Goal: Information Seeking & Learning: Learn about a topic

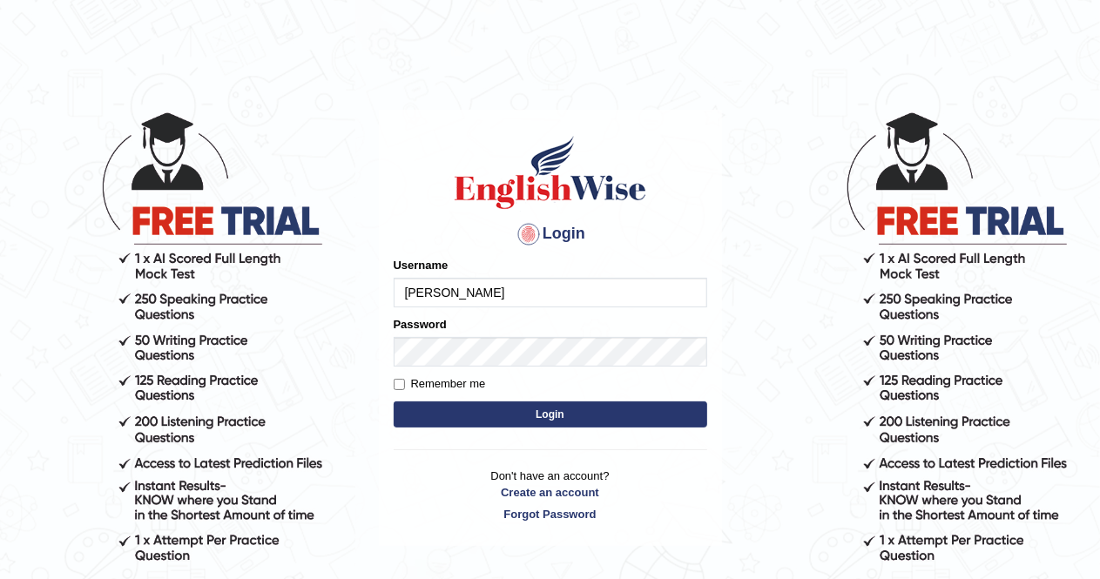
type input "Alexs"
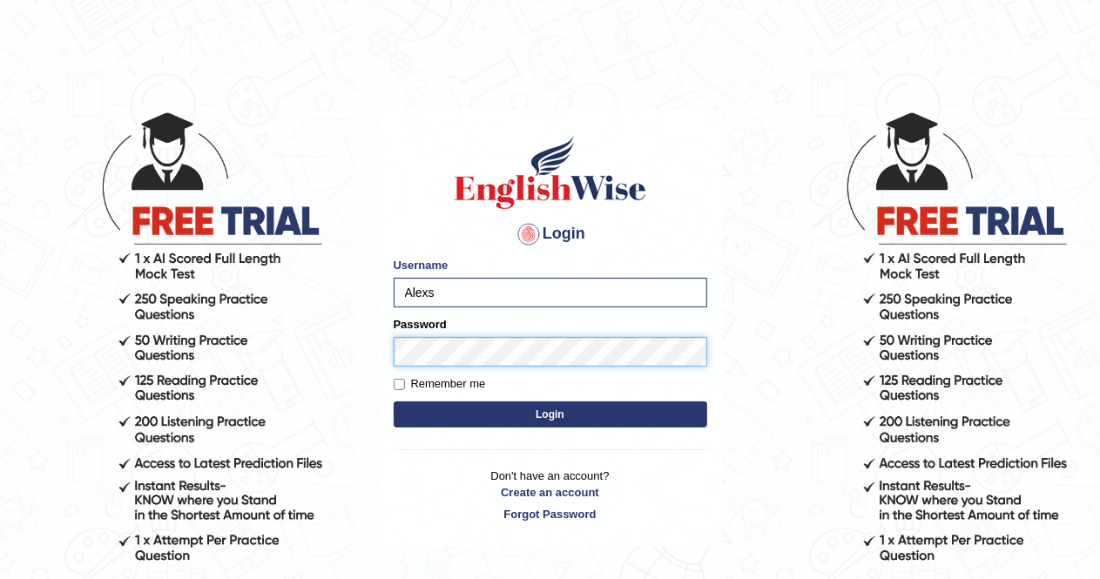
click at [394, 401] on button "Login" at bounding box center [551, 414] width 314 height 26
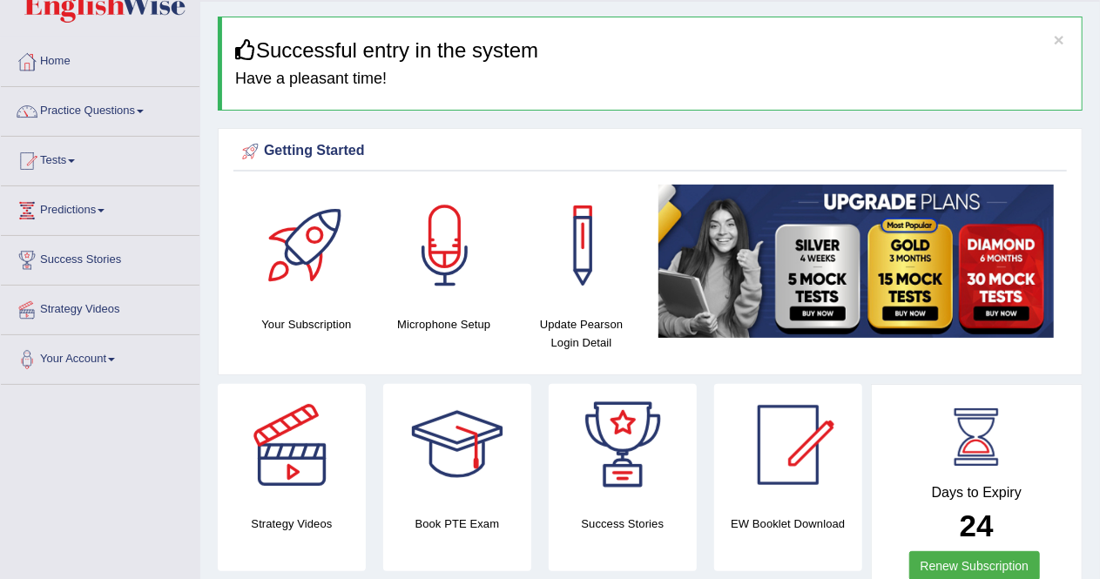
scroll to position [23, 0]
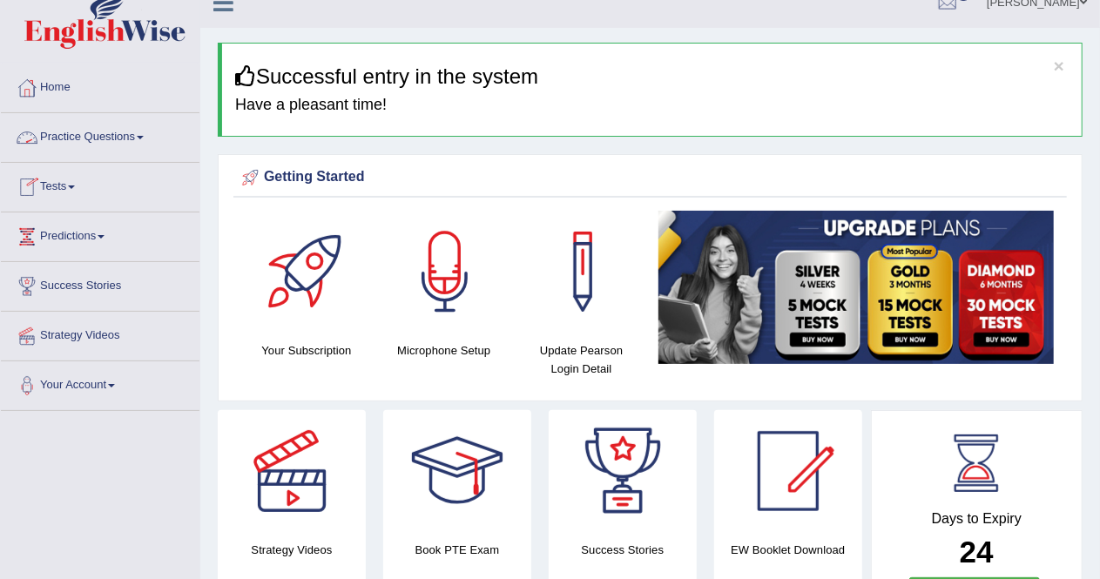
click at [121, 133] on link "Practice Questions" at bounding box center [100, 135] width 199 height 44
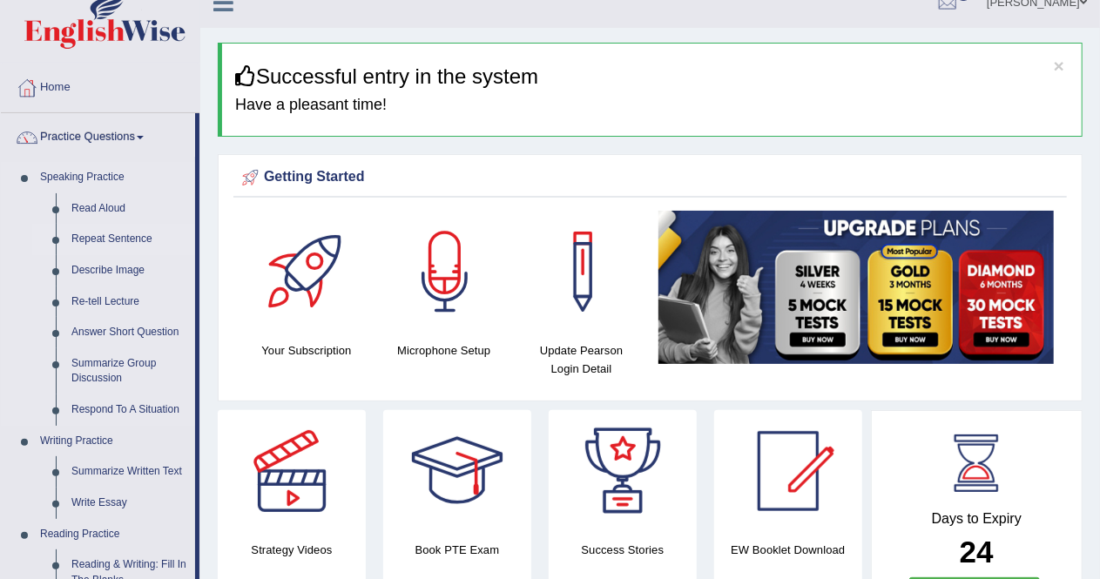
drag, startPoint x: 199, startPoint y: 189, endPoint x: 199, endPoint y: 246, distance: 57.5
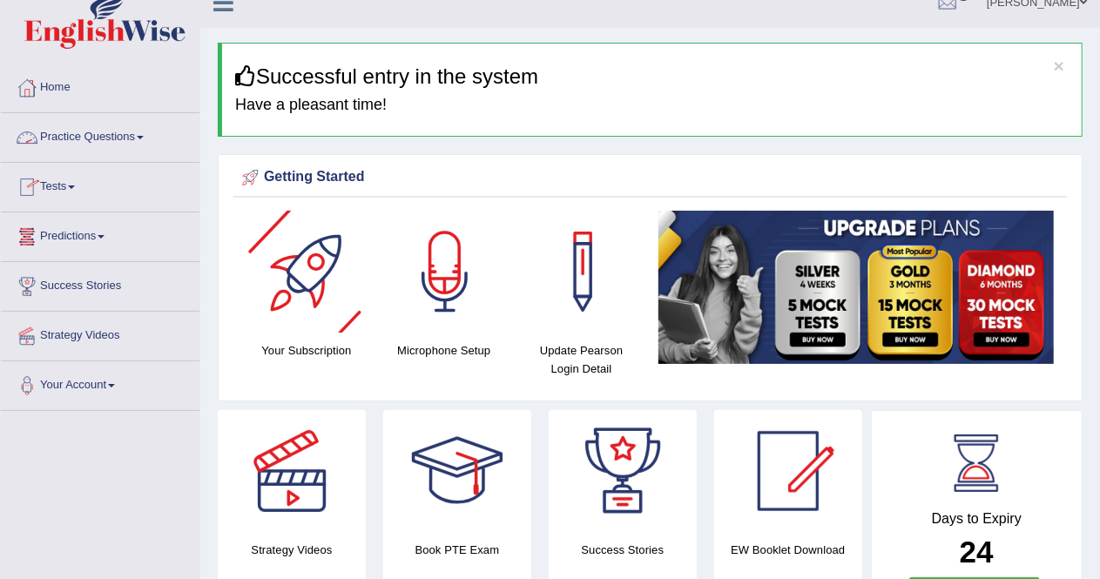
click at [150, 145] on link "Practice Questions" at bounding box center [100, 135] width 199 height 44
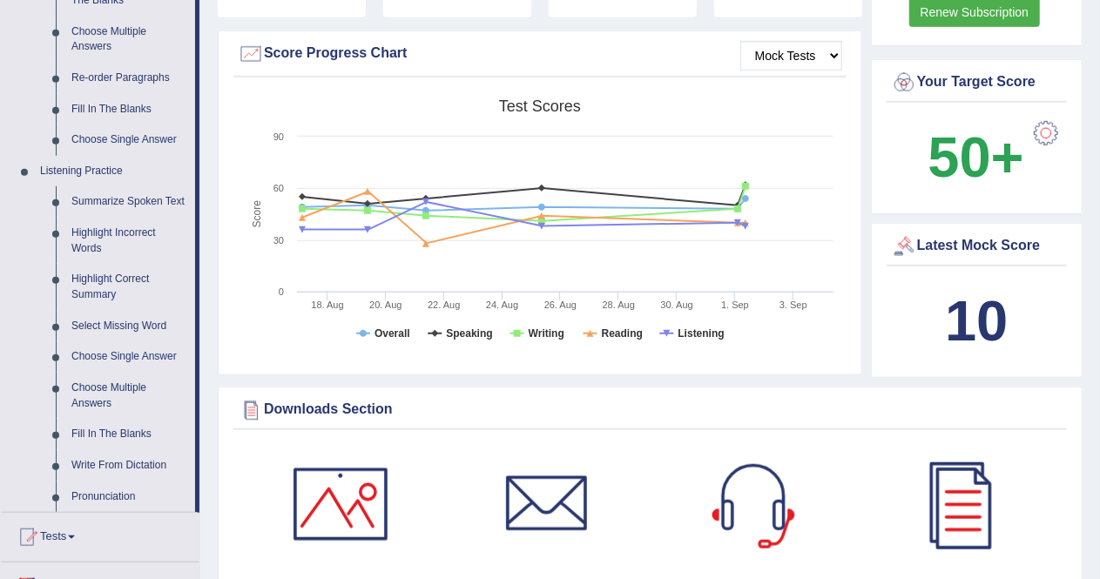
scroll to position [603, 0]
click at [109, 233] on link "Highlight Incorrect Words" at bounding box center [129, 240] width 131 height 46
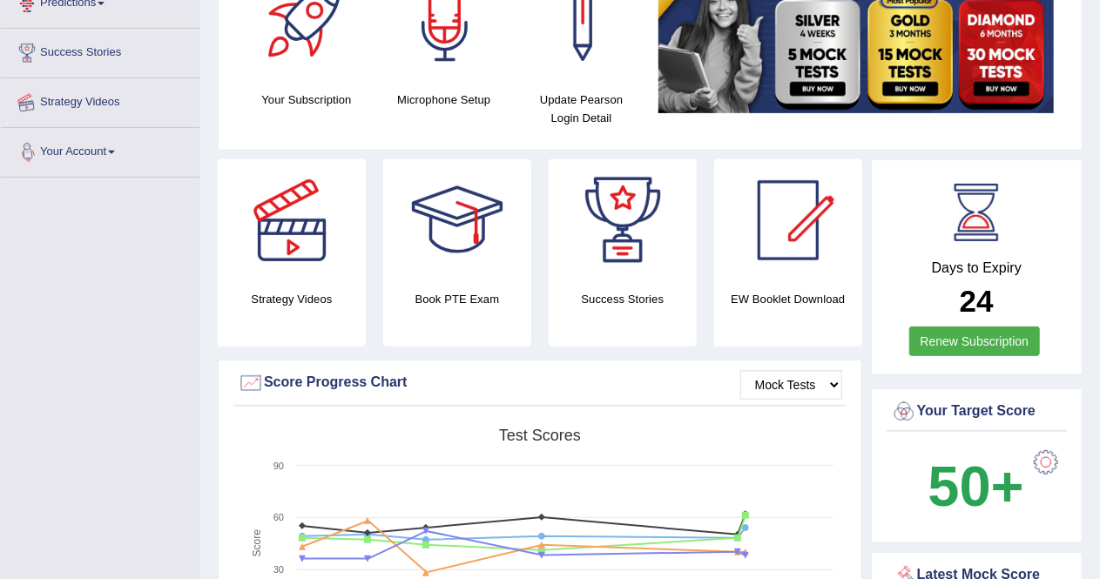
scroll to position [281, 0]
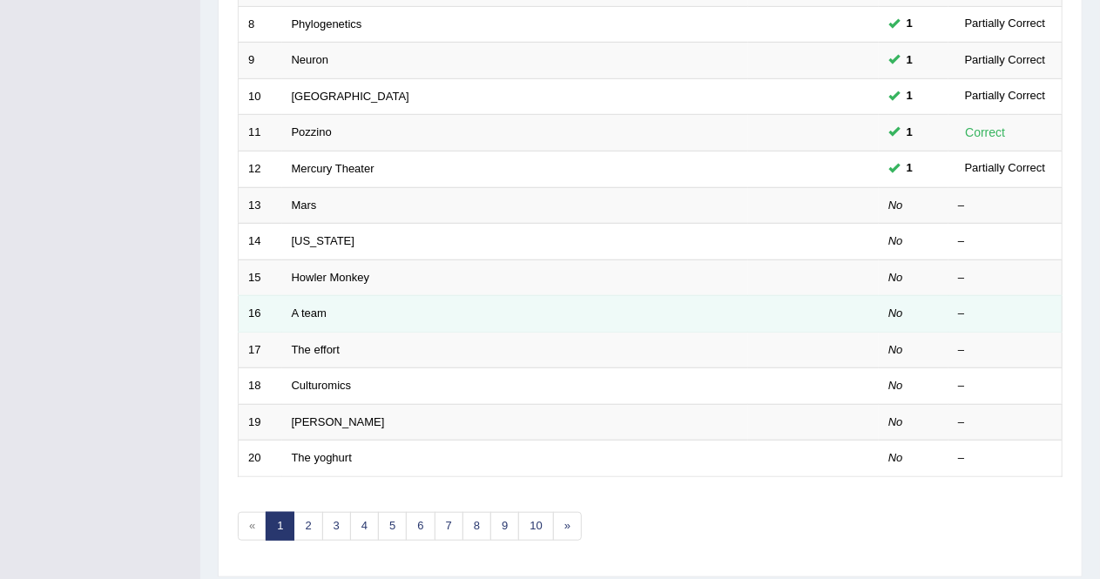
scroll to position [516, 0]
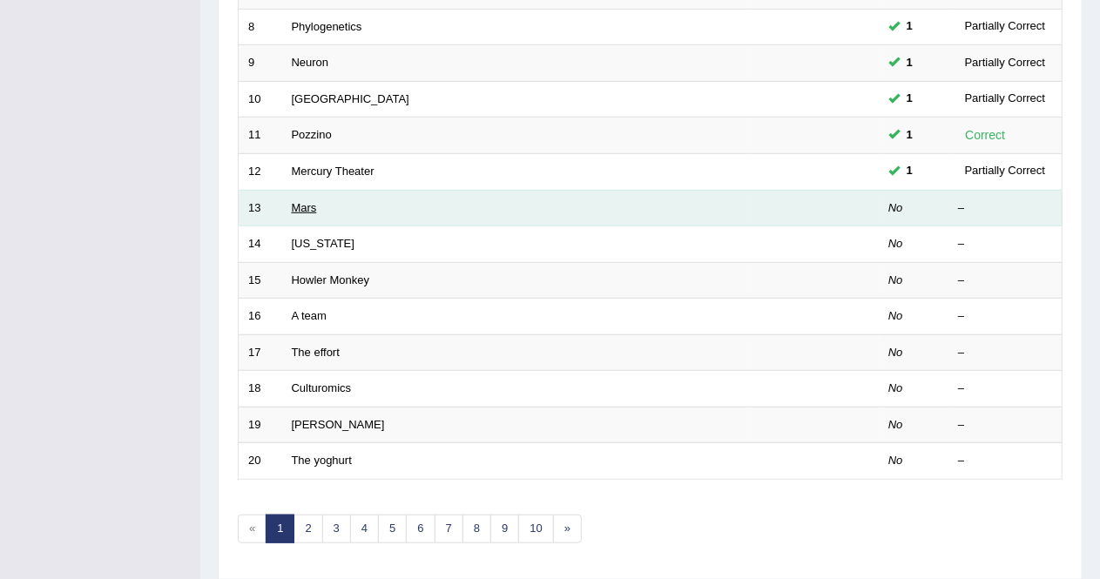
click at [304, 202] on link "Mars" at bounding box center [304, 207] width 25 height 13
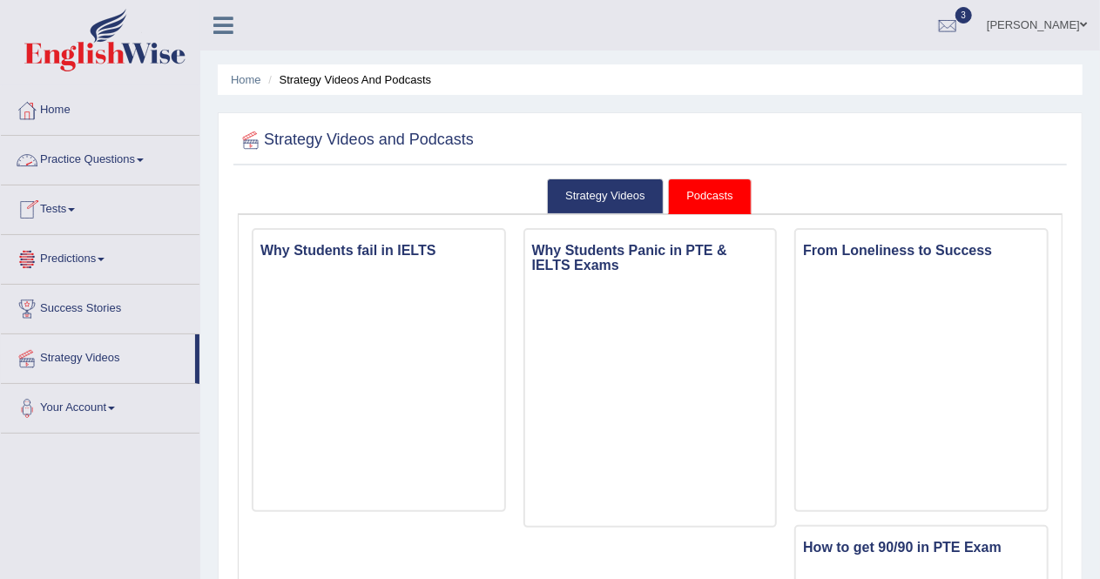
click at [120, 158] on link "Practice Questions" at bounding box center [100, 158] width 199 height 44
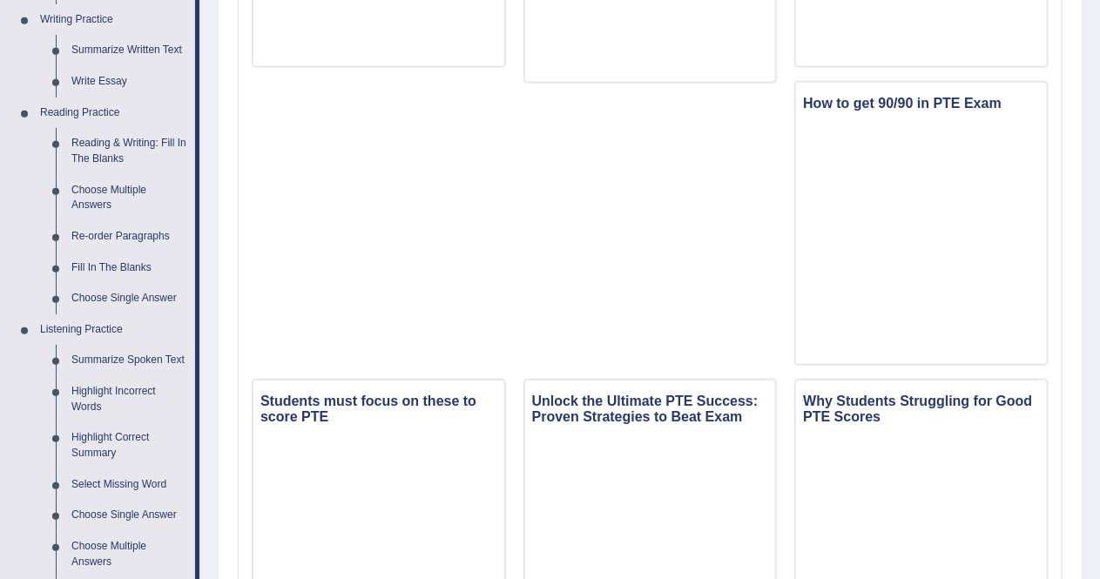
scroll to position [443, 0]
click at [90, 391] on link "Highlight Incorrect Words" at bounding box center [129, 400] width 131 height 46
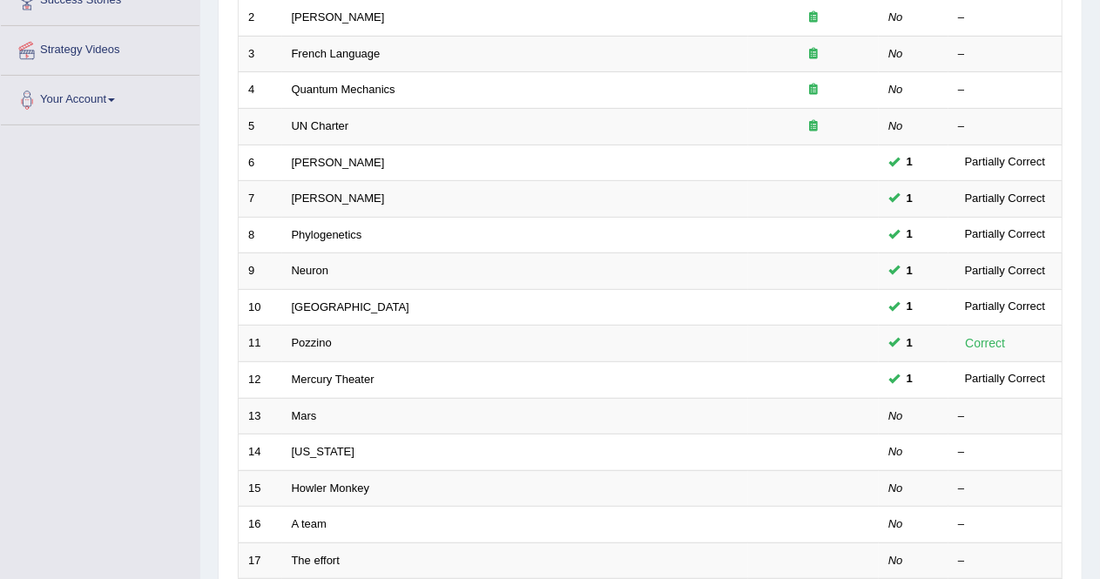
scroll to position [317, 0]
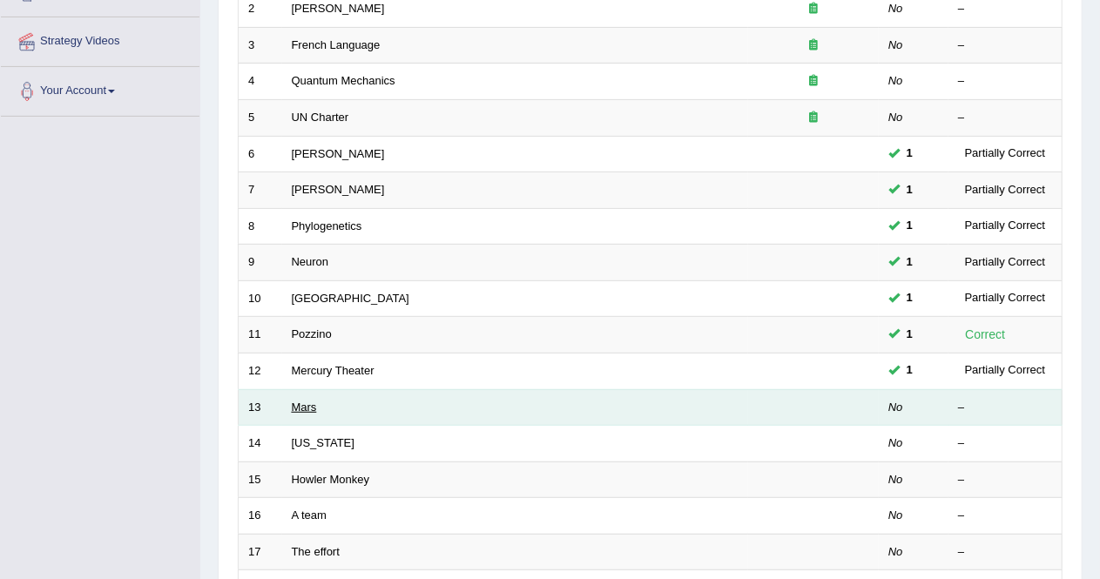
click at [305, 403] on link "Mars" at bounding box center [304, 407] width 25 height 13
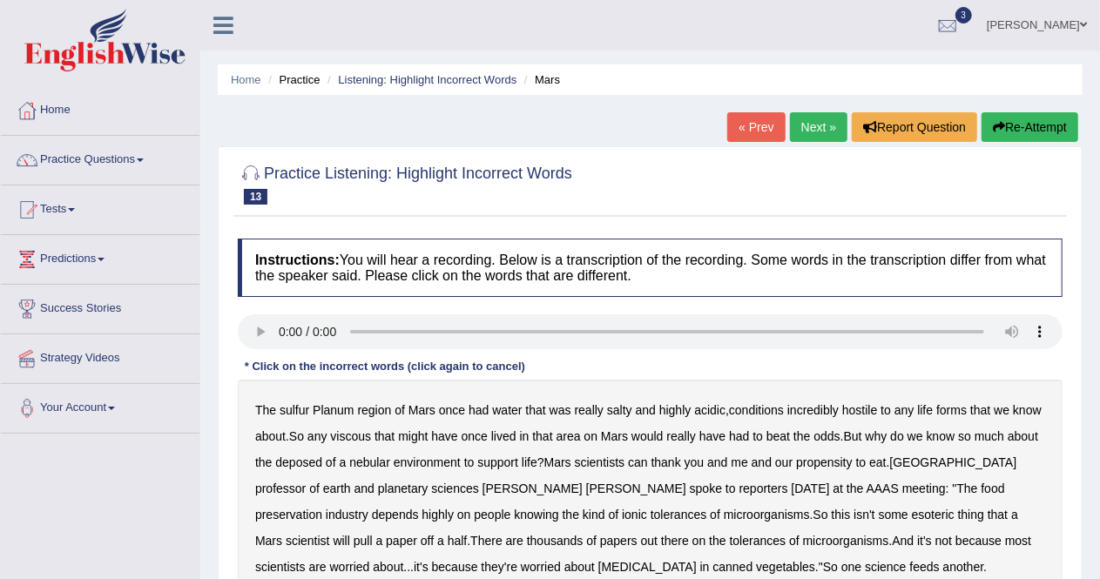
click at [359, 439] on b "viscous" at bounding box center [350, 436] width 41 height 14
click at [293, 459] on b "deposed" at bounding box center [298, 462] width 47 height 14
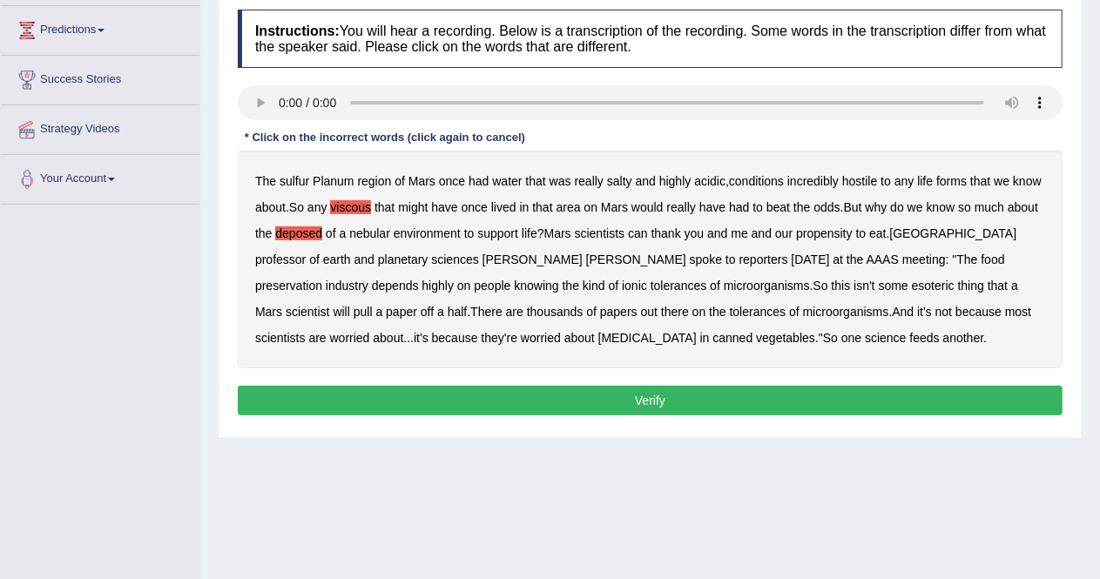
scroll to position [235, 0]
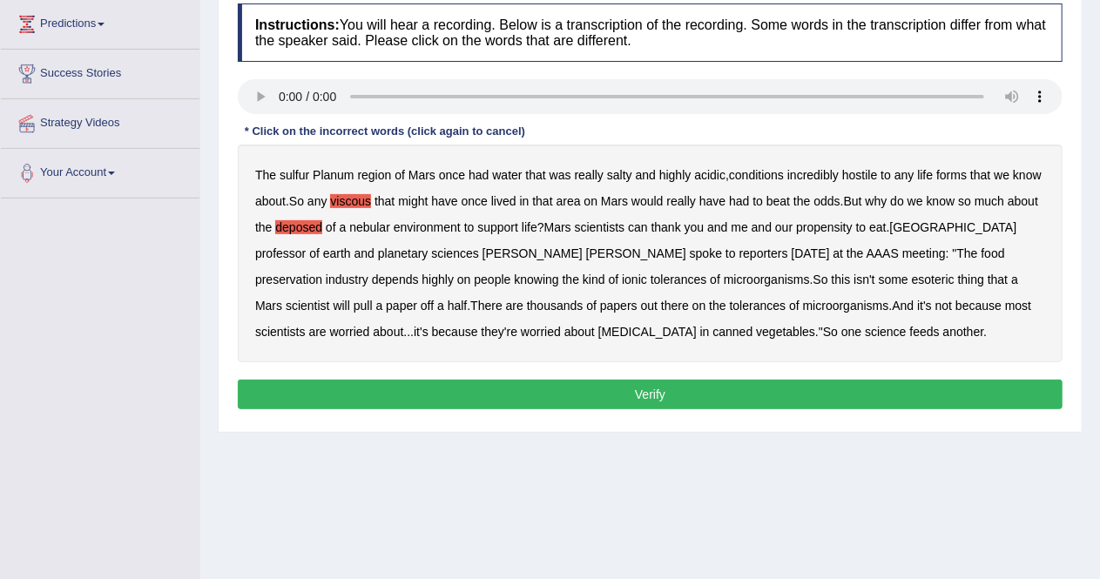
click at [714, 490] on div "Home Practice Listening: Highlight Incorrect Words Mars « Prev Next » Report Qu…" at bounding box center [650, 200] width 900 height 871
click at [303, 175] on b "sulfur" at bounding box center [295, 175] width 30 height 14
click at [336, 175] on b "Planum" at bounding box center [333, 175] width 41 height 14
click at [338, 170] on b "Planum" at bounding box center [333, 175] width 41 height 14
click at [374, 172] on b "region" at bounding box center [375, 175] width 34 height 14
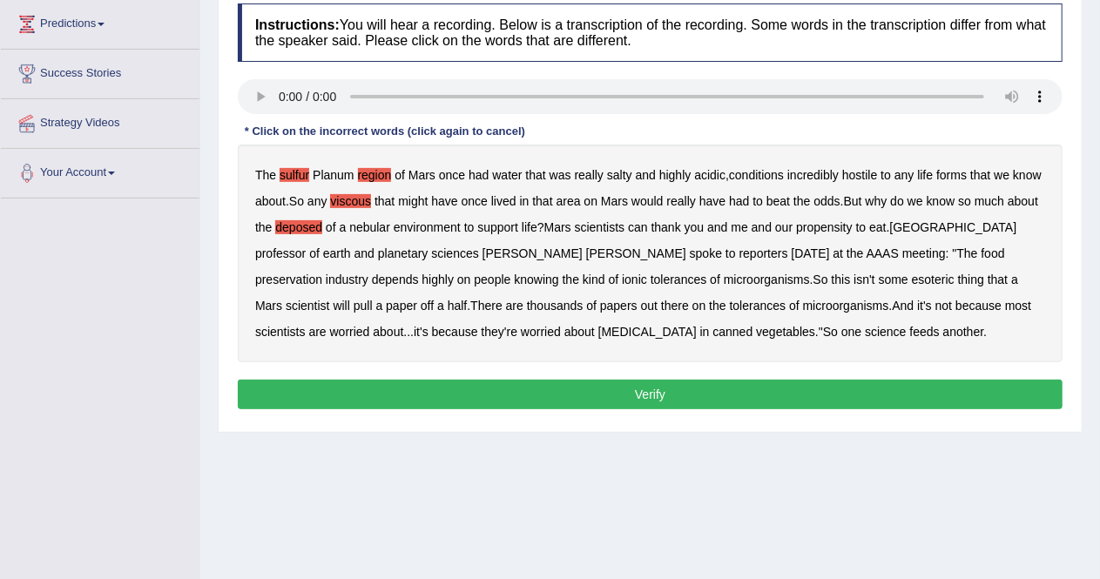
click at [373, 172] on b "region" at bounding box center [375, 175] width 34 height 14
click at [275, 204] on b "about" at bounding box center [270, 201] width 30 height 14
click at [650, 387] on button "Verify" at bounding box center [650, 395] width 825 height 30
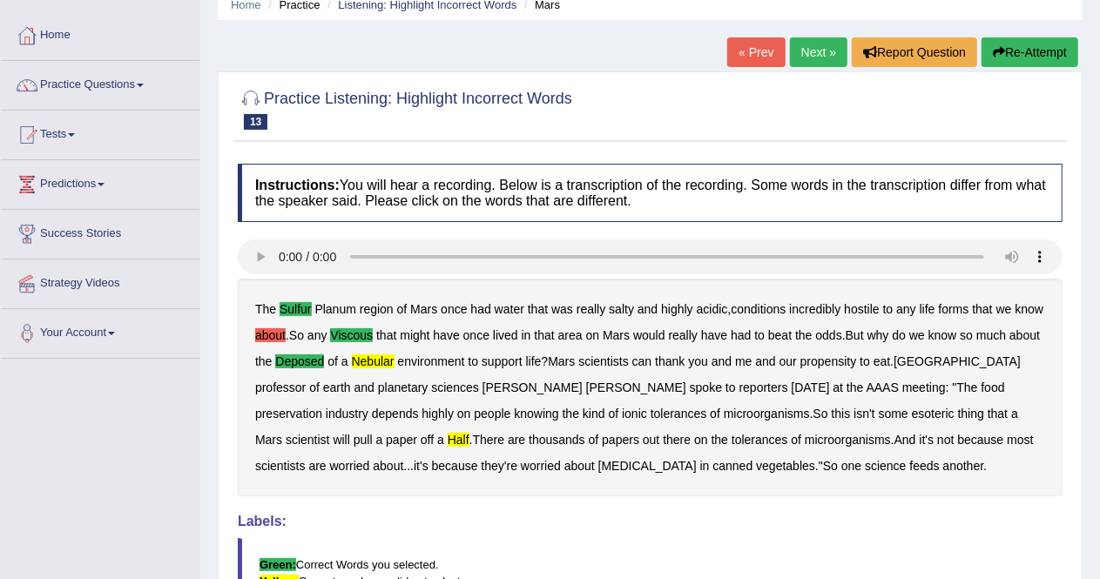
scroll to position [69, 0]
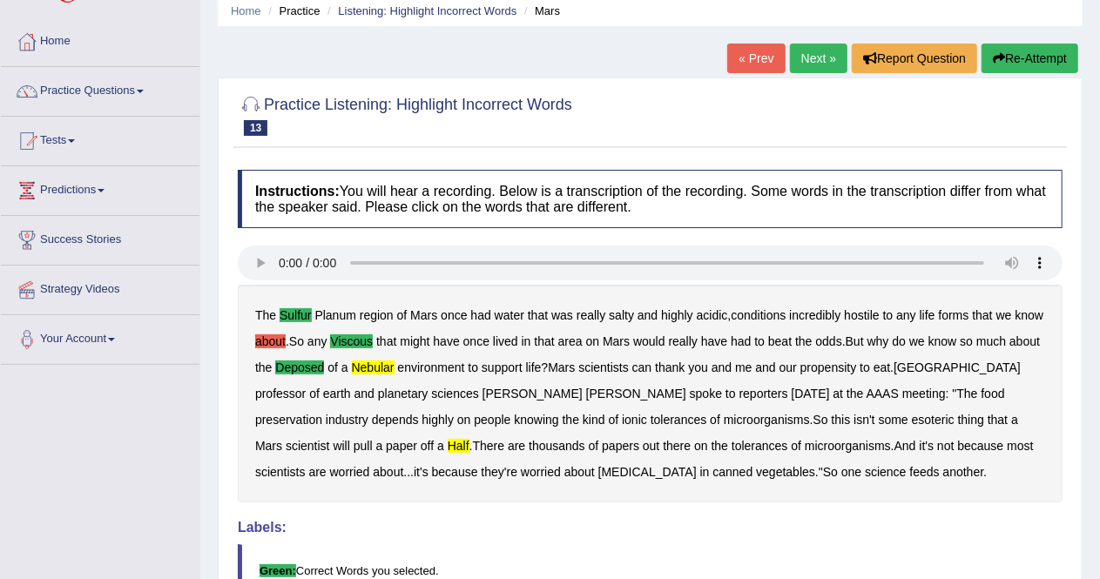
click at [815, 55] on link "Next »" at bounding box center [818, 59] width 57 height 30
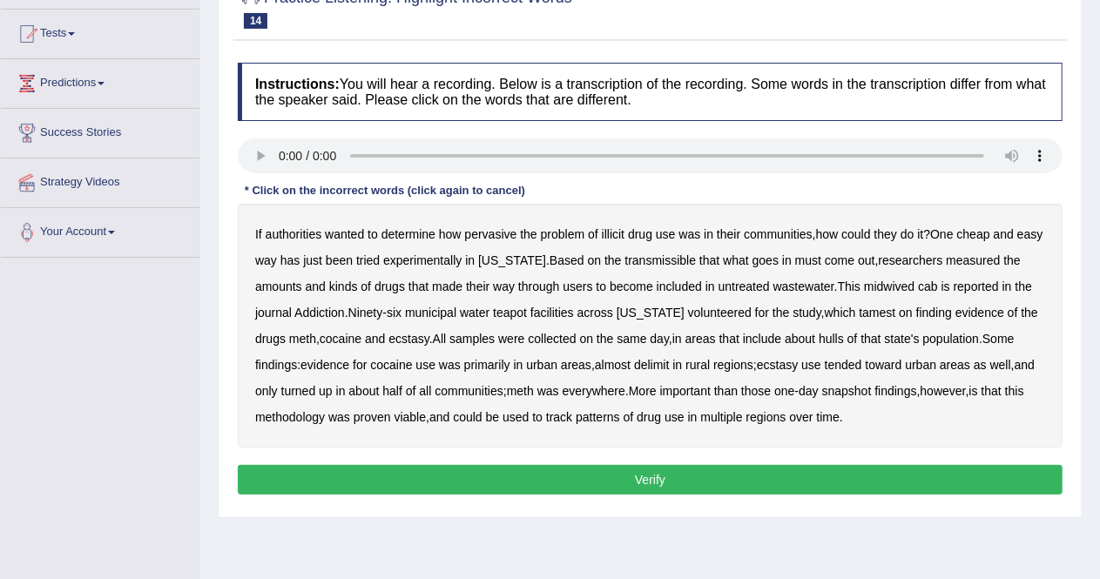
scroll to position [176, 0]
click at [683, 267] on div "If authorities wanted to determine how pervasive the problem of illicit drug us…" at bounding box center [650, 326] width 825 height 244
click at [681, 260] on b "transmissible" at bounding box center [659, 260] width 71 height 14
click at [895, 284] on b "midwived" at bounding box center [889, 287] width 51 height 14
click at [969, 289] on b "reported" at bounding box center [976, 287] width 45 height 14
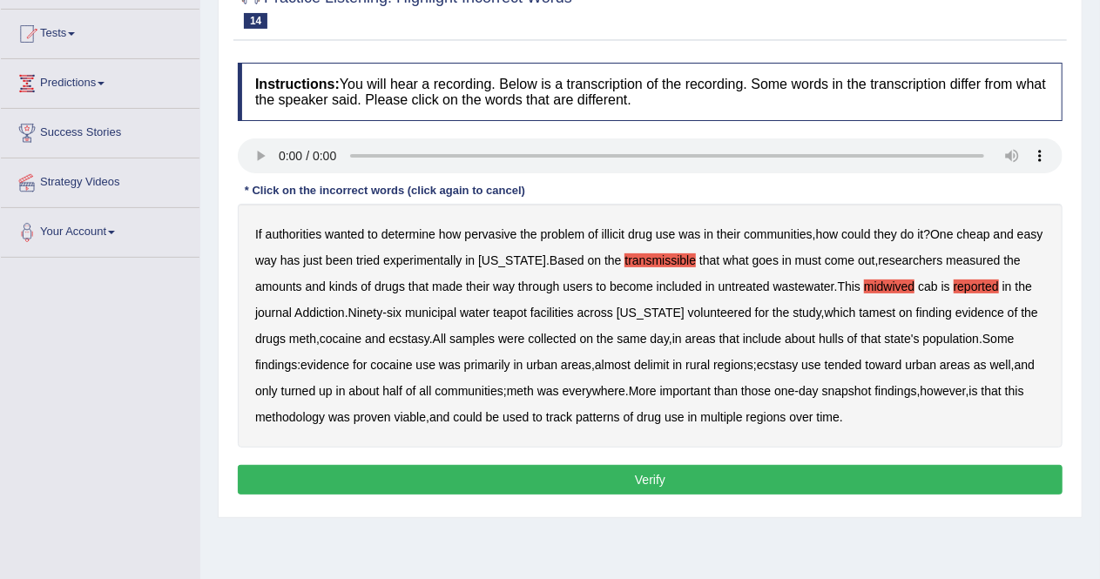
click at [863, 312] on b "tamest" at bounding box center [877, 313] width 37 height 14
click at [844, 339] on b "hulls" at bounding box center [831, 339] width 25 height 14
click at [669, 362] on b "delimit" at bounding box center [651, 365] width 35 height 14
click at [802, 469] on button "Verify" at bounding box center [650, 480] width 825 height 30
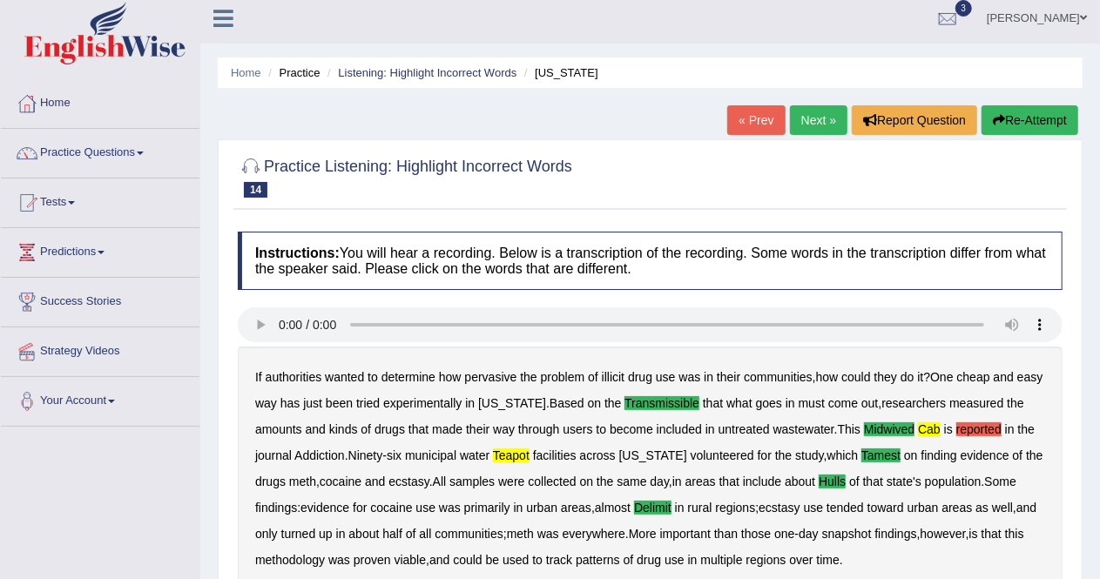
scroll to position [3, 0]
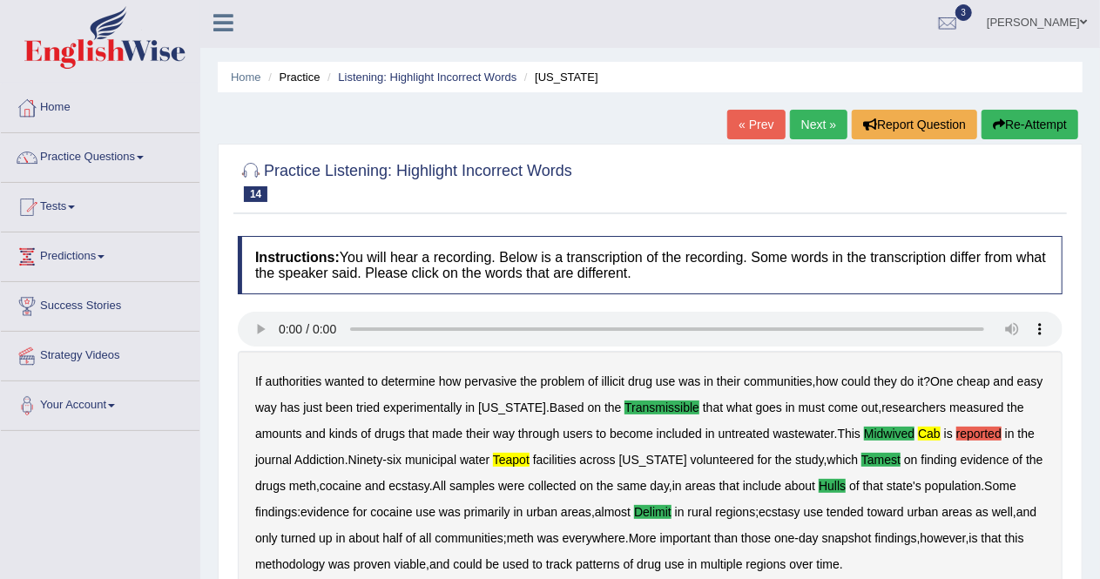
click at [813, 119] on link "Next »" at bounding box center [818, 125] width 57 height 30
click at [817, 126] on link "Next »" at bounding box center [818, 125] width 57 height 30
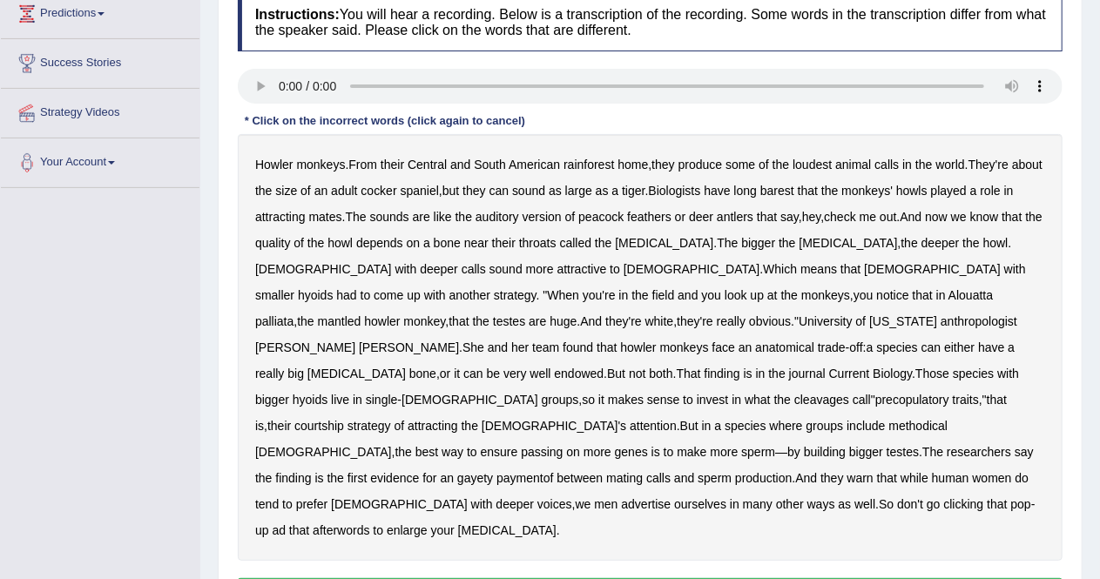
click at [794, 188] on b "barest" at bounding box center [777, 191] width 34 height 14
click at [801, 393] on b "cleavages" at bounding box center [821, 400] width 55 height 14
click at [889, 419] on b "methodical" at bounding box center [918, 426] width 59 height 14
click at [493, 471] on b "gayety" at bounding box center [475, 478] width 36 height 14
click at [369, 523] on b "afterwords" at bounding box center [341, 530] width 57 height 14
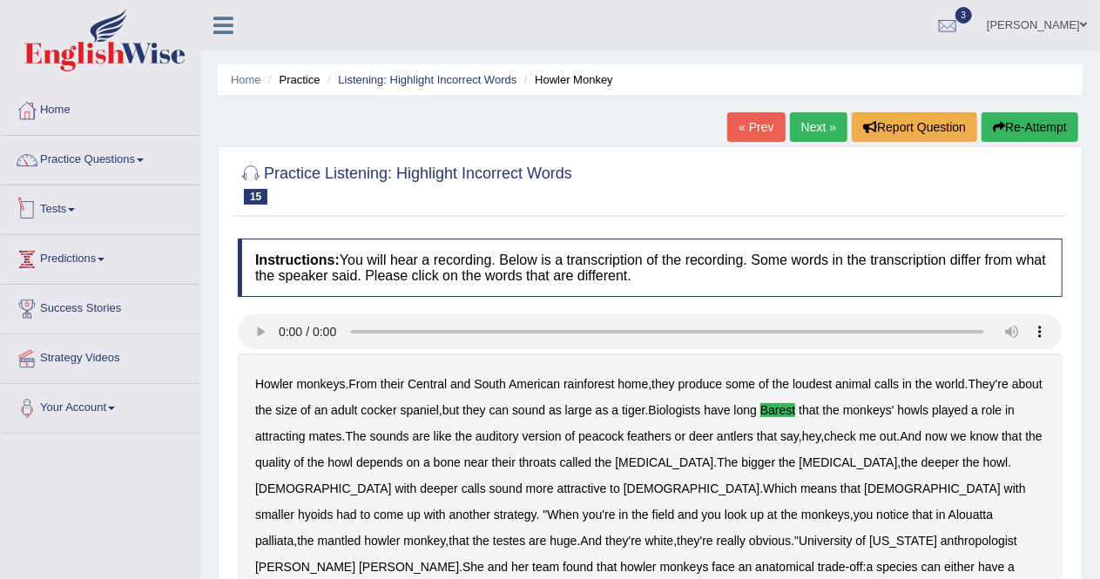
click at [72, 216] on link "Tests" at bounding box center [100, 207] width 199 height 44
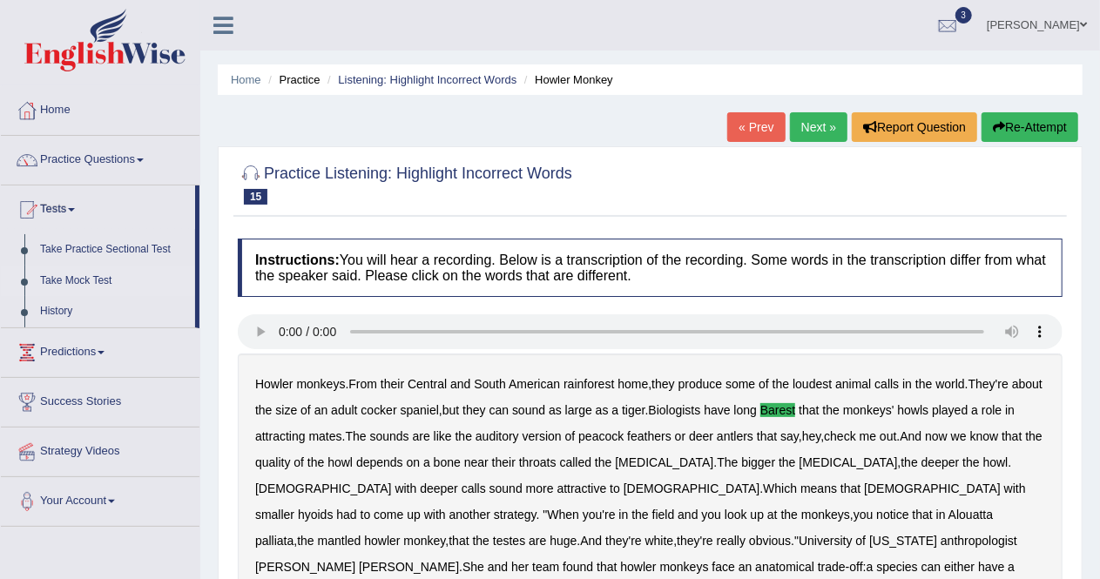
click at [93, 284] on link "Take Mock Test" at bounding box center [113, 281] width 163 height 31
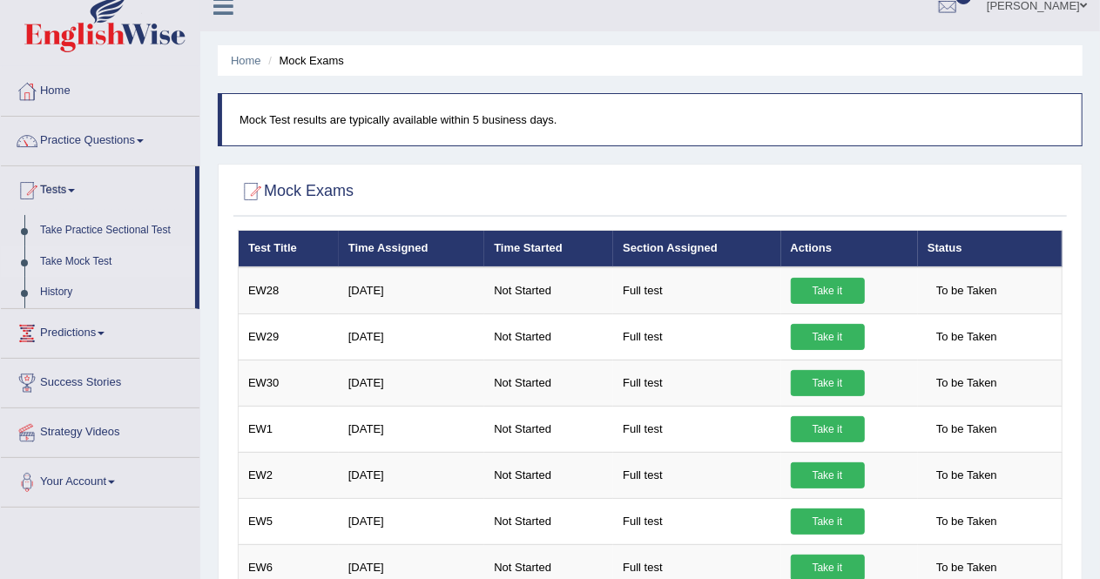
scroll to position [17, 0]
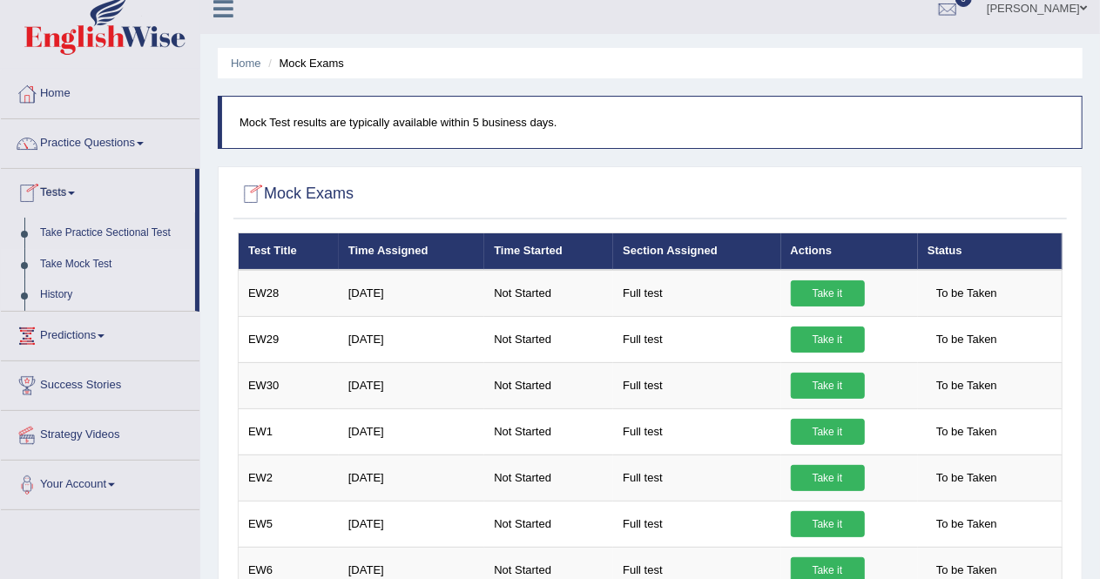
click at [60, 298] on link "History" at bounding box center [113, 295] width 163 height 31
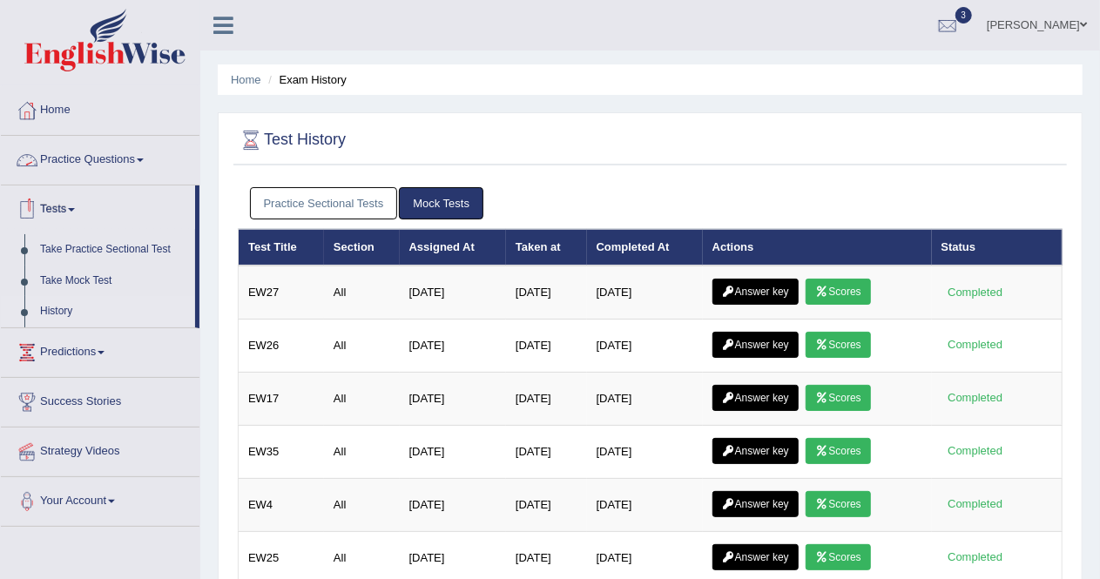
click at [122, 153] on link "Practice Questions" at bounding box center [100, 158] width 199 height 44
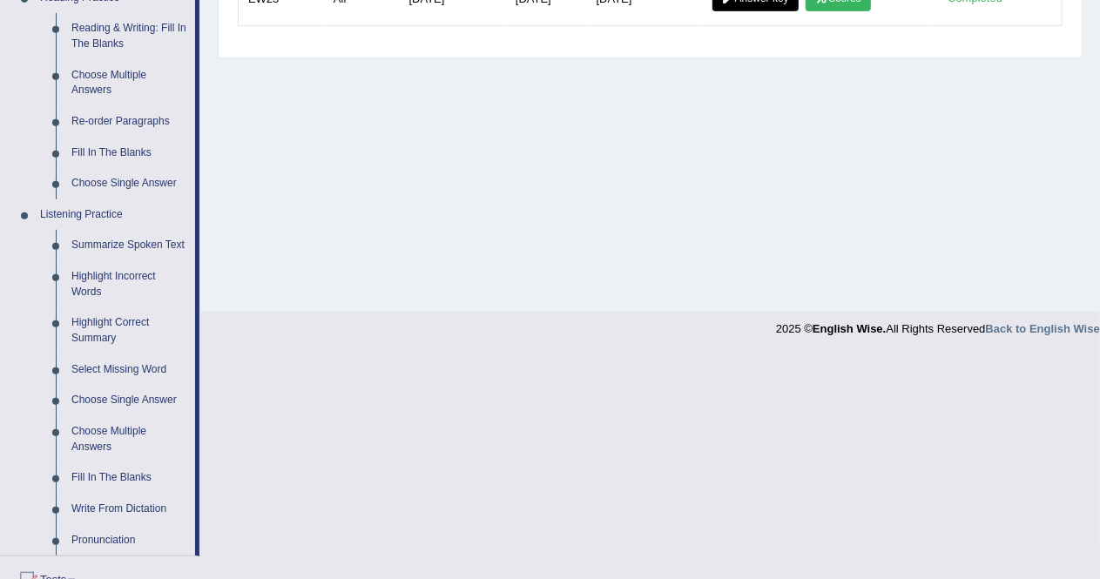
scroll to position [563, 0]
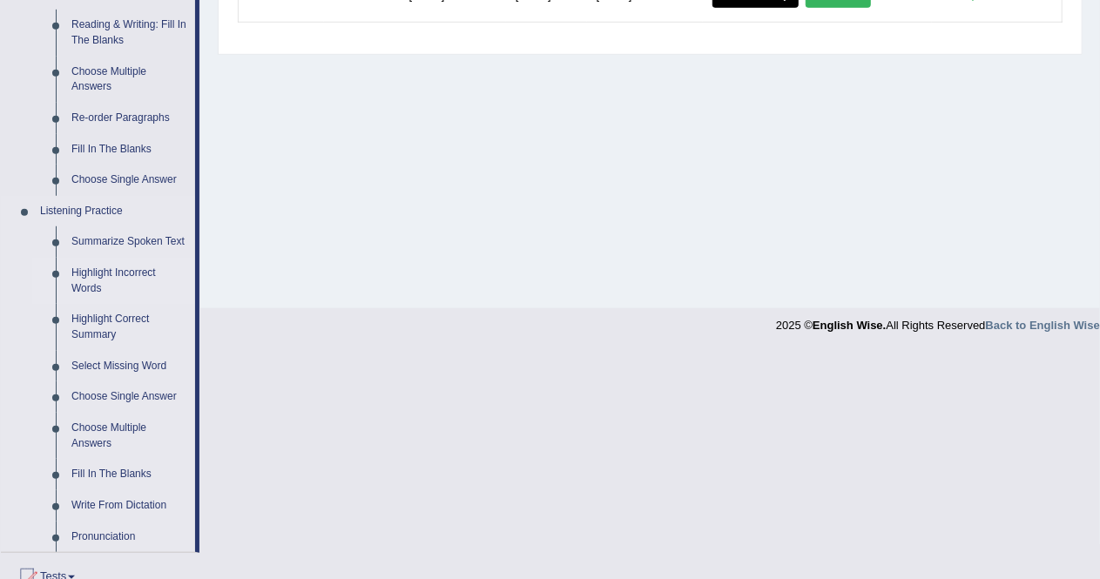
click at [125, 273] on link "Highlight Incorrect Words" at bounding box center [129, 281] width 131 height 46
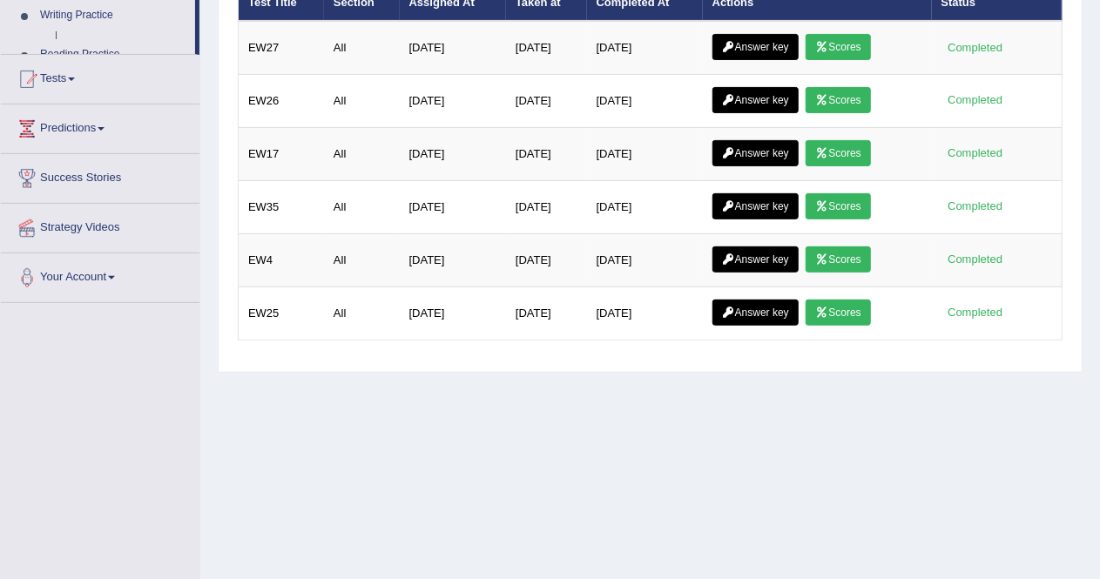
scroll to position [223, 0]
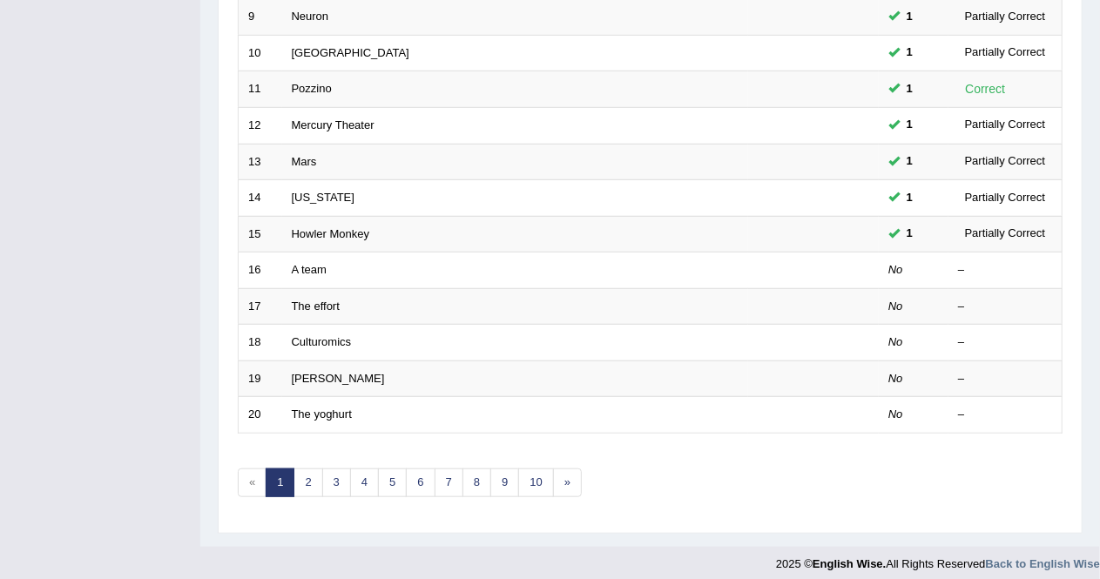
scroll to position [565, 0]
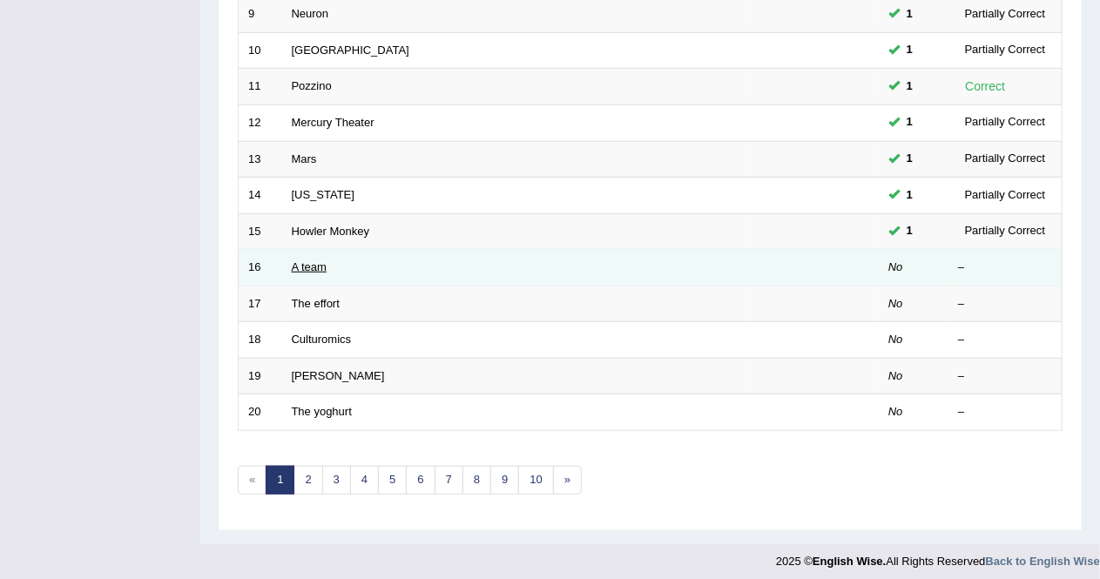
click at [311, 260] on link "A team" at bounding box center [309, 266] width 35 height 13
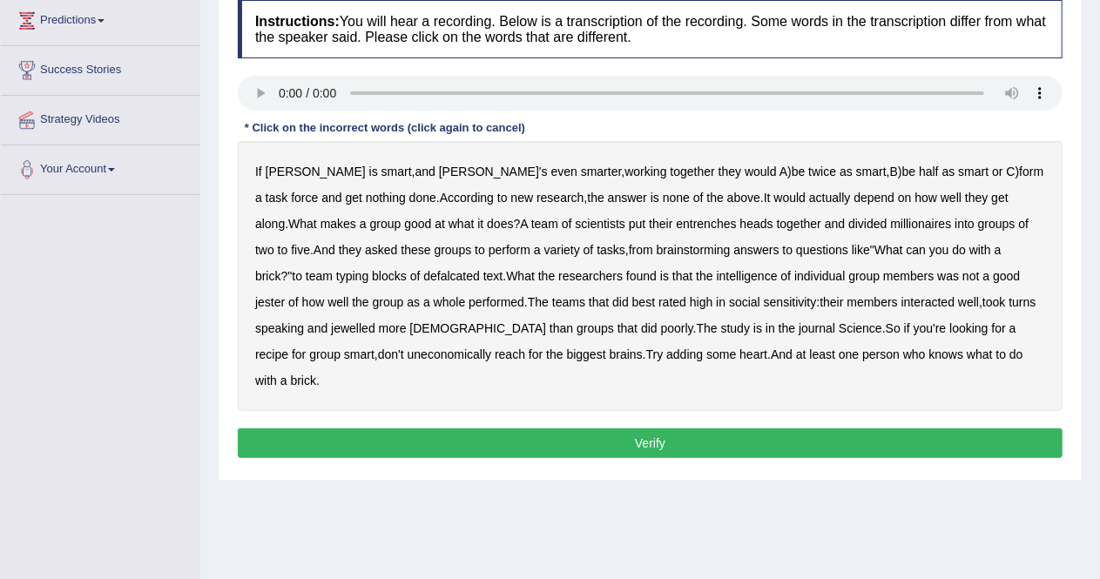
scroll to position [244, 0]
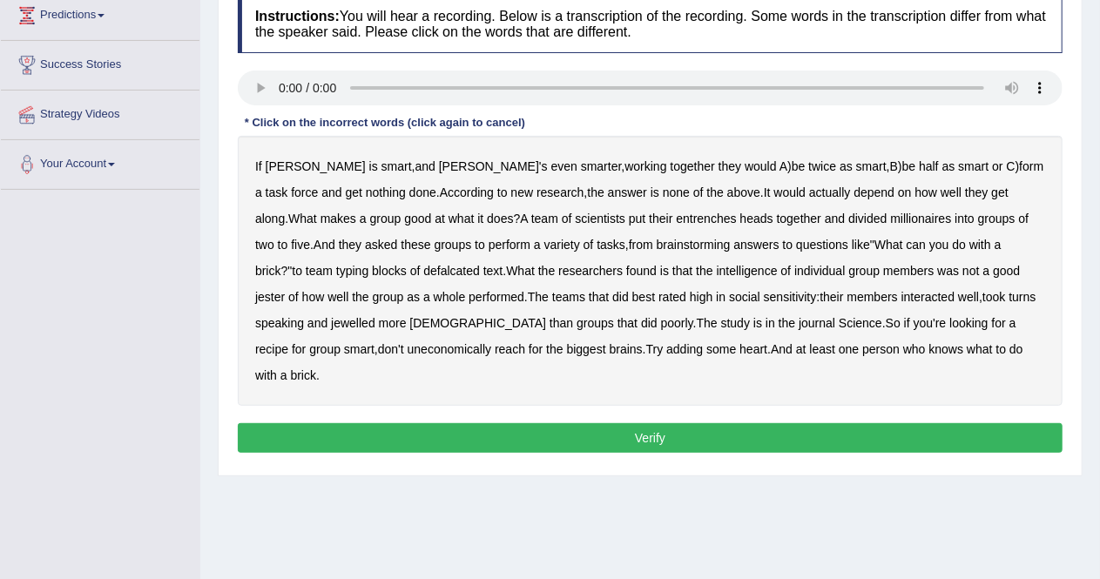
click at [676, 217] on b "entrenches" at bounding box center [706, 219] width 60 height 14
click at [423, 271] on b "defalcated" at bounding box center [451, 271] width 57 height 14
click at [285, 290] on b "jester" at bounding box center [270, 297] width 30 height 14
click at [331, 323] on b "jewelled" at bounding box center [353, 323] width 44 height 14
click at [587, 423] on button "Verify" at bounding box center [650, 438] width 825 height 30
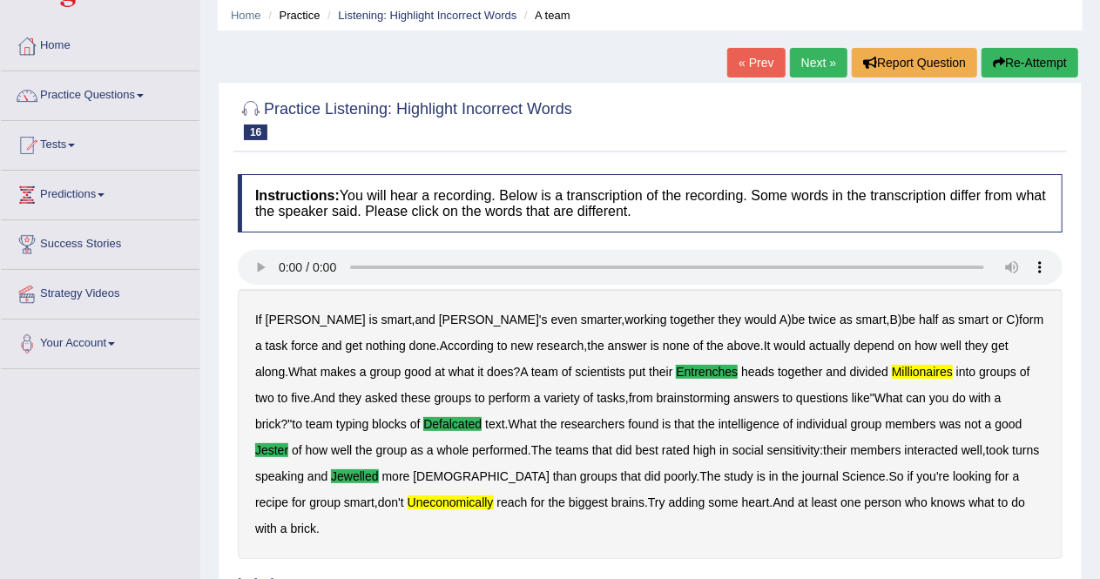
scroll to position [64, 0]
click at [810, 56] on link "Next »" at bounding box center [818, 63] width 57 height 30
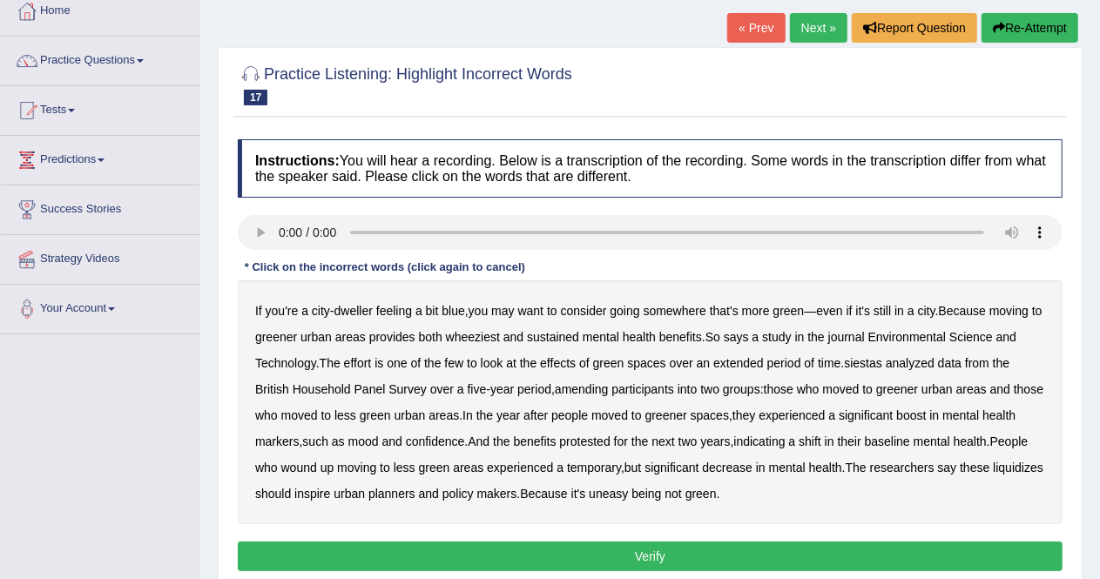
scroll to position [136, 0]
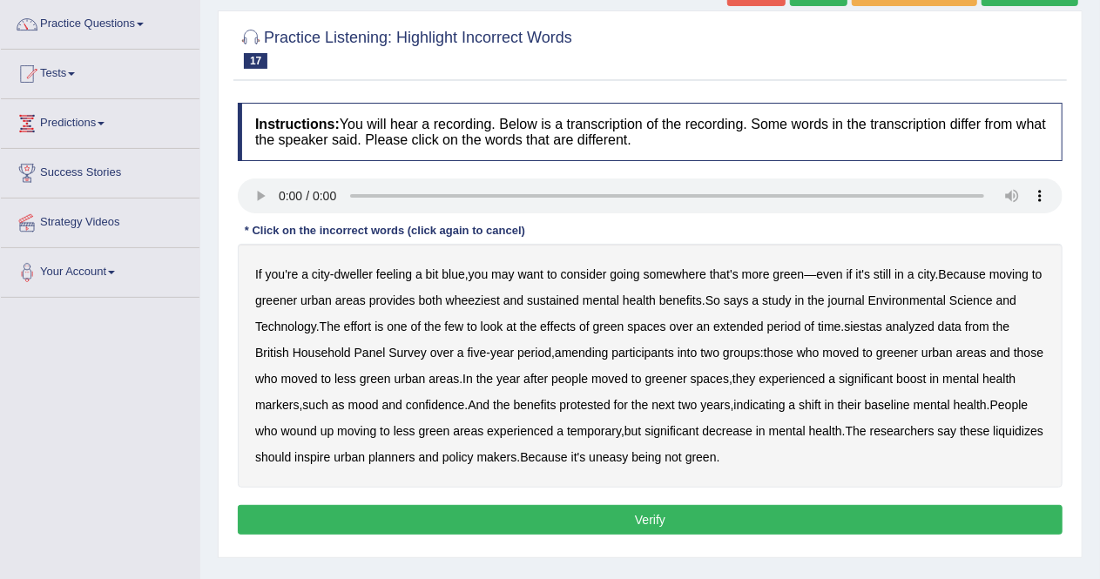
click at [484, 302] on b "wheeziest" at bounding box center [473, 300] width 54 height 14
click at [878, 329] on b "siestas" at bounding box center [863, 327] width 38 height 14
click at [589, 347] on b "amending" at bounding box center [582, 353] width 54 height 14
click at [993, 438] on b "liquidizes" at bounding box center [1018, 431] width 51 height 14
click at [702, 515] on button "Verify" at bounding box center [650, 520] width 825 height 30
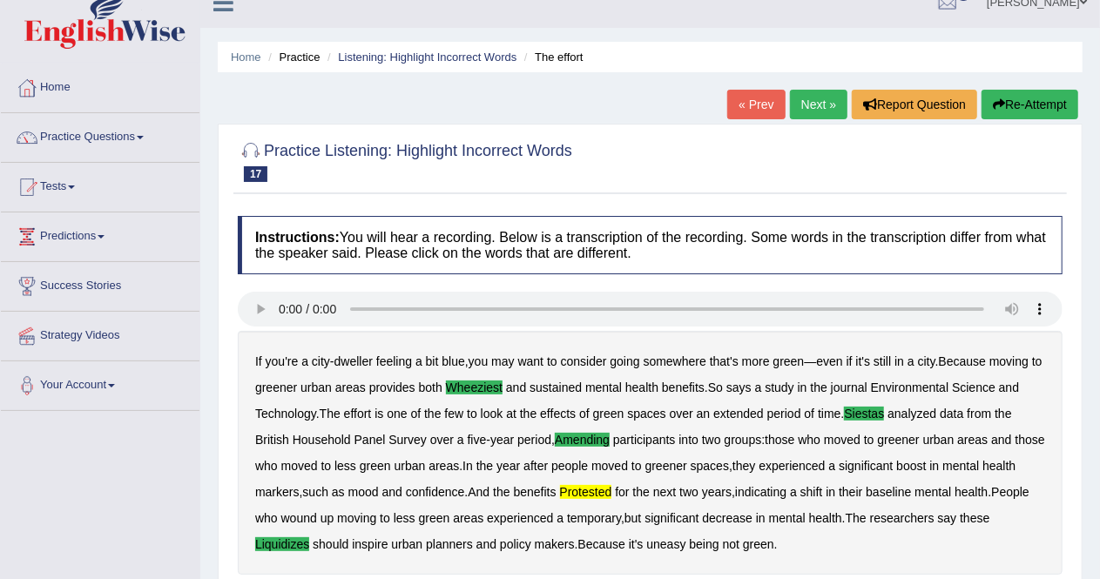
scroll to position [16, 0]
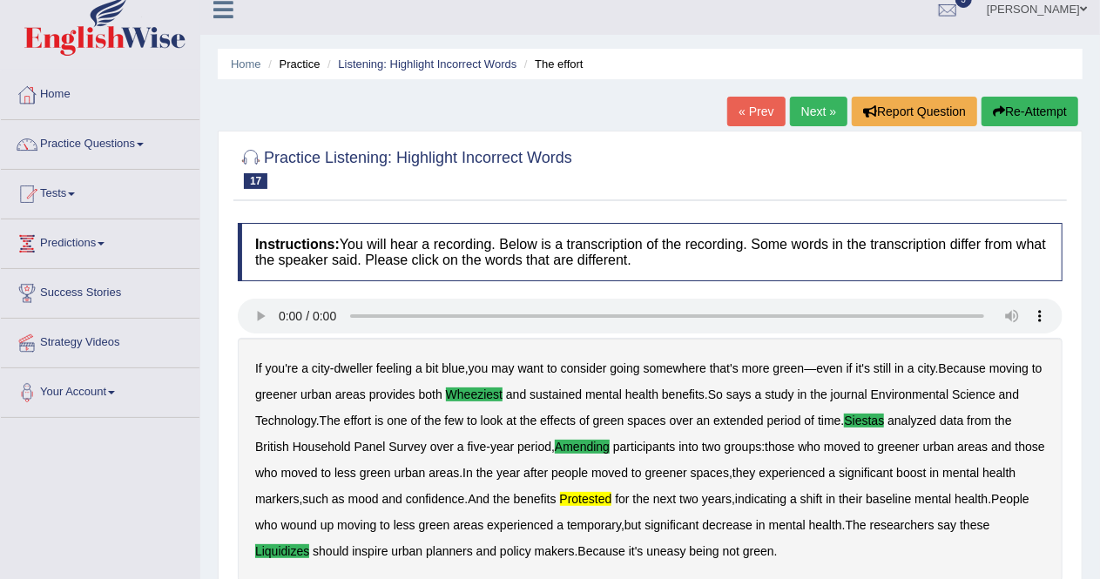
click at [817, 103] on link "Next »" at bounding box center [818, 112] width 57 height 30
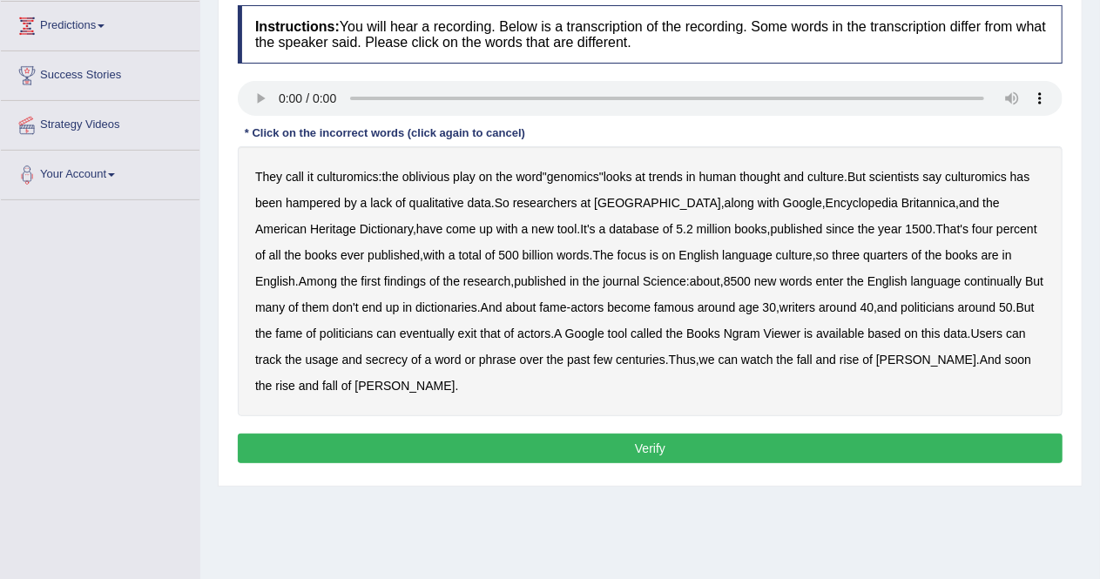
scroll to position [246, 0]
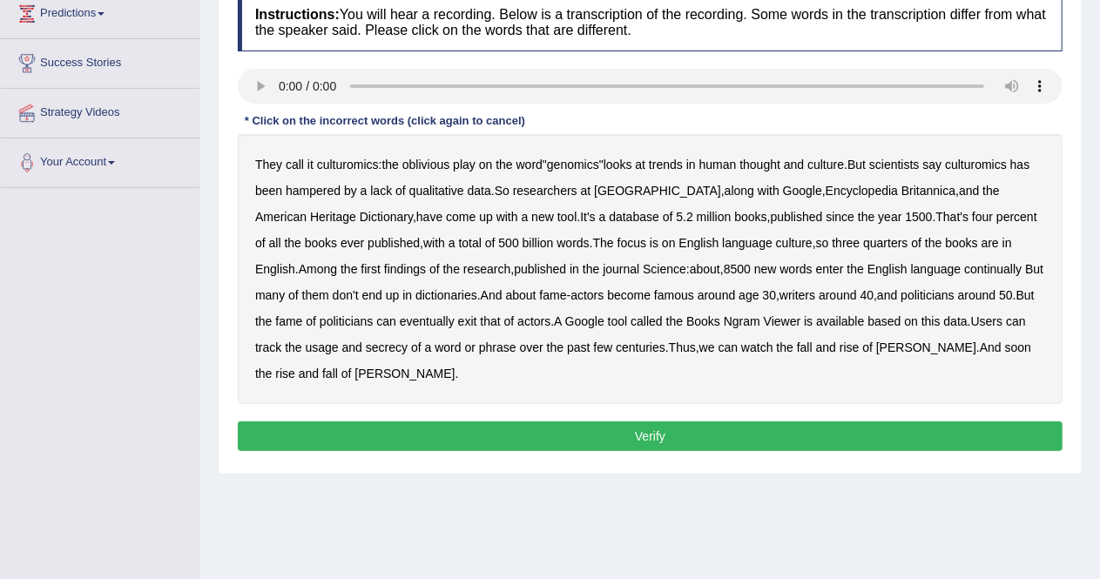
click at [863, 242] on b "quarters" at bounding box center [885, 243] width 44 height 14
click at [964, 269] on b "continually" at bounding box center [992, 269] width 57 height 14
click at [366, 347] on b "secrecy" at bounding box center [387, 347] width 42 height 14
click at [692, 428] on button "Verify" at bounding box center [650, 436] width 825 height 30
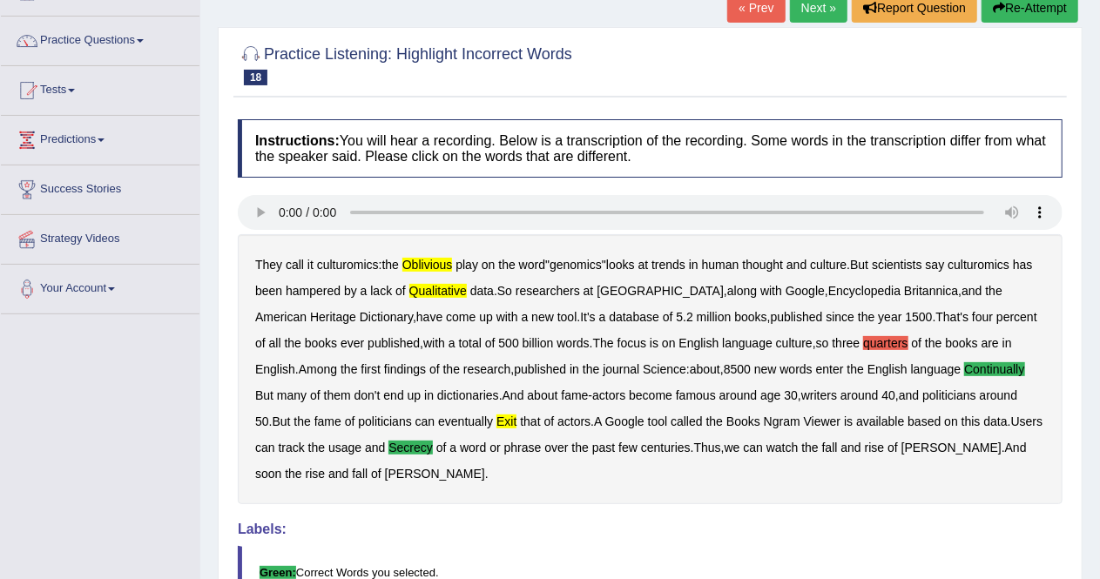
scroll to position [118, 0]
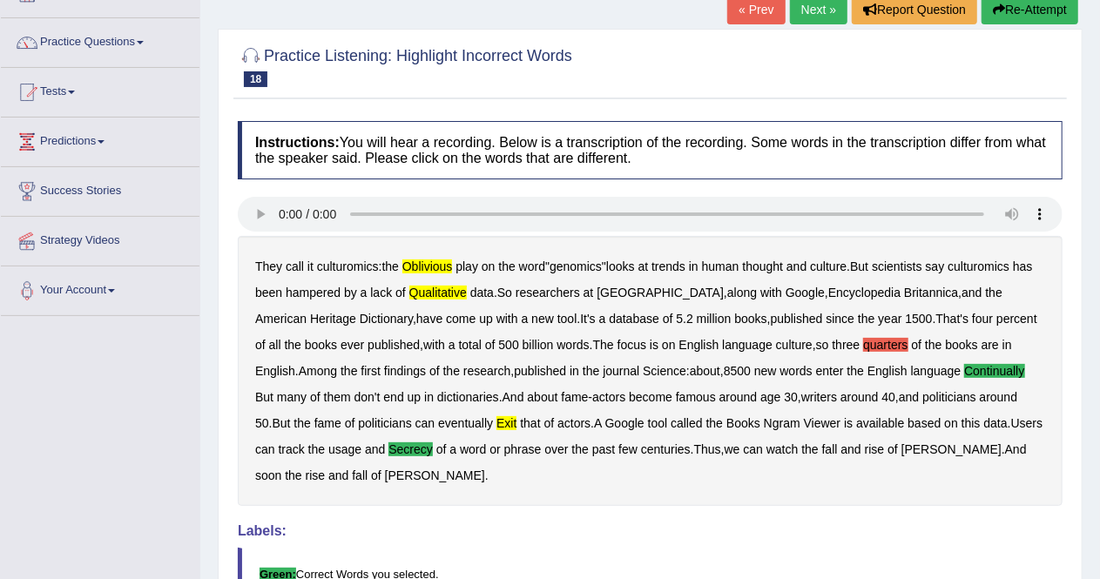
click at [833, 12] on link "Next »" at bounding box center [818, 10] width 57 height 30
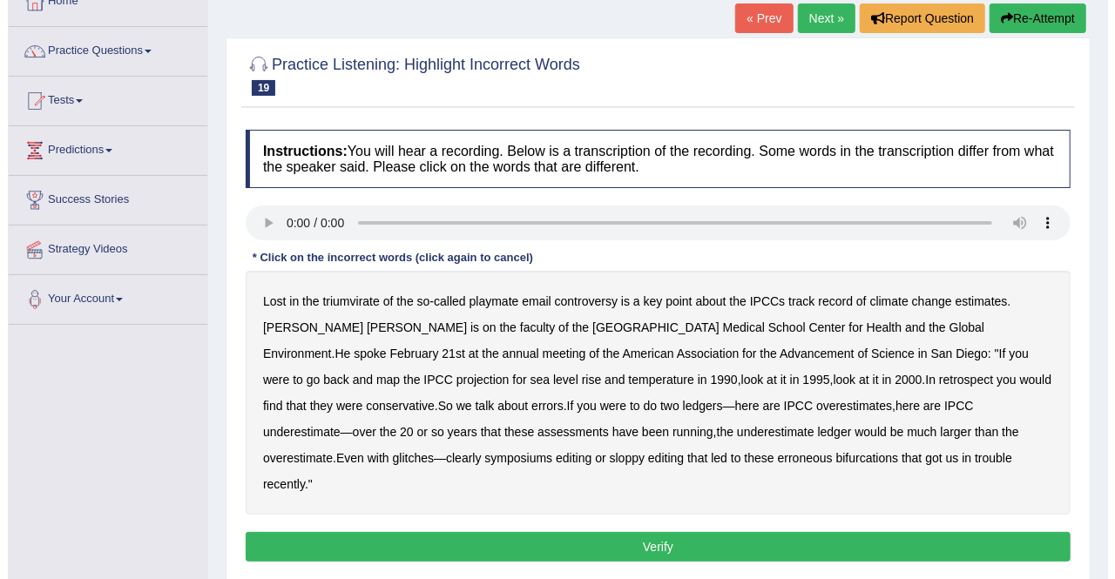
scroll to position [111, 0]
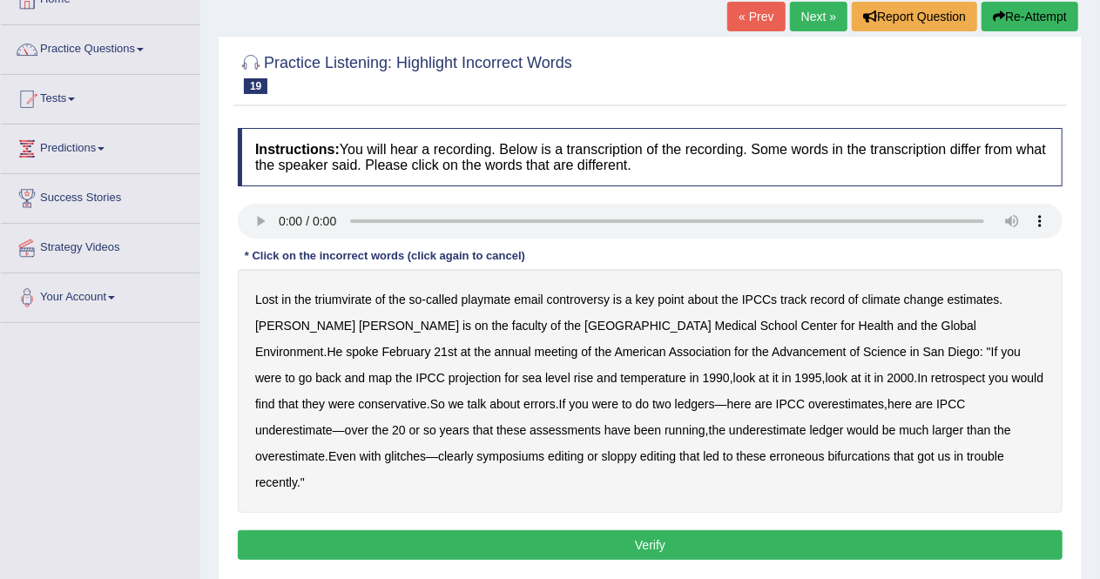
click at [544, 449] on b "symposiums" at bounding box center [510, 456] width 68 height 14
click at [448, 297] on b "called" at bounding box center [442, 300] width 32 height 14
click at [633, 530] on button "Verify" at bounding box center [650, 545] width 825 height 30
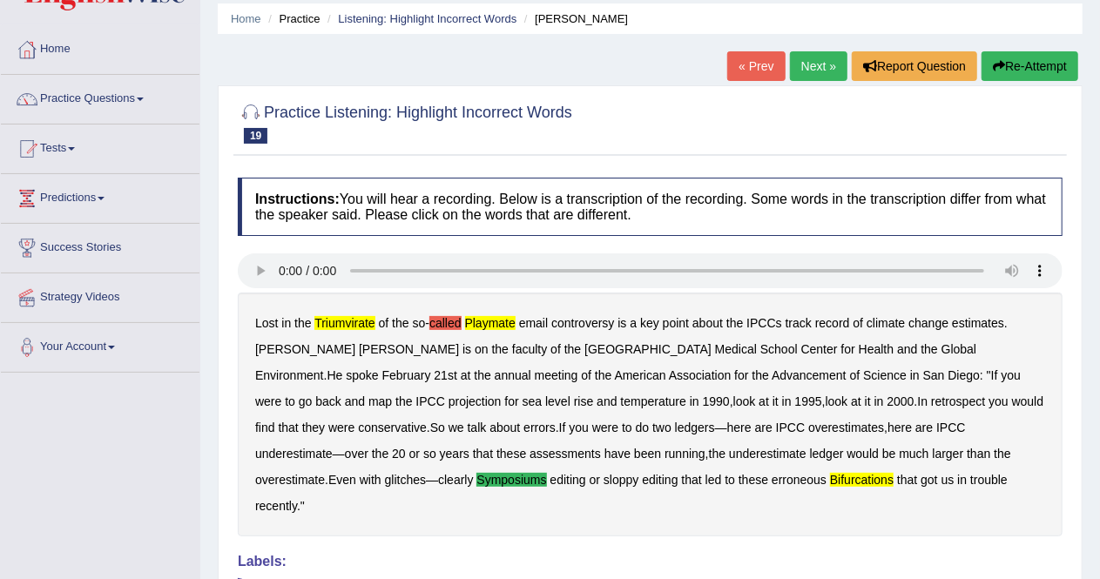
scroll to position [63, 0]
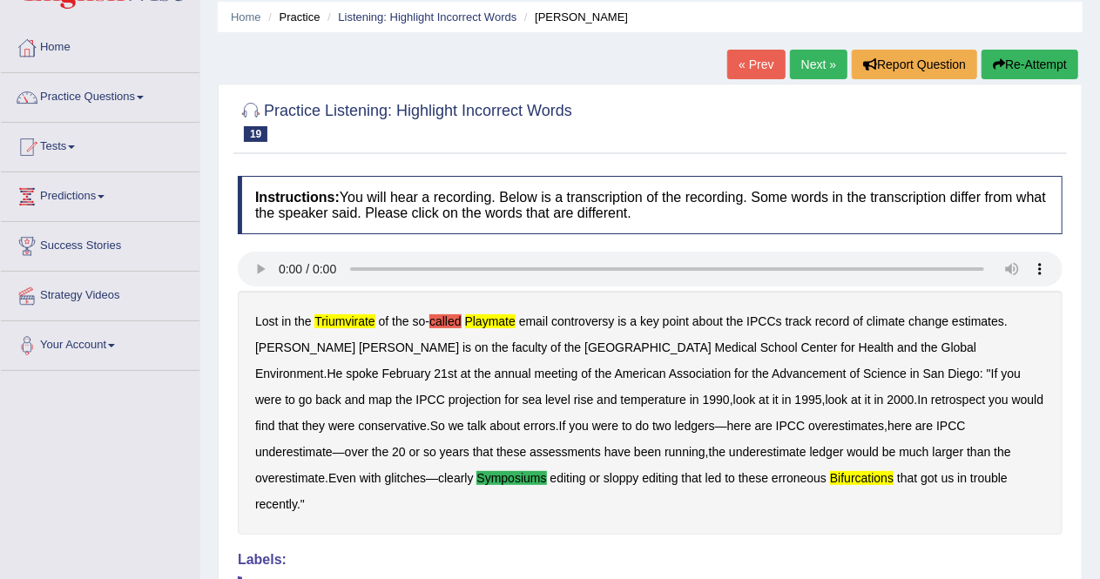
click at [812, 64] on link "Next »" at bounding box center [818, 65] width 57 height 30
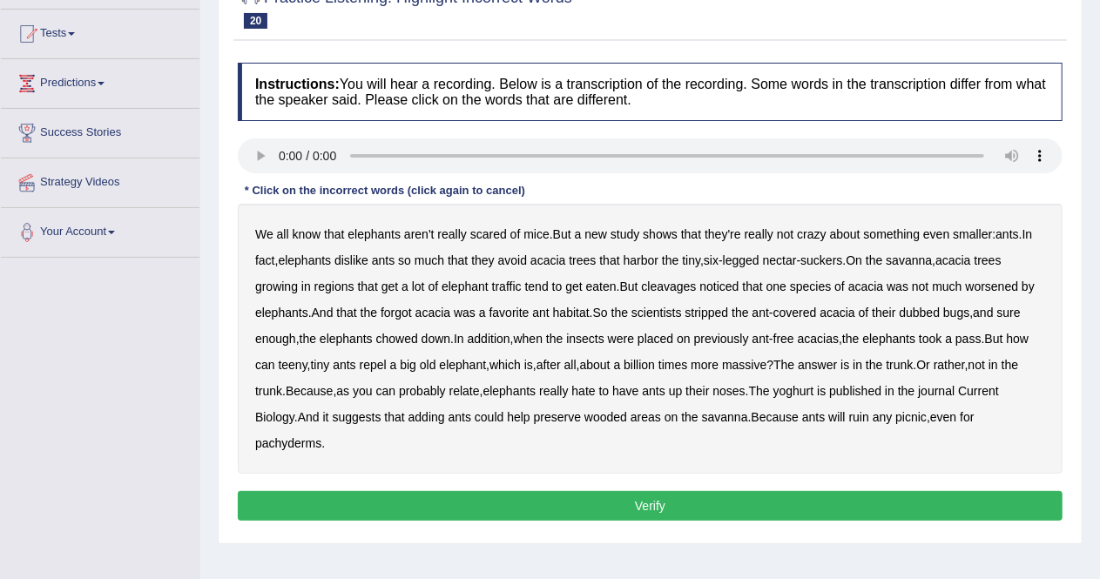
scroll to position [181, 0]
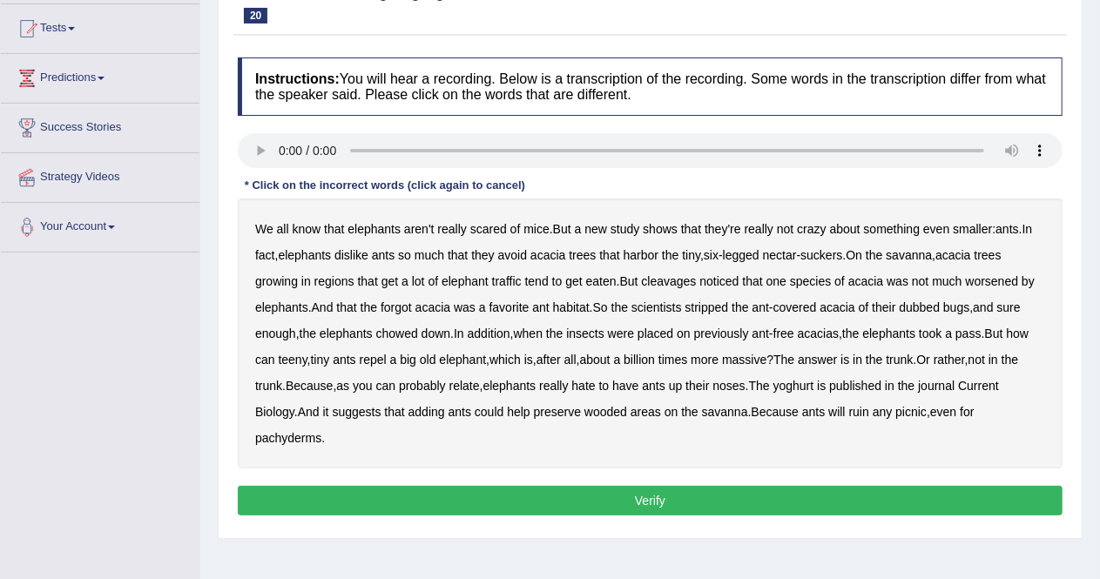
click at [995, 280] on b "worsened" at bounding box center [992, 281] width 53 height 14
click at [812, 381] on b "yoghurt" at bounding box center [793, 386] width 41 height 14
click at [573, 495] on button "Verify" at bounding box center [650, 501] width 825 height 30
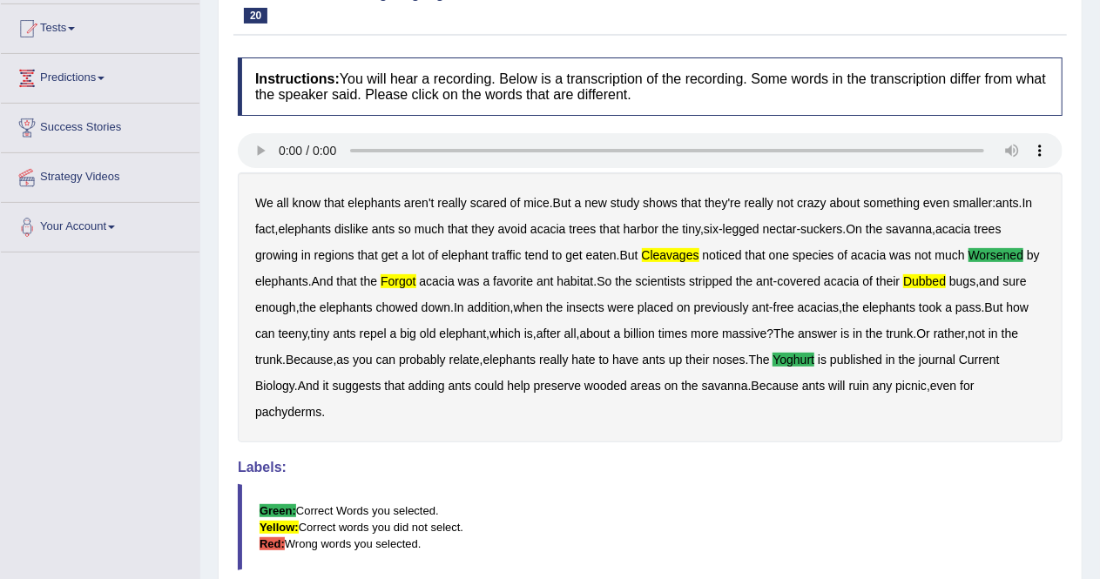
scroll to position [0, 0]
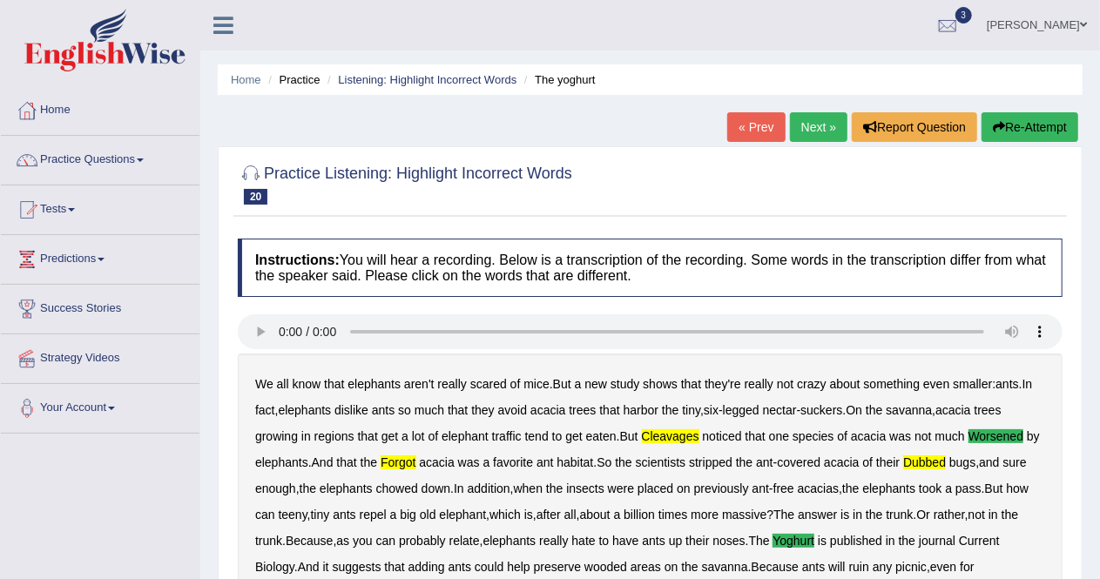
click at [812, 123] on link "Next »" at bounding box center [818, 127] width 57 height 30
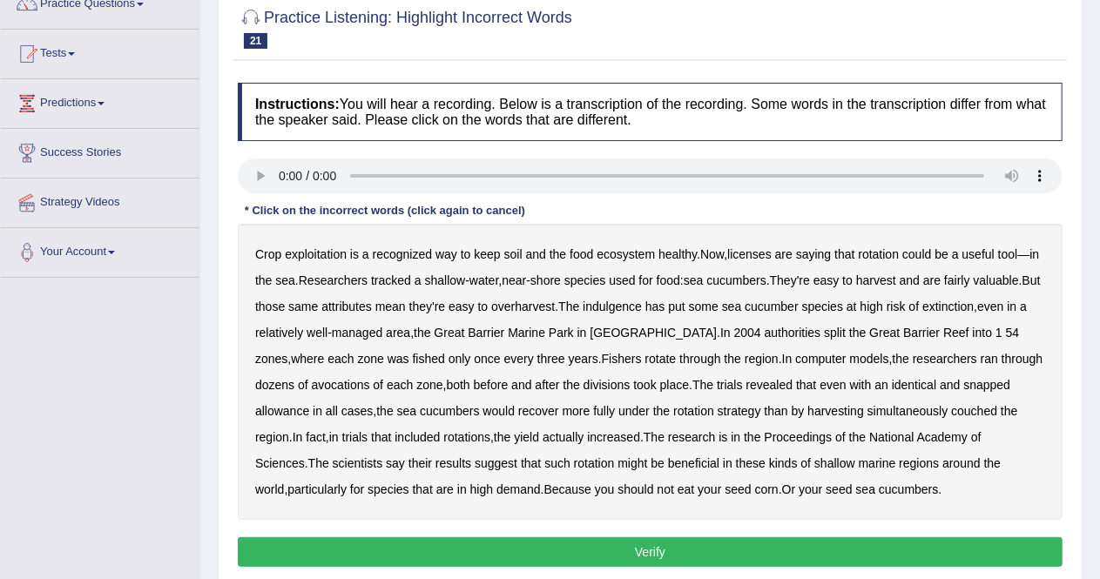
scroll to position [158, 0]
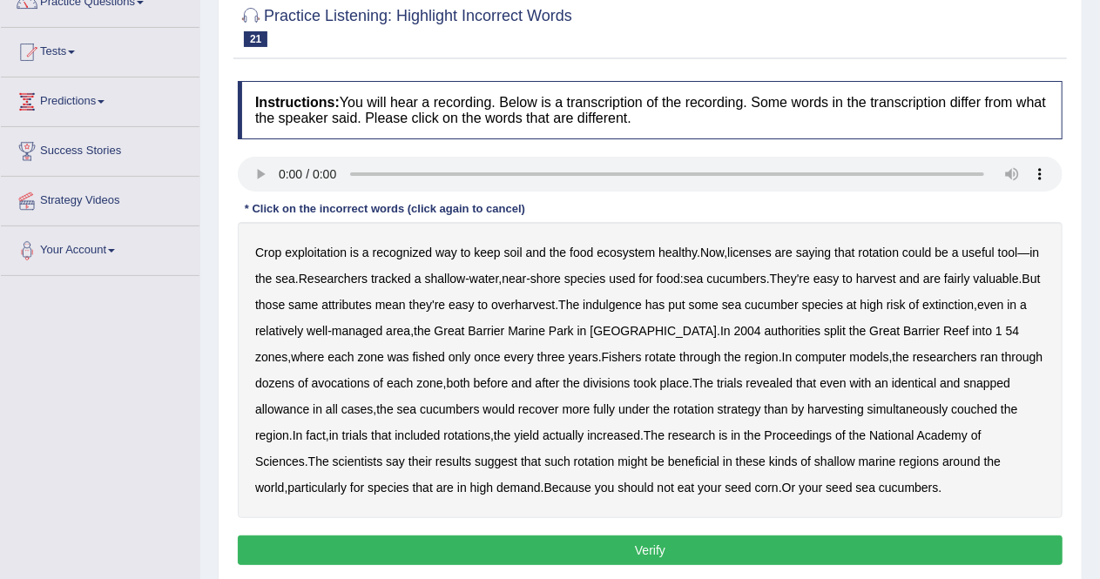
click at [754, 251] on b "licenses" at bounding box center [749, 253] width 44 height 14
click at [636, 301] on b "indulgence" at bounding box center [612, 305] width 59 height 14
click at [963, 382] on b "snapped" at bounding box center [986, 383] width 47 height 14
click at [951, 407] on b "couched" at bounding box center [974, 409] width 46 height 14
click at [695, 547] on button "Verify" at bounding box center [650, 551] width 825 height 30
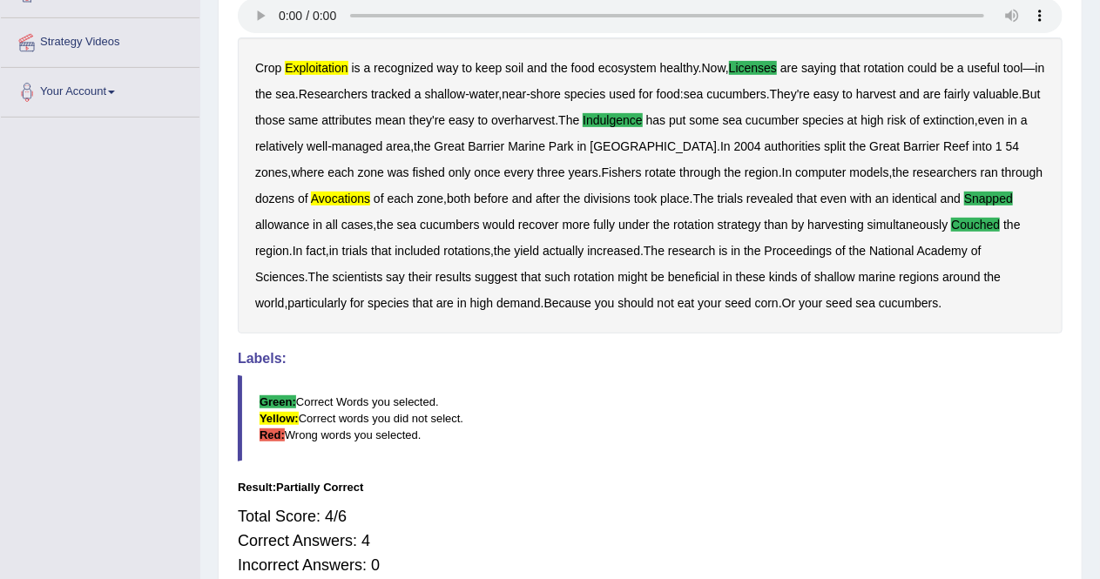
scroll to position [332, 0]
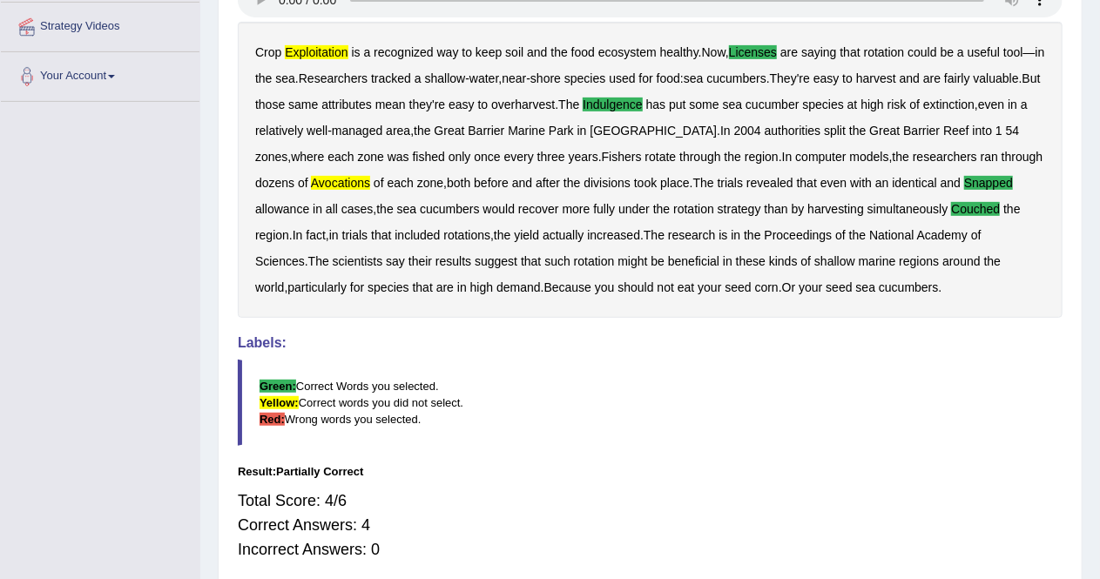
click at [0, 493] on div "Toggle navigation Home Practice Questions Speaking Practice Read Aloud Repeat S…" at bounding box center [550, 155] width 1100 height 974
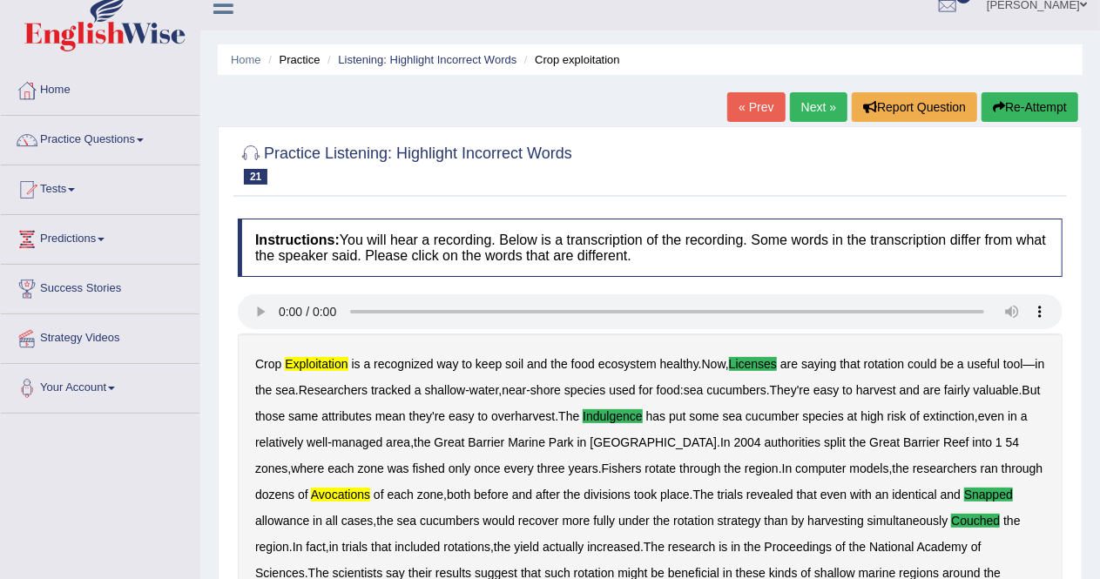
scroll to position [10, 0]
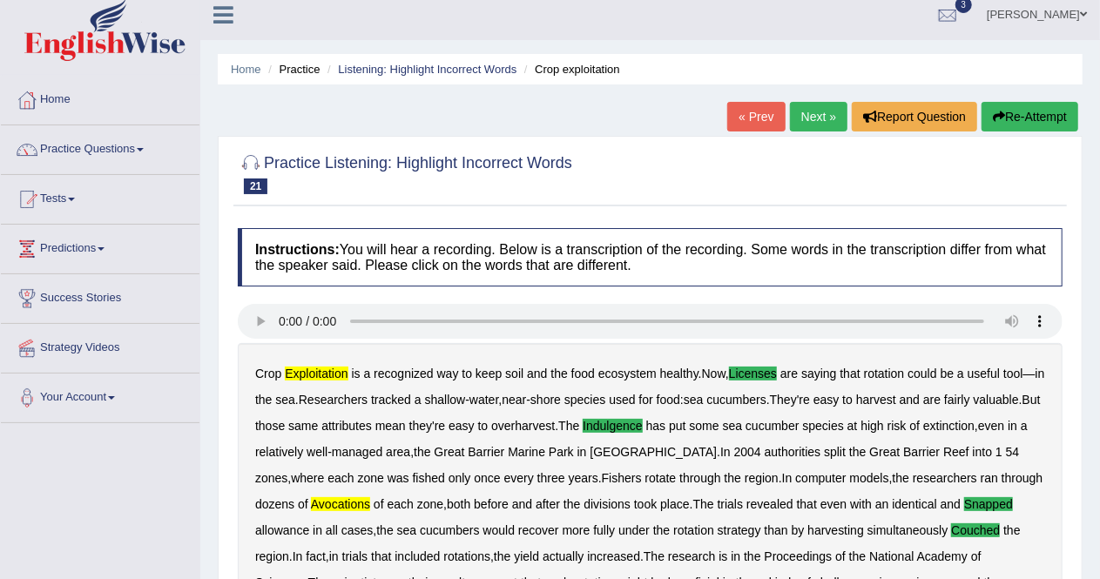
click at [816, 118] on link "Next »" at bounding box center [818, 117] width 57 height 30
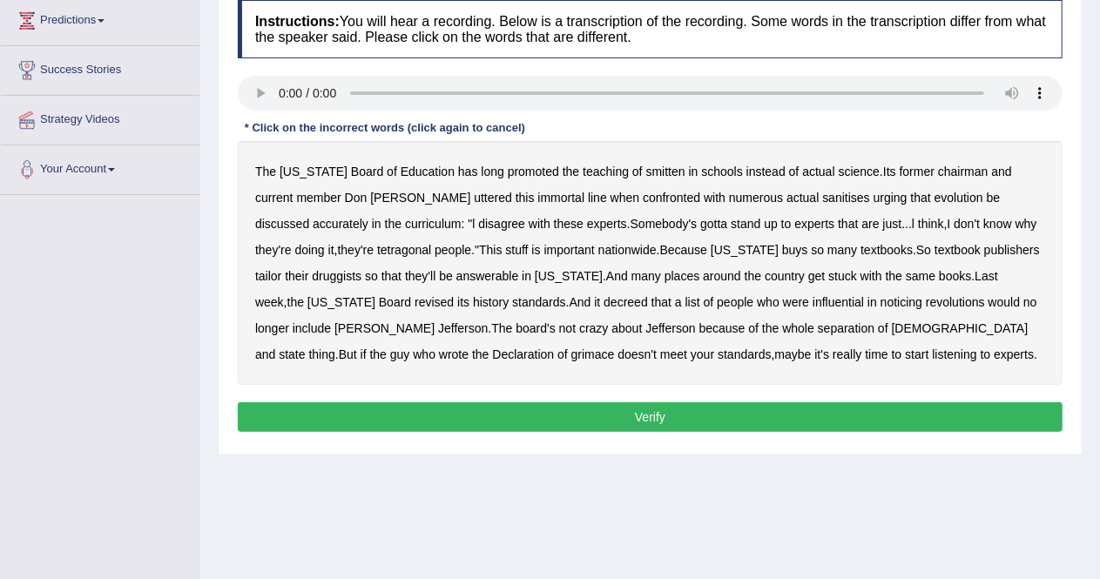
scroll to position [239, 0]
click at [646, 172] on b "smitten" at bounding box center [665, 172] width 39 height 14
click at [822, 198] on b "sanitises" at bounding box center [845, 198] width 47 height 14
click at [822, 195] on b "sanitises" at bounding box center [845, 198] width 47 height 14
click at [361, 269] on b "druggists" at bounding box center [337, 276] width 50 height 14
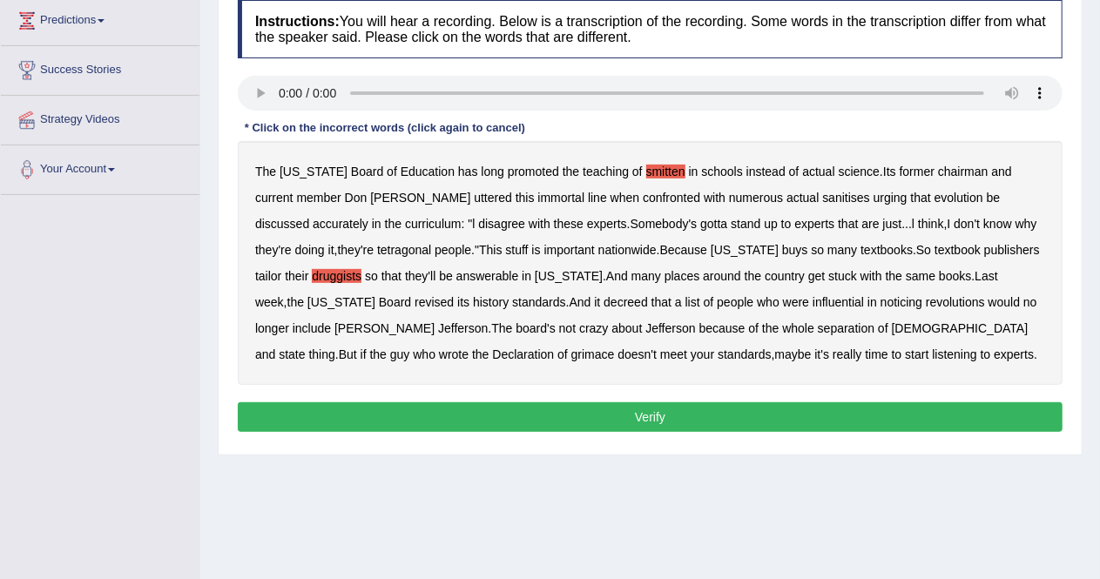
click at [880, 302] on b "noticing" at bounding box center [901, 302] width 42 height 14
click at [732, 408] on button "Verify" at bounding box center [650, 417] width 825 height 30
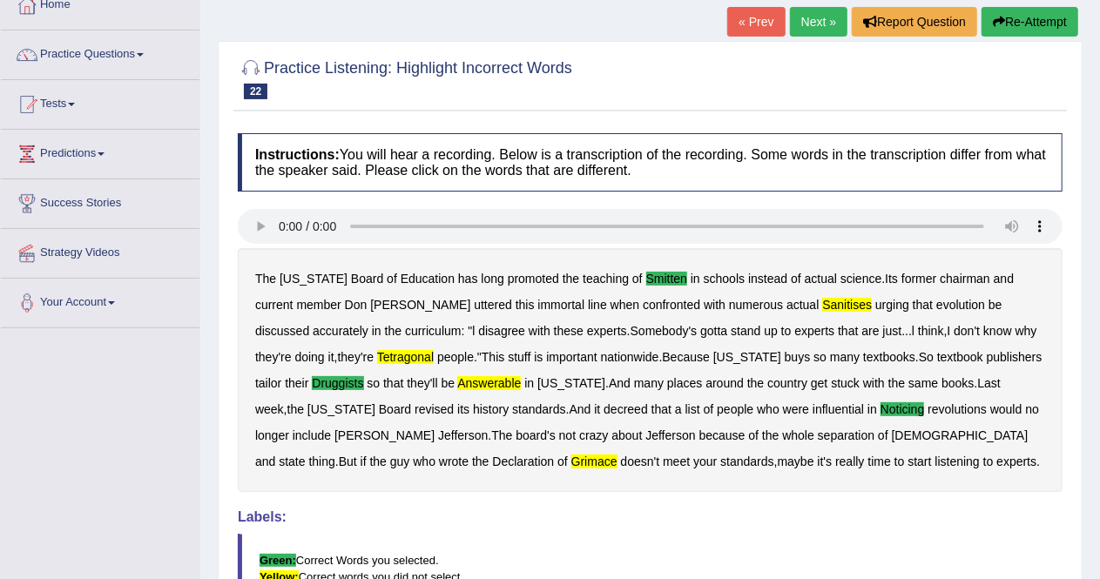
scroll to position [103, 0]
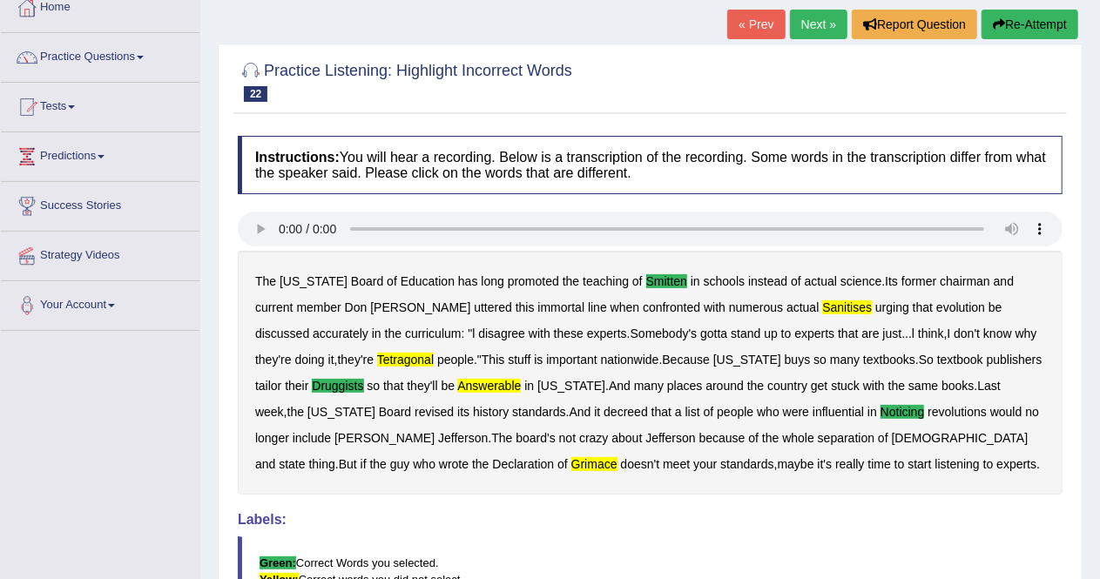
click at [812, 23] on link "Next »" at bounding box center [818, 25] width 57 height 30
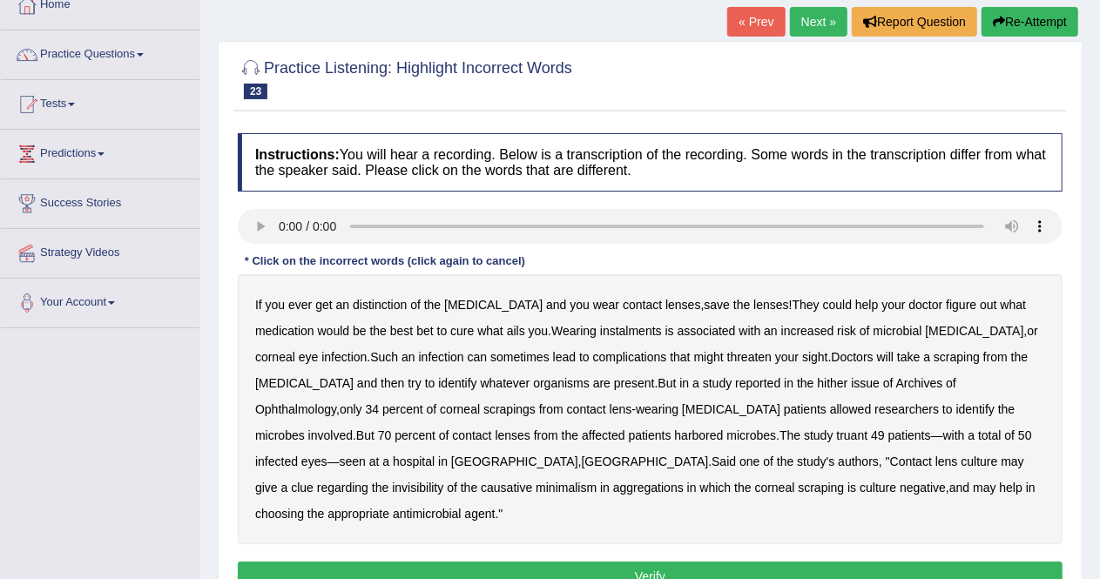
scroll to position [99, 0]
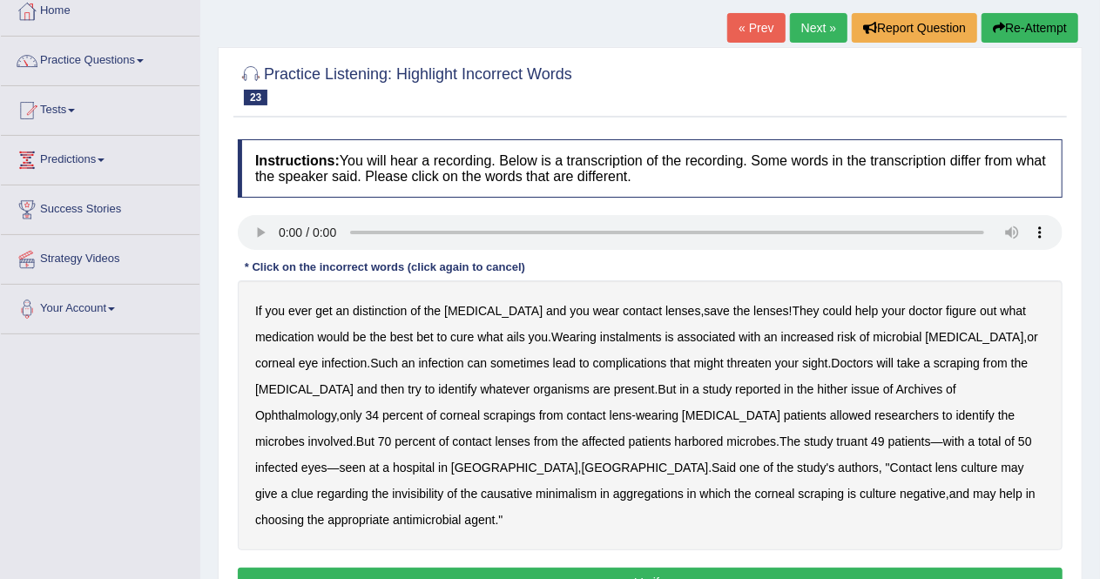
click at [369, 308] on b "distinction" at bounding box center [380, 311] width 54 height 14
click at [600, 337] on b "instalments" at bounding box center [631, 337] width 62 height 14
click at [817, 392] on b "hither" at bounding box center [832, 389] width 30 height 14
click at [675, 441] on b "harbored" at bounding box center [699, 442] width 49 height 14
click at [443, 487] on b "invisibility" at bounding box center [417, 494] width 51 height 14
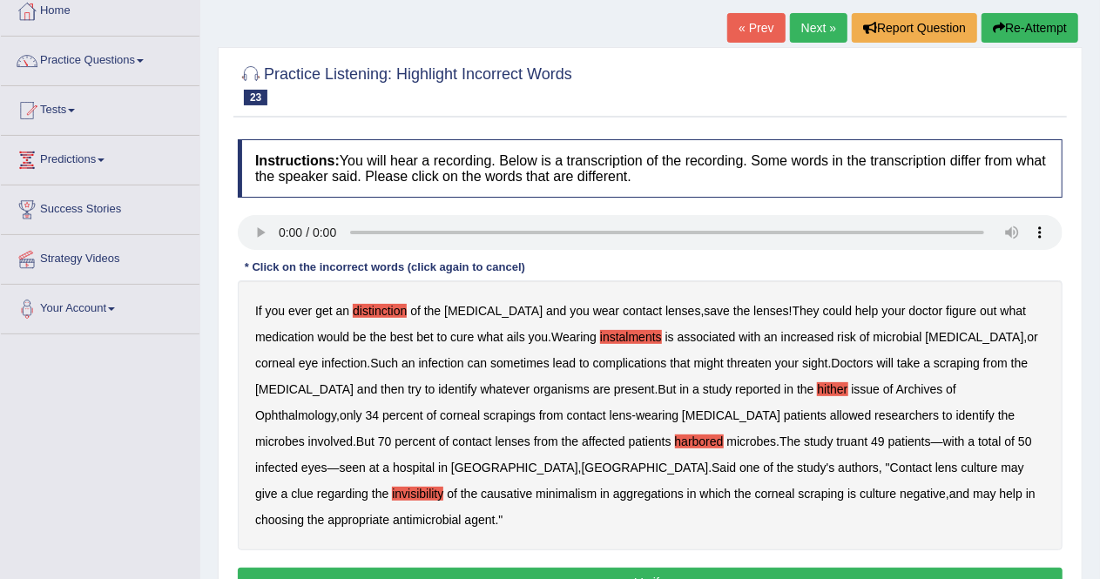
click at [432, 568] on button "Verify" at bounding box center [650, 583] width 825 height 30
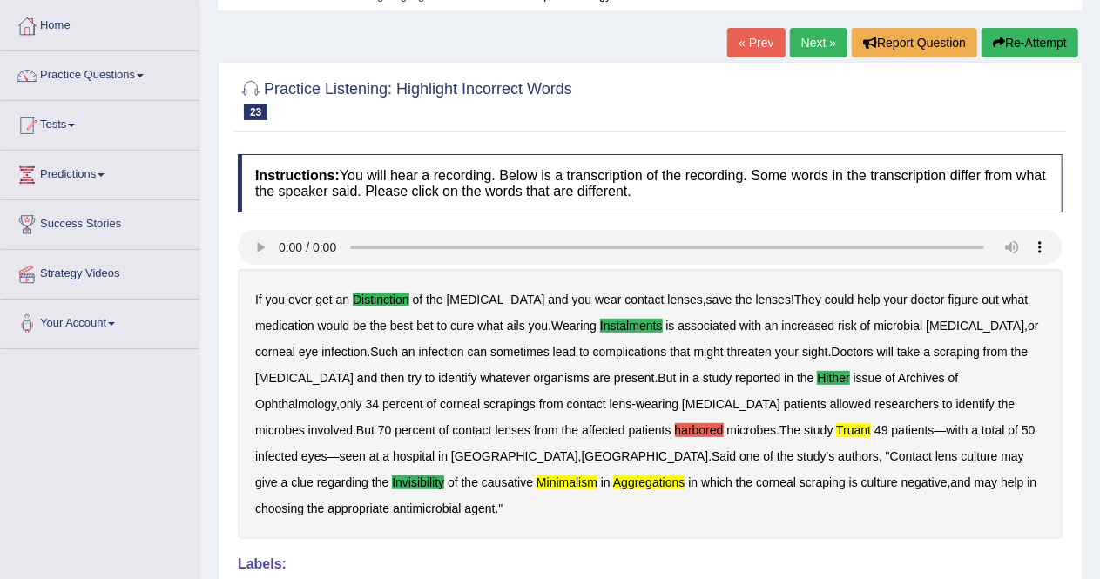
scroll to position [82, 0]
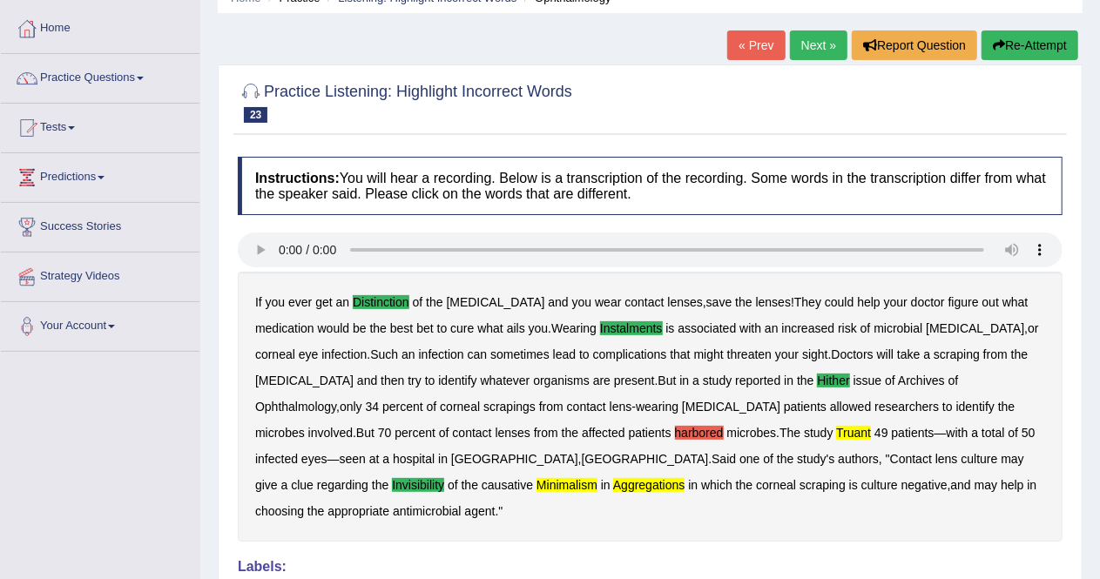
click at [817, 48] on link "Next »" at bounding box center [818, 45] width 57 height 30
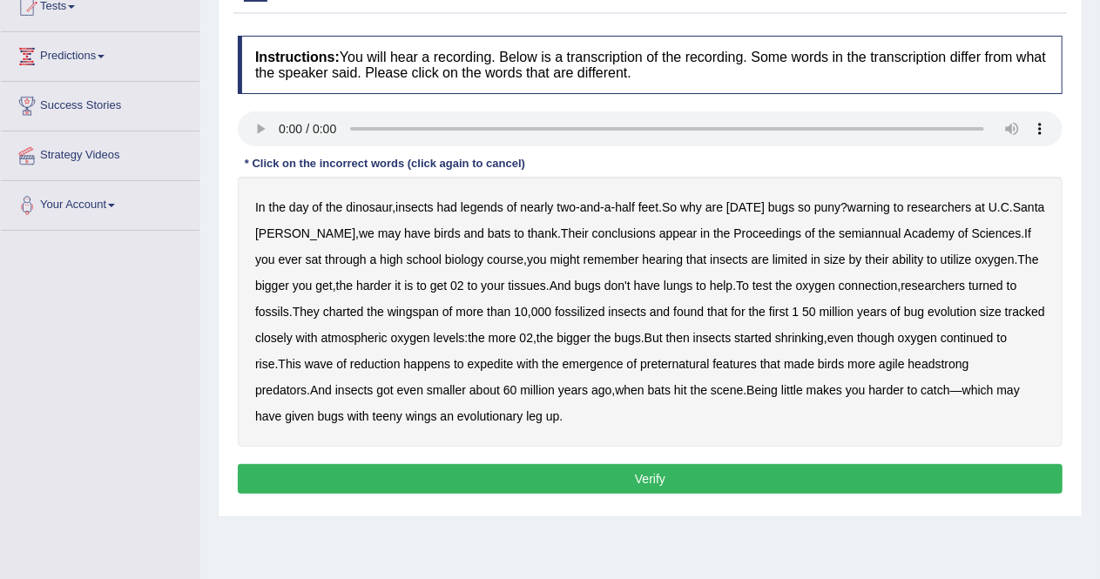
scroll to position [206, 0]
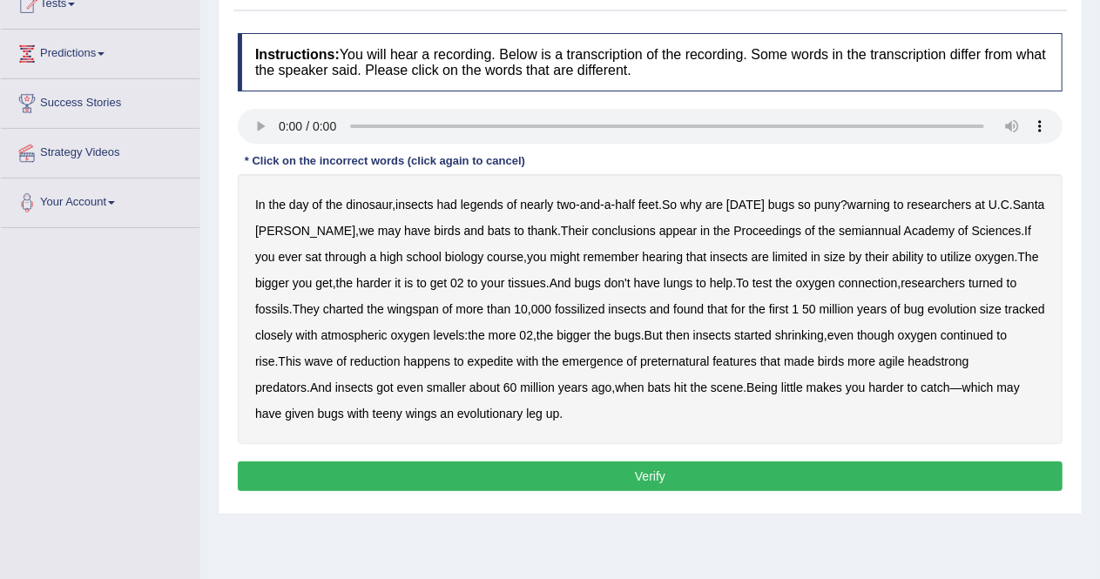
click at [488, 208] on b "legends" at bounding box center [482, 205] width 43 height 14
click at [887, 206] on b "warning" at bounding box center [868, 205] width 43 height 14
click at [450, 360] on b "happens" at bounding box center [426, 361] width 47 height 14
click at [709, 359] on b "preternatural" at bounding box center [674, 361] width 69 height 14
click at [450, 356] on b "happens" at bounding box center [426, 361] width 47 height 14
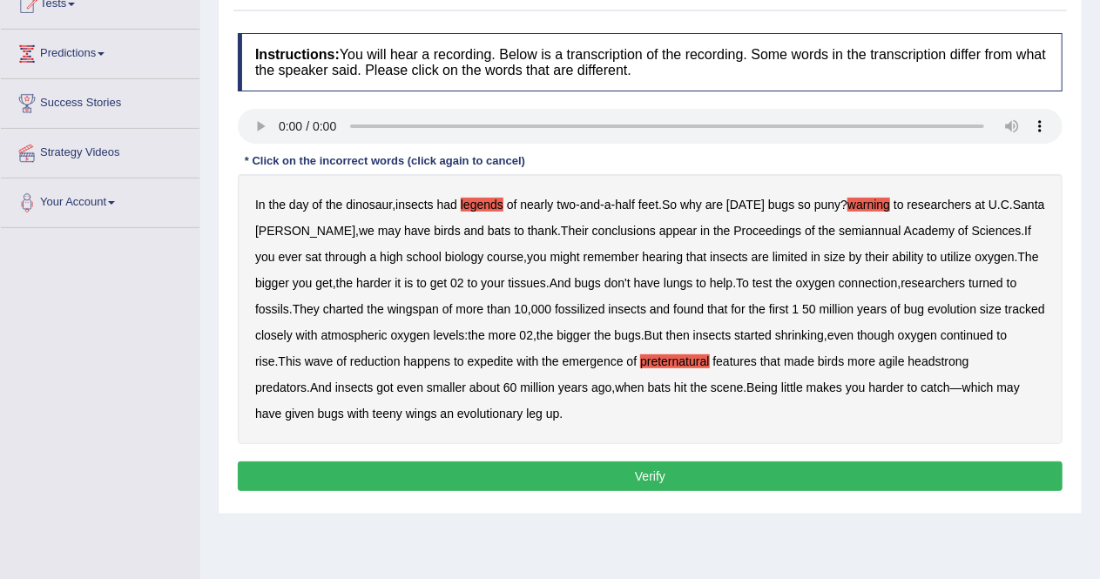
click at [704, 469] on button "Verify" at bounding box center [650, 477] width 825 height 30
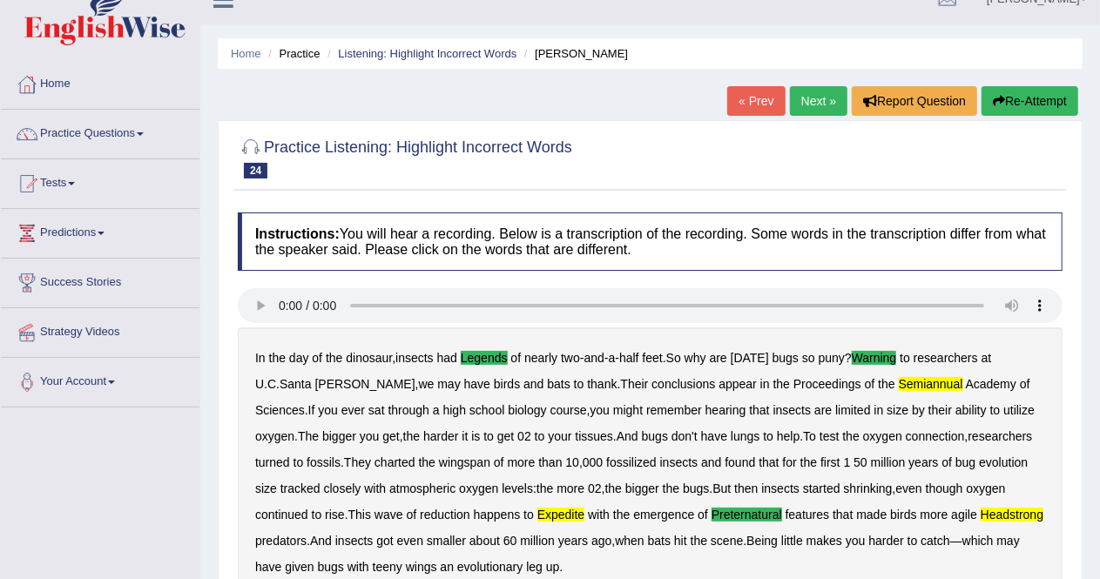
scroll to position [0, 0]
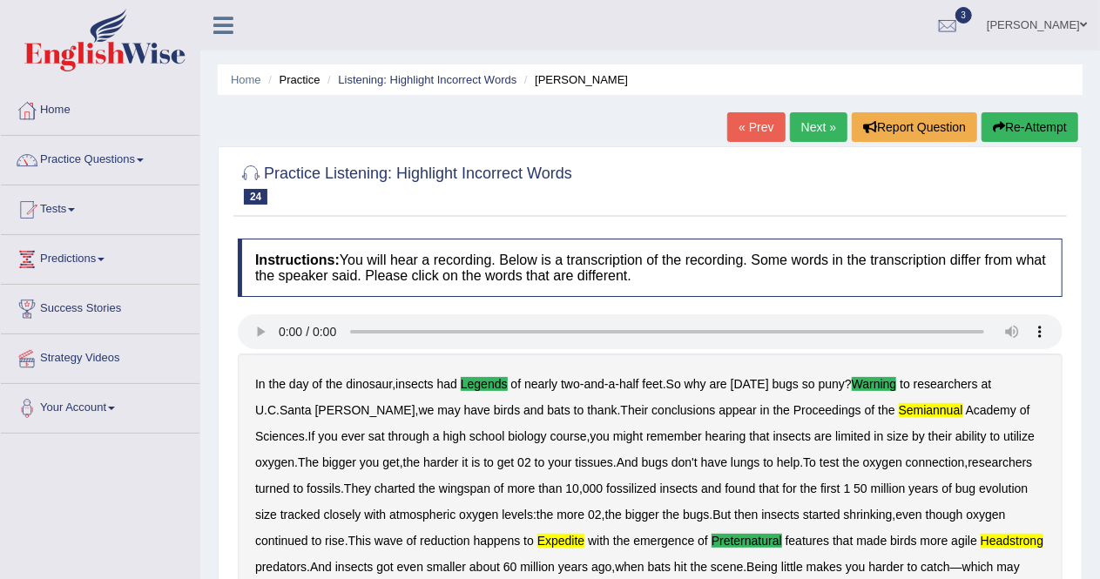
click at [809, 133] on link "Next »" at bounding box center [818, 127] width 57 height 30
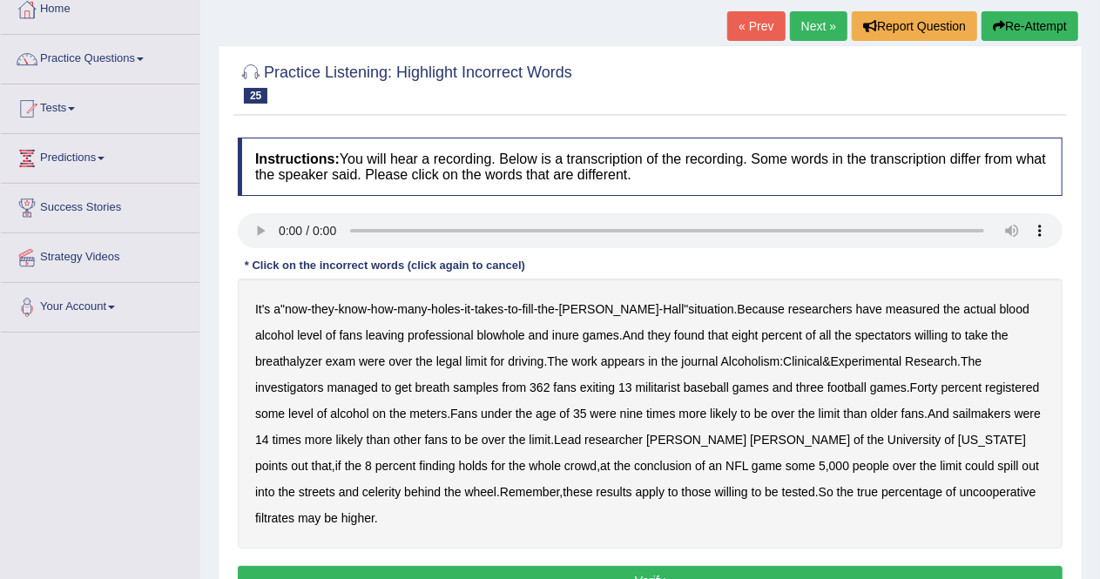
scroll to position [115, 0]
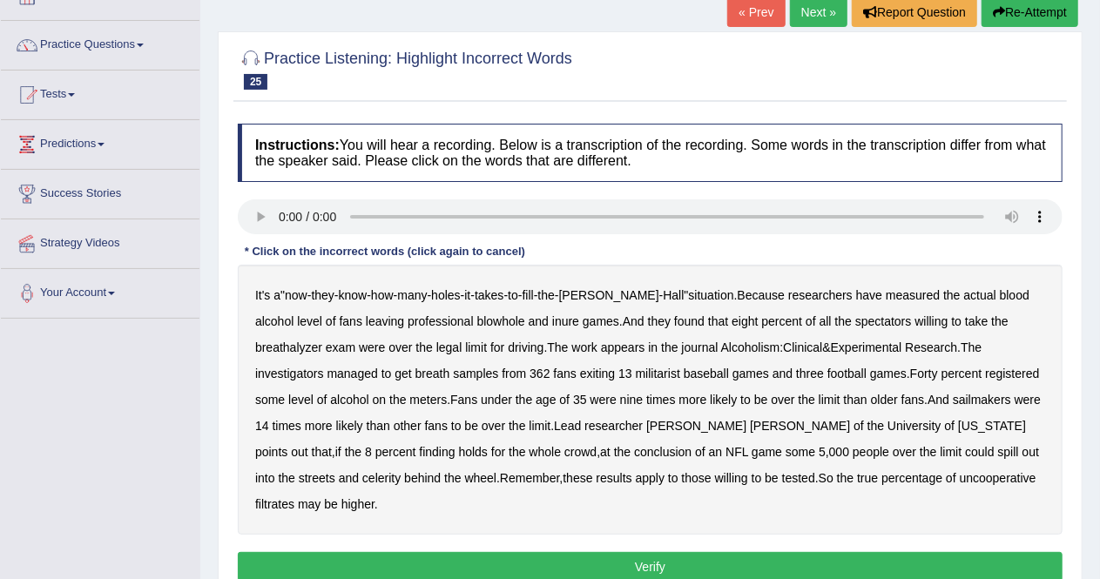
click at [1, 465] on div "Toggle navigation Home Practice Questions Speaking Practice Read Aloud Repeat S…" at bounding box center [550, 338] width 1100 height 906
click at [477, 316] on b "blowhole" at bounding box center [501, 321] width 48 height 14
click at [552, 323] on b "inure" at bounding box center [565, 321] width 27 height 14
click at [636, 375] on b "militarist" at bounding box center [658, 374] width 44 height 14
click at [953, 398] on b "sailmakers" at bounding box center [982, 400] width 58 height 14
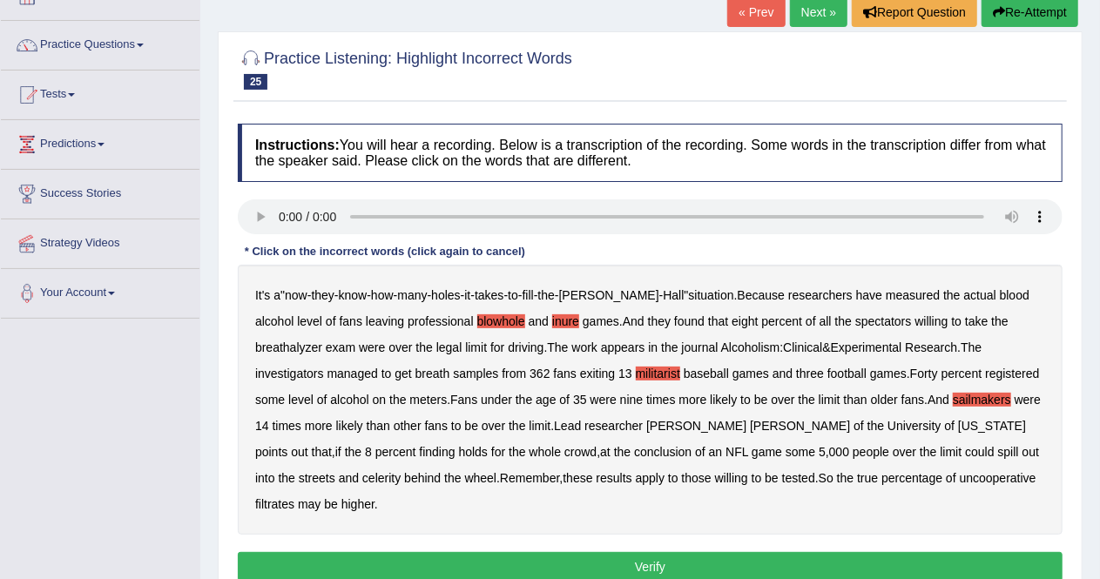
click at [401, 471] on b "celerity" at bounding box center [381, 478] width 38 height 14
click at [738, 552] on button "Verify" at bounding box center [650, 567] width 825 height 30
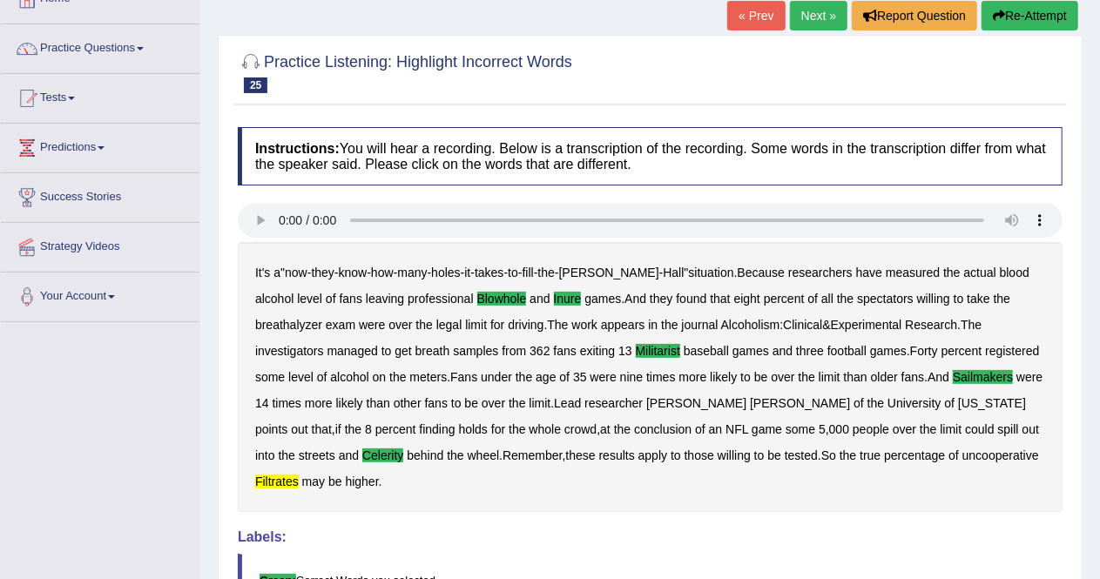
scroll to position [106, 0]
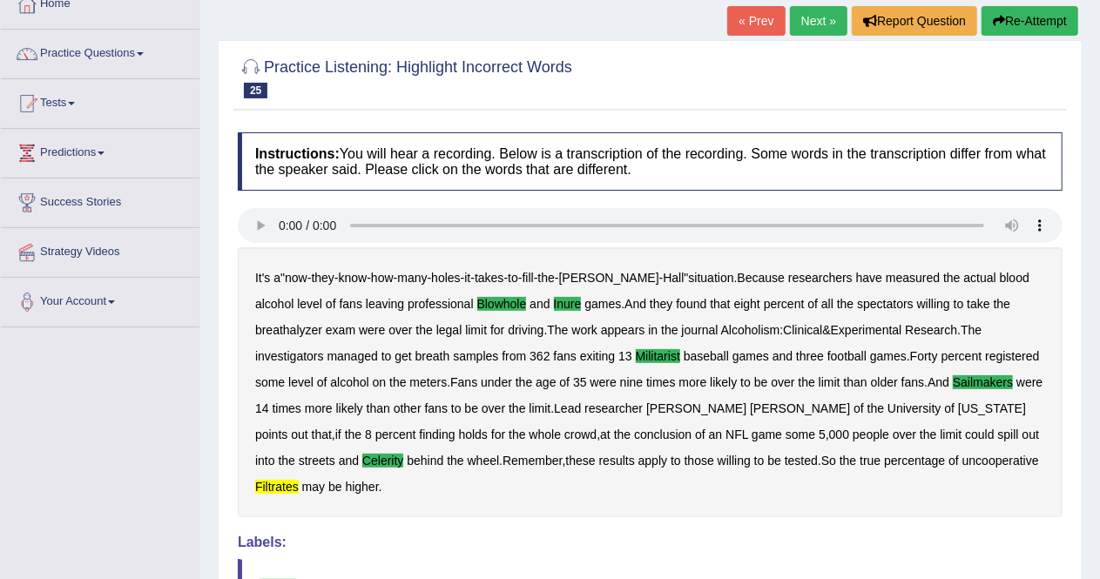
click at [813, 24] on link "Next »" at bounding box center [818, 21] width 57 height 30
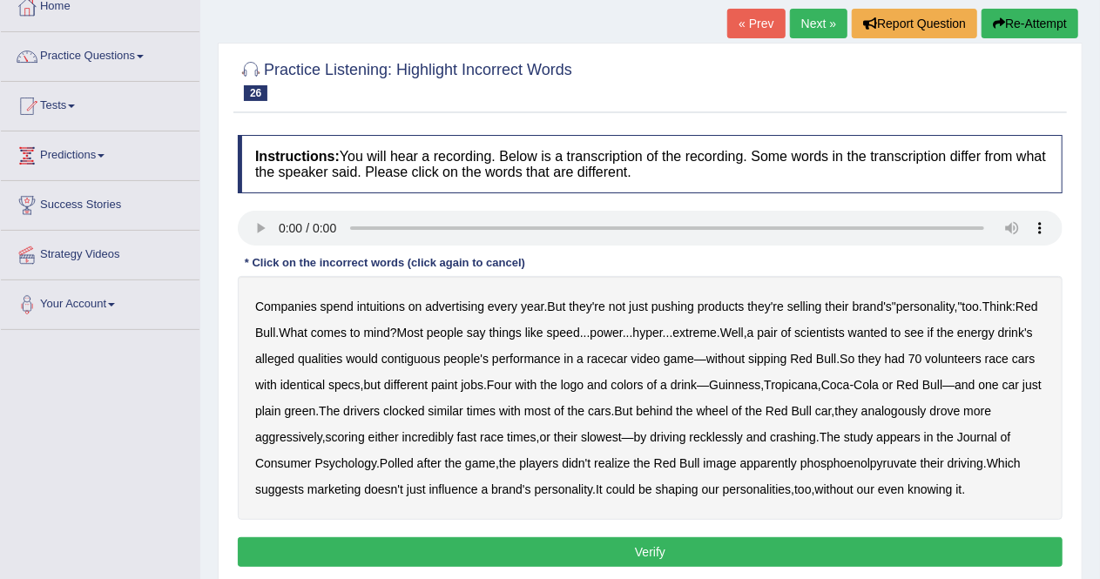
scroll to position [101, 0]
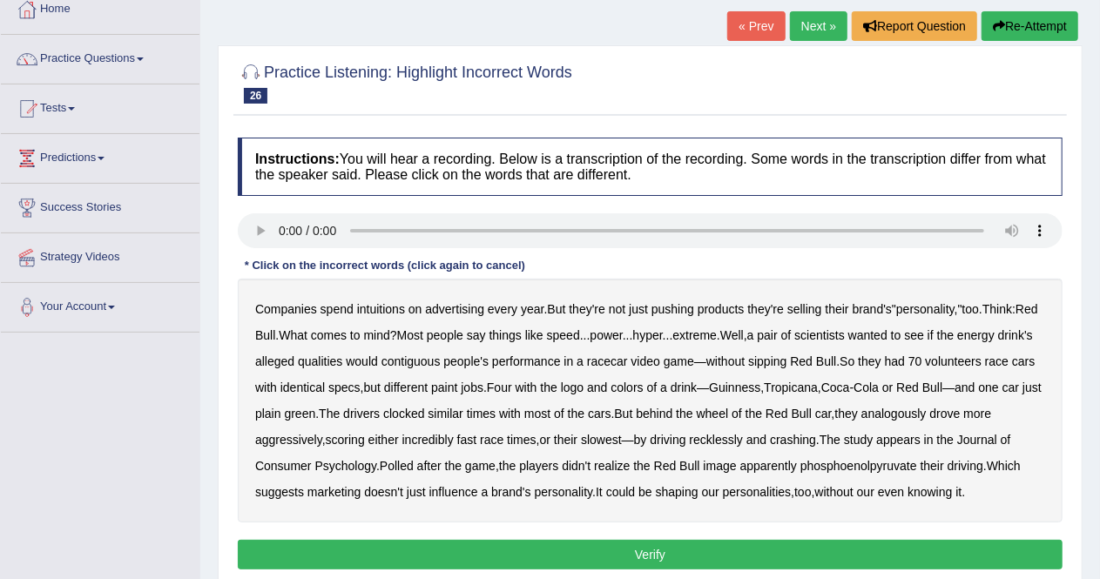
click at [820, 29] on link "Next »" at bounding box center [818, 26] width 57 height 30
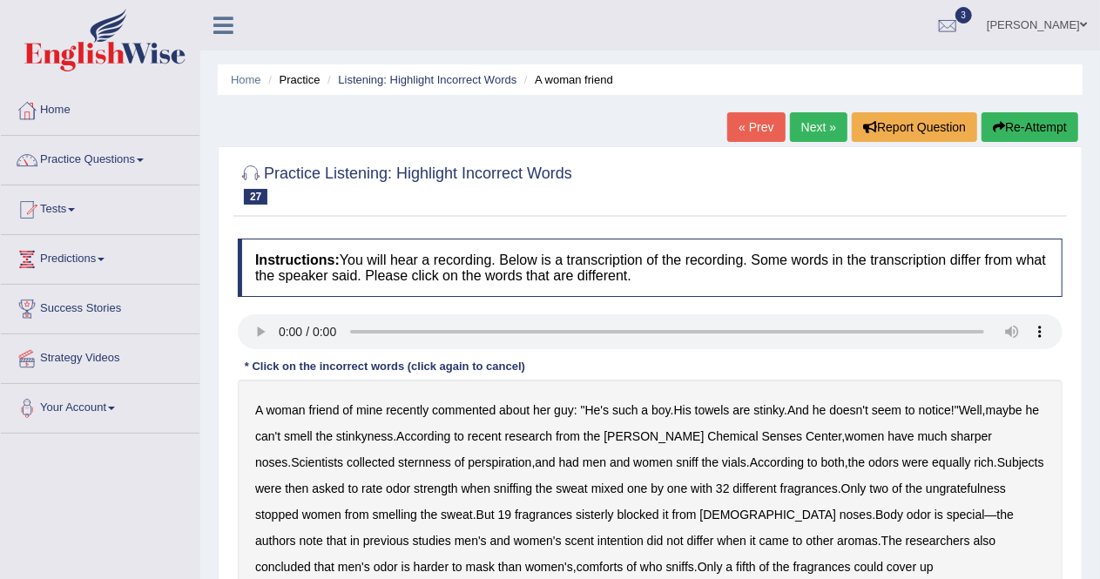
click at [758, 127] on link "« Prev" at bounding box center [755, 127] width 57 height 30
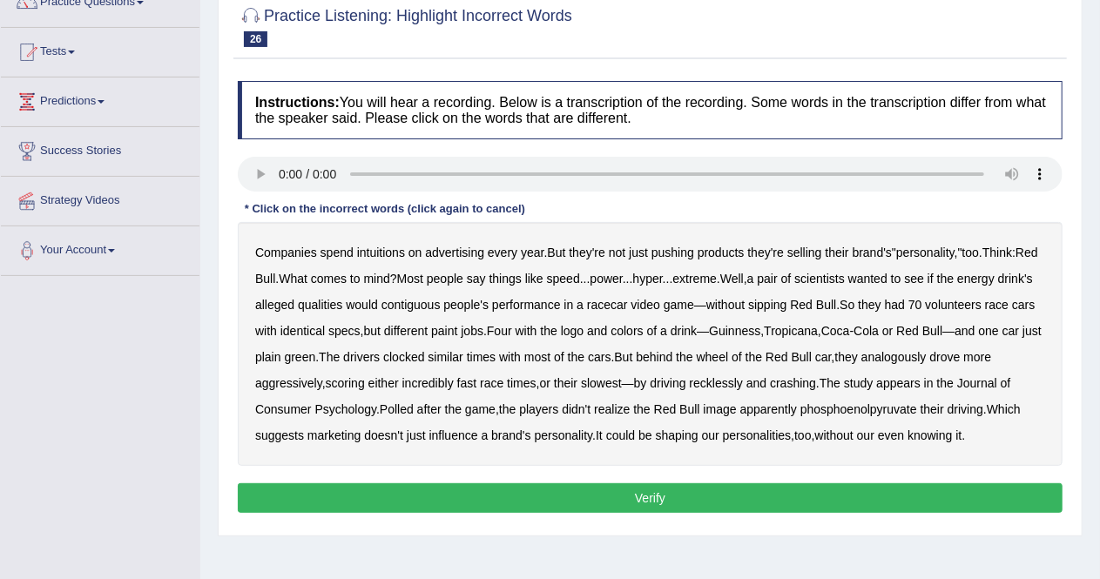
scroll to position [160, 0]
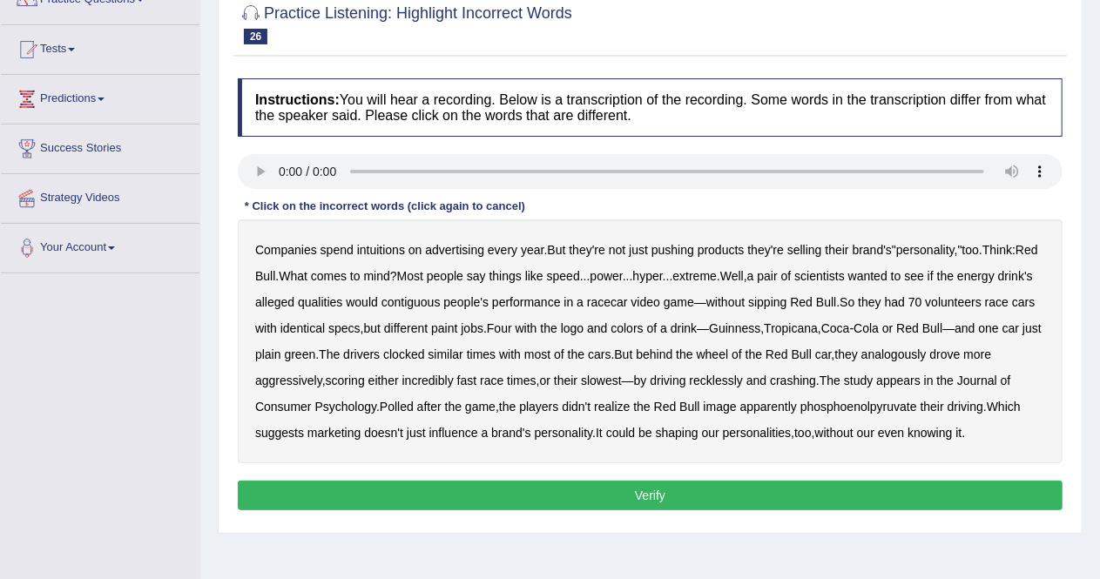
click at [399, 248] on b "intuitions" at bounding box center [381, 250] width 48 height 14
click at [441, 302] on b "contiguous" at bounding box center [410, 302] width 59 height 14
click at [927, 354] on b "analogously" at bounding box center [893, 354] width 65 height 14
click at [871, 408] on b "phosphoenolpyruvate" at bounding box center [858, 407] width 117 height 14
click at [907, 484] on button "Verify" at bounding box center [650, 496] width 825 height 30
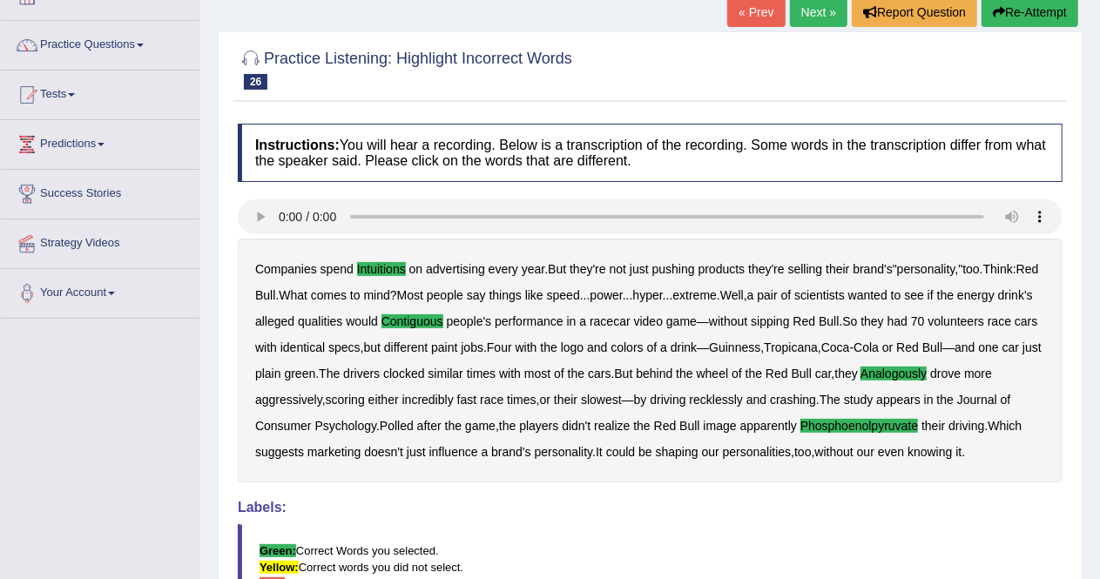
scroll to position [114, 0]
click at [807, 14] on link "Next »" at bounding box center [818, 13] width 57 height 30
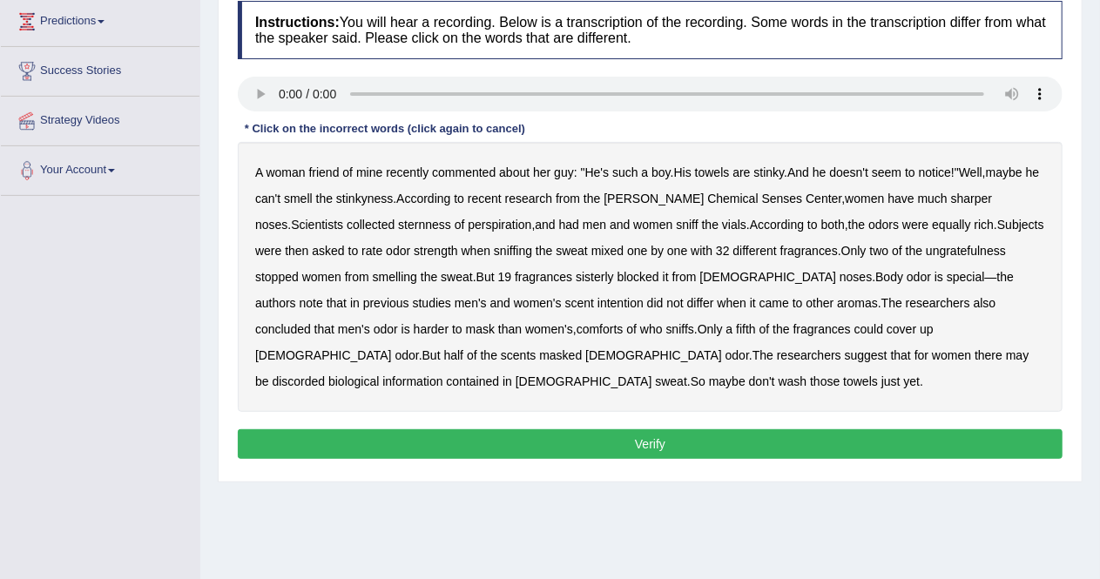
scroll to position [226, 0]
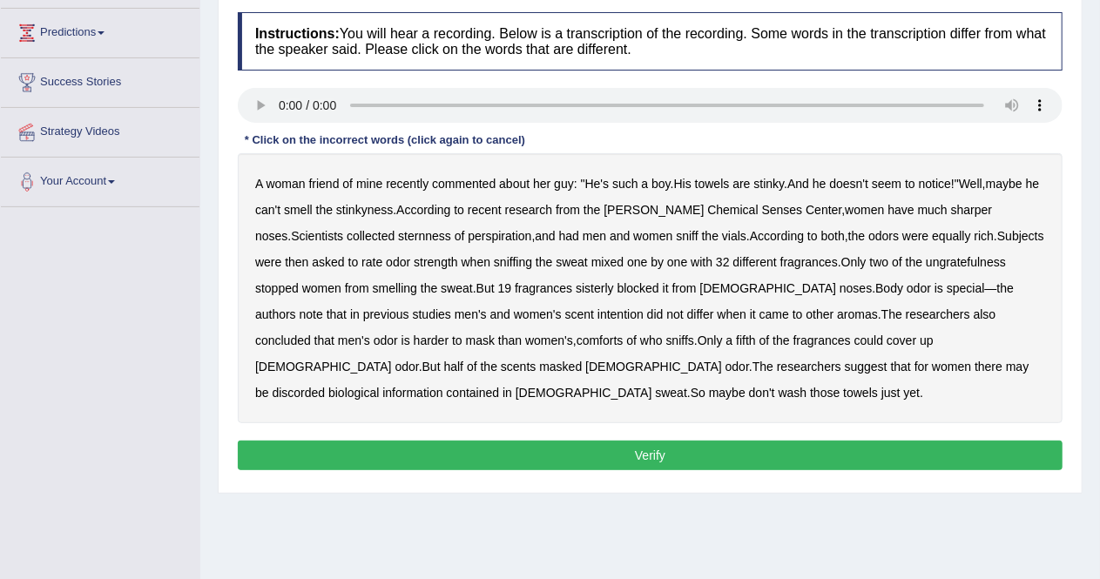
click at [312, 209] on b "smell" at bounding box center [298, 210] width 29 height 14
click at [398, 229] on b "sternness" at bounding box center [424, 236] width 53 height 14
click at [926, 255] on b "ungratefulness" at bounding box center [966, 262] width 80 height 14
click at [576, 337] on b "comforts" at bounding box center [599, 341] width 47 height 14
click at [325, 386] on b "discorded" at bounding box center [298, 393] width 53 height 14
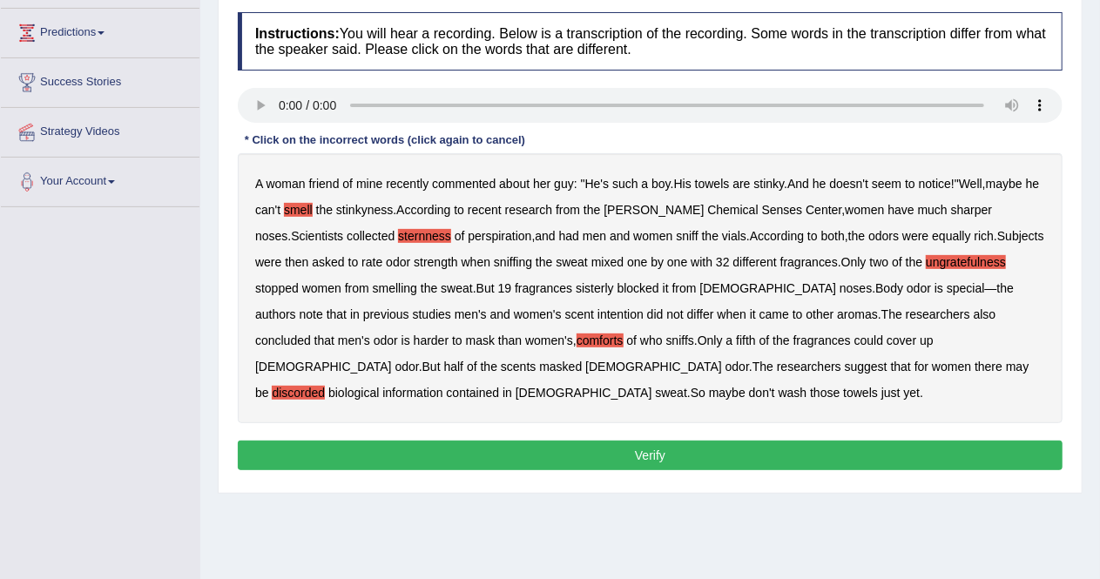
click at [695, 454] on button "Verify" at bounding box center [650, 456] width 825 height 30
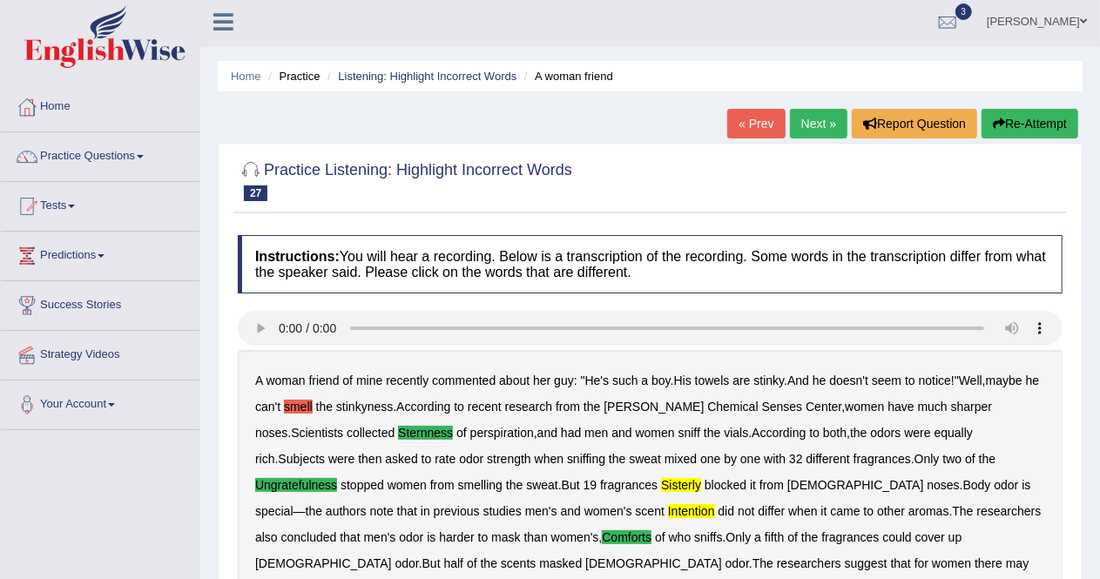
scroll to position [0, 0]
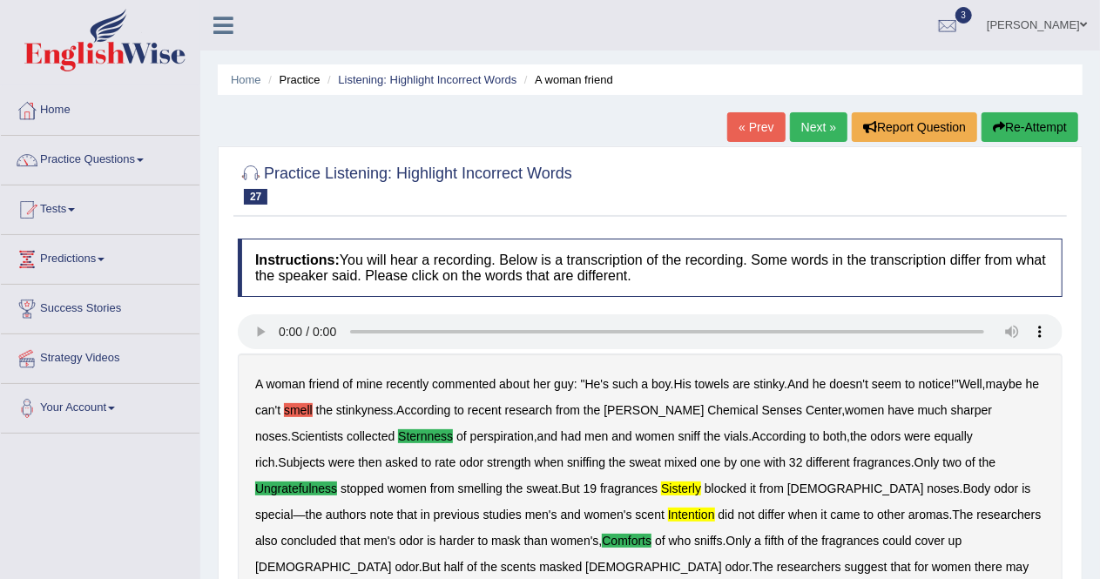
click at [811, 123] on link "Next »" at bounding box center [818, 127] width 57 height 30
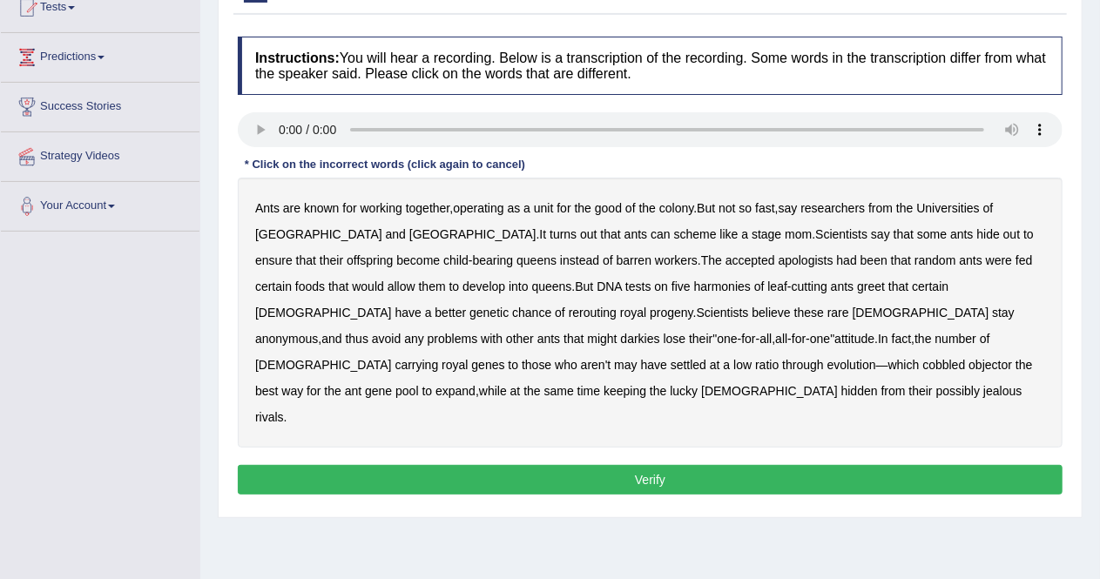
scroll to position [208, 0]
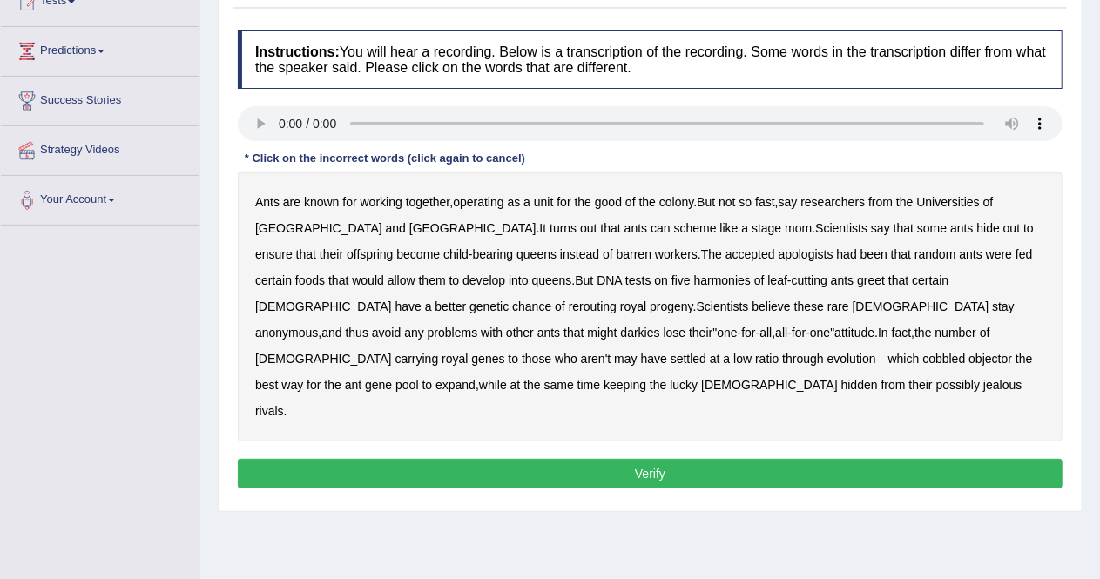
click at [779, 255] on b "apologists" at bounding box center [806, 254] width 55 height 14
click at [694, 281] on b "harmonies" at bounding box center [722, 280] width 57 height 14
click at [617, 300] on b "rerouting" at bounding box center [593, 307] width 48 height 14
click at [660, 326] on b "darkies" at bounding box center [640, 333] width 39 height 14
click at [922, 360] on b "cobbled" at bounding box center [943, 359] width 43 height 14
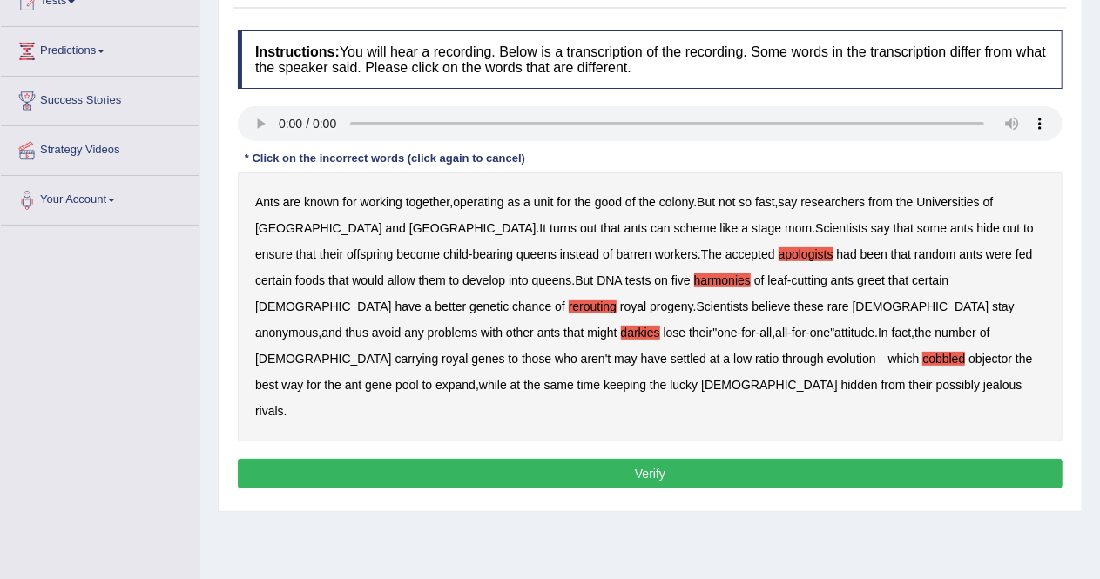
click at [922, 354] on b "cobbled" at bounding box center [943, 359] width 43 height 14
click at [968, 356] on b "objector" at bounding box center [990, 359] width 44 height 14
click at [682, 459] on button "Verify" at bounding box center [650, 474] width 825 height 30
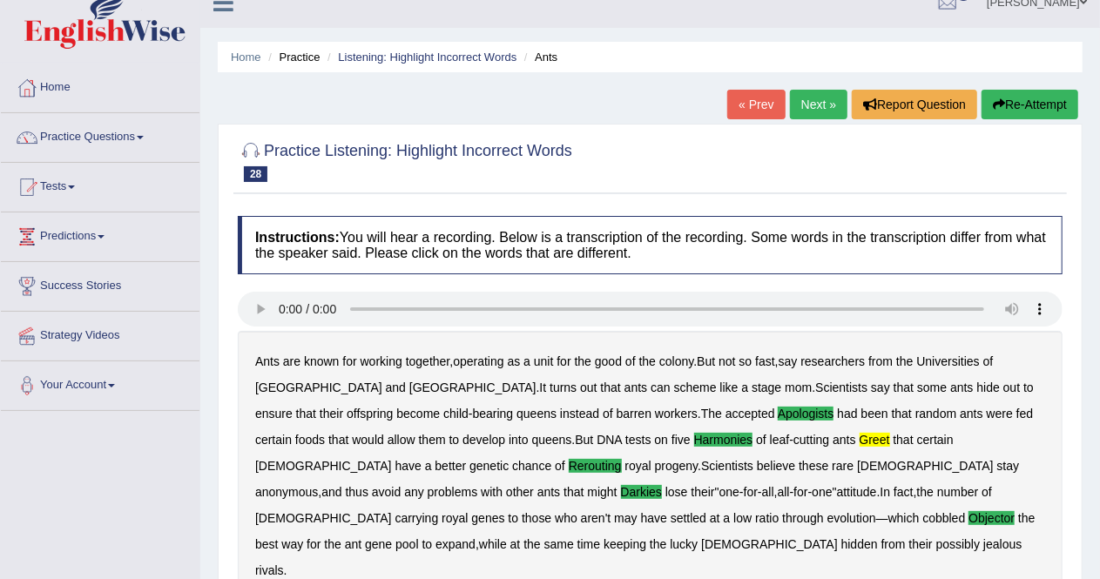
scroll to position [0, 0]
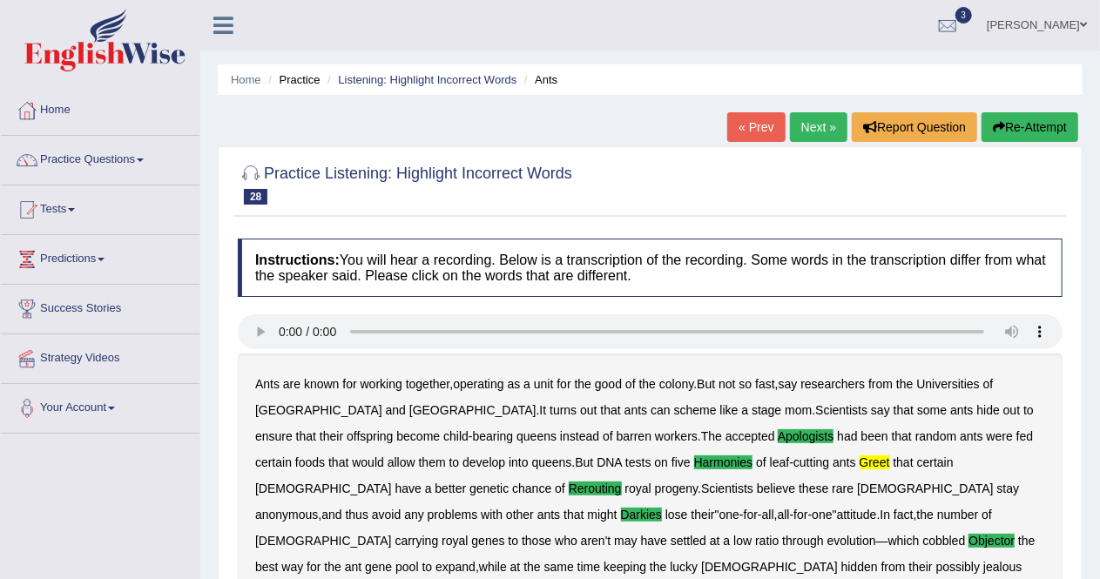
click at [806, 124] on link "Next »" at bounding box center [818, 127] width 57 height 30
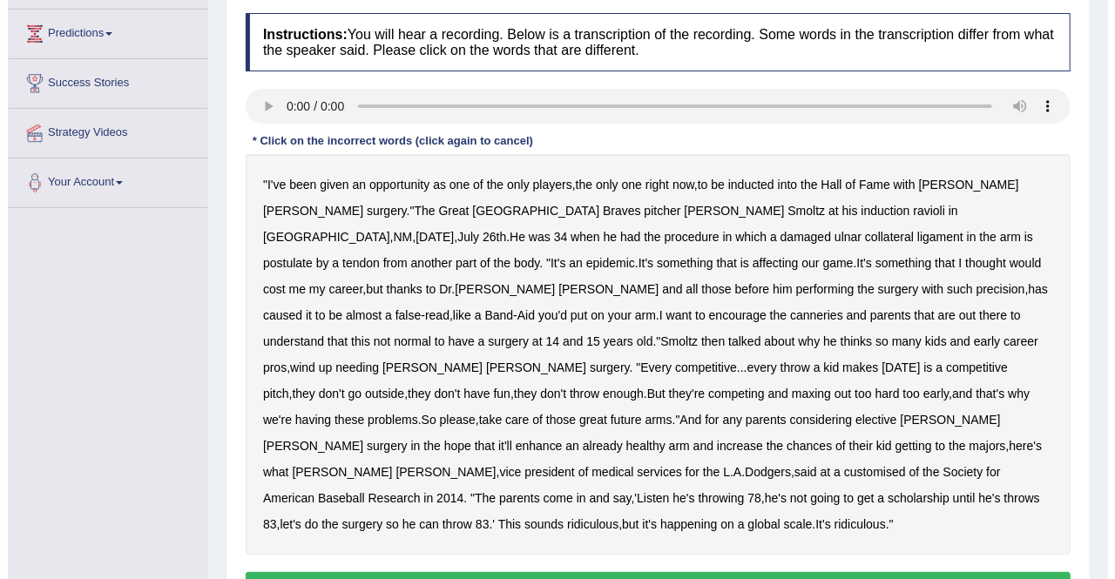
scroll to position [226, 0]
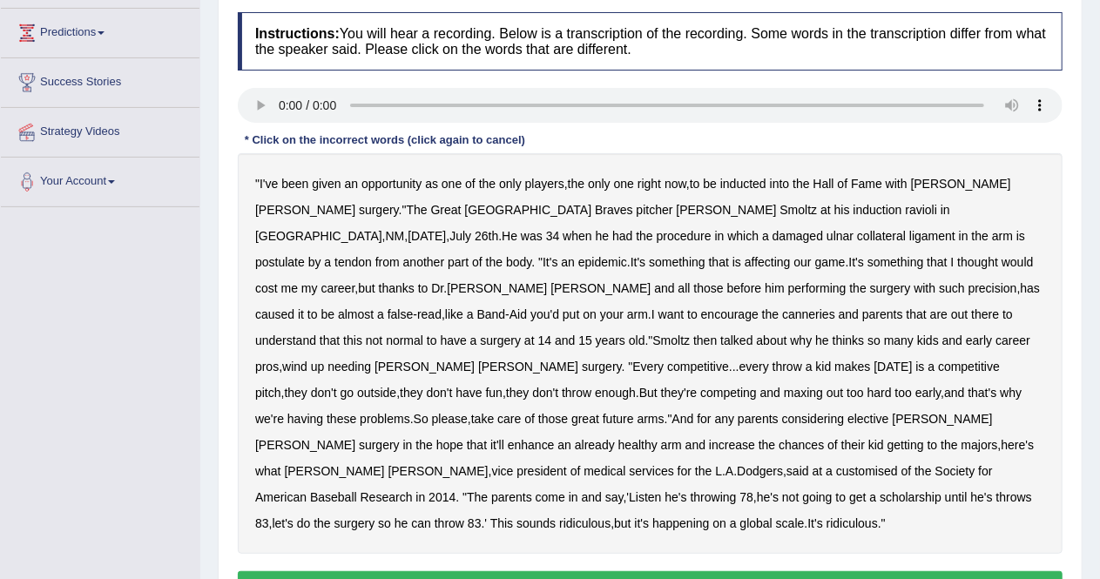
click at [747, 182] on b "inducted" at bounding box center [743, 184] width 46 height 14
click at [906, 208] on b "ravioli" at bounding box center [922, 210] width 32 height 14
click at [305, 255] on b "postulate" at bounding box center [280, 262] width 50 height 14
click at [782, 310] on b "canneries" at bounding box center [808, 314] width 53 height 14
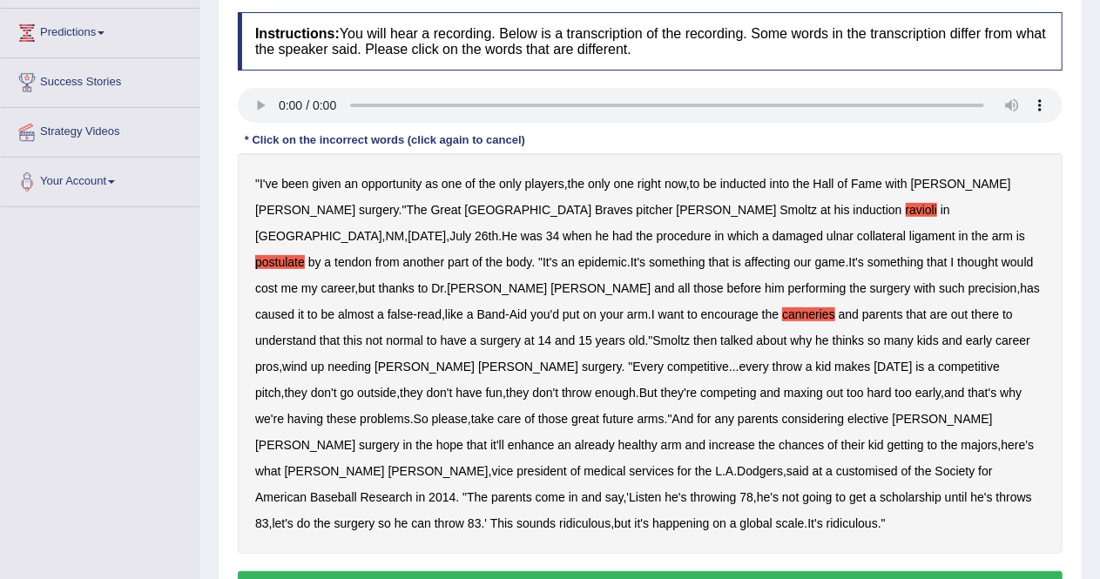
click at [836, 464] on b "customised" at bounding box center [867, 471] width 62 height 14
click at [585, 571] on button "Verify" at bounding box center [650, 586] width 825 height 30
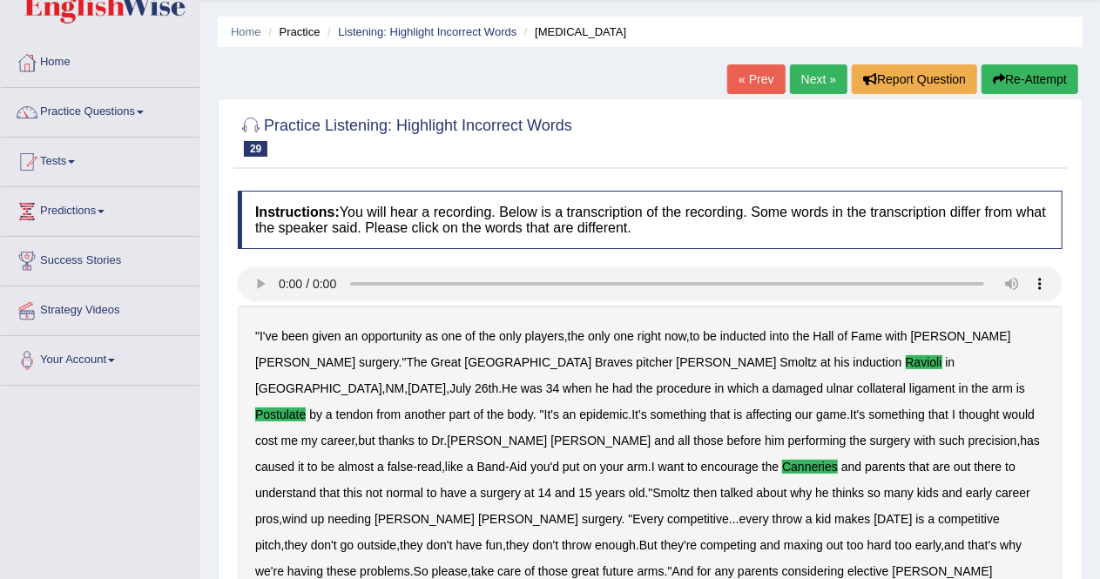
scroll to position [46, 0]
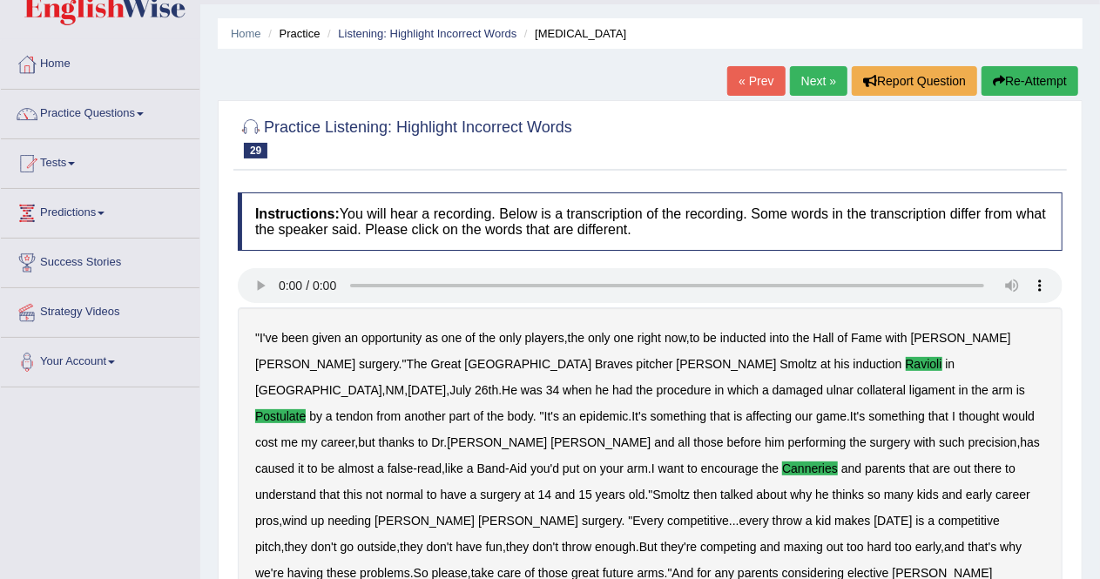
click at [815, 84] on link "Next »" at bounding box center [818, 81] width 57 height 30
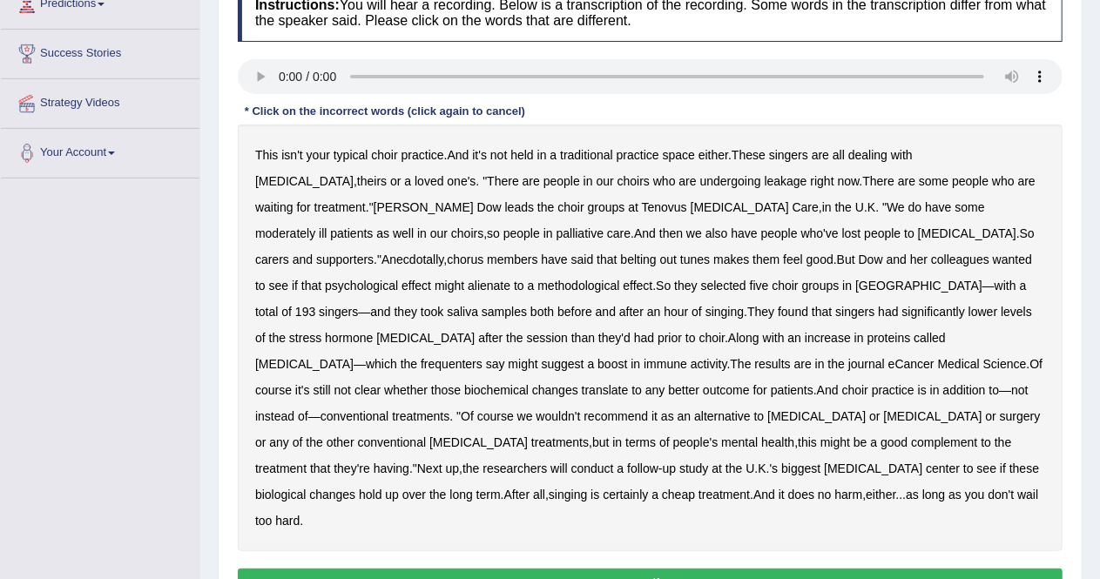
scroll to position [258, 0]
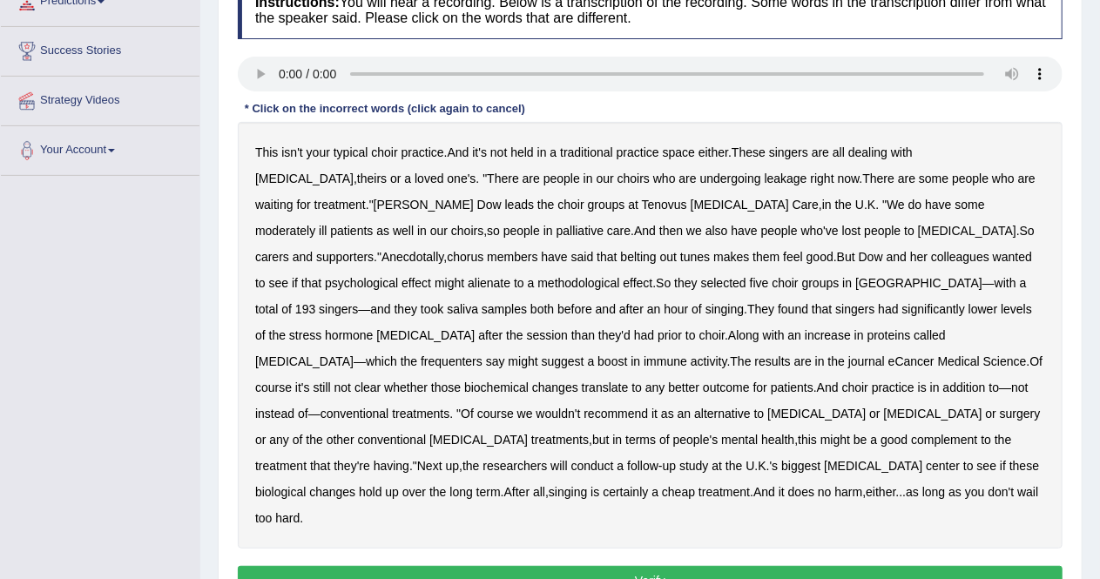
click at [388, 152] on b "choir" at bounding box center [384, 152] width 26 height 14
click at [617, 179] on b "choirs" at bounding box center [633, 179] width 32 height 14
click at [557, 205] on b "choir" at bounding box center [570, 205] width 26 height 14
click at [315, 224] on b "moderately" at bounding box center [285, 231] width 60 height 14
click at [510, 276] on b "alienate" at bounding box center [489, 283] width 43 height 14
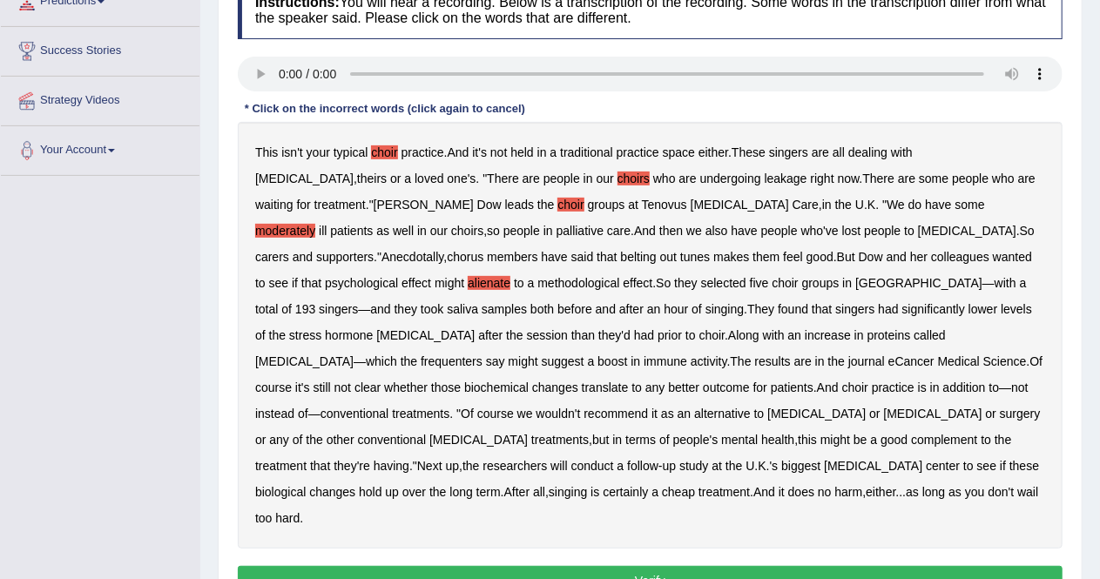
click at [699, 335] on b "choir" at bounding box center [712, 335] width 26 height 14
click at [380, 148] on b "choir" at bounding box center [384, 152] width 26 height 14
click at [617, 176] on b "choirs" at bounding box center [633, 179] width 32 height 14
click at [557, 198] on b "choir" at bounding box center [570, 205] width 26 height 14
click at [699, 331] on b "choir" at bounding box center [712, 335] width 26 height 14
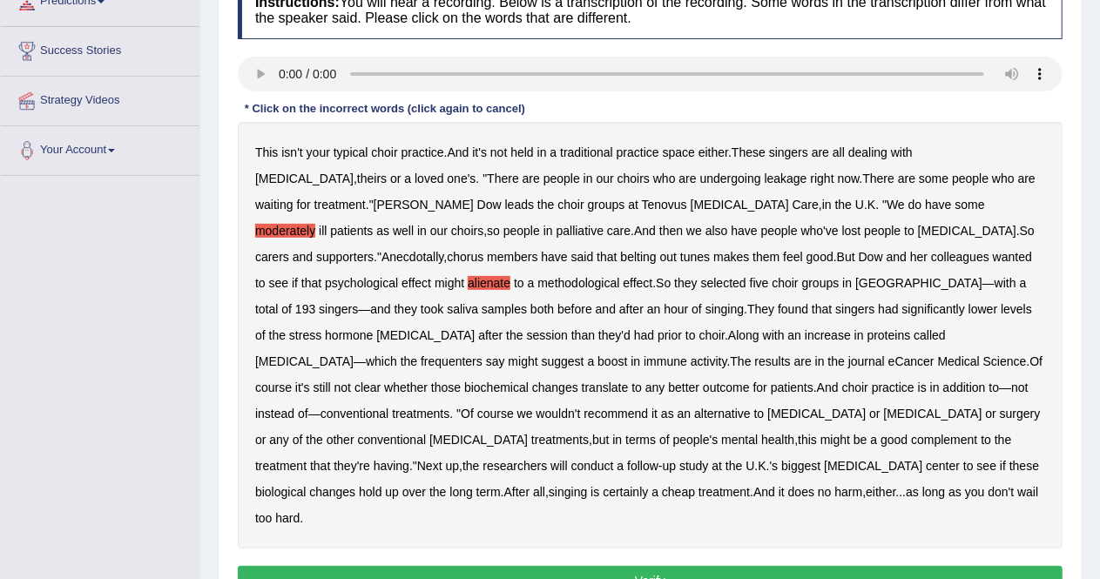
click at [672, 566] on button "Verify" at bounding box center [650, 581] width 825 height 30
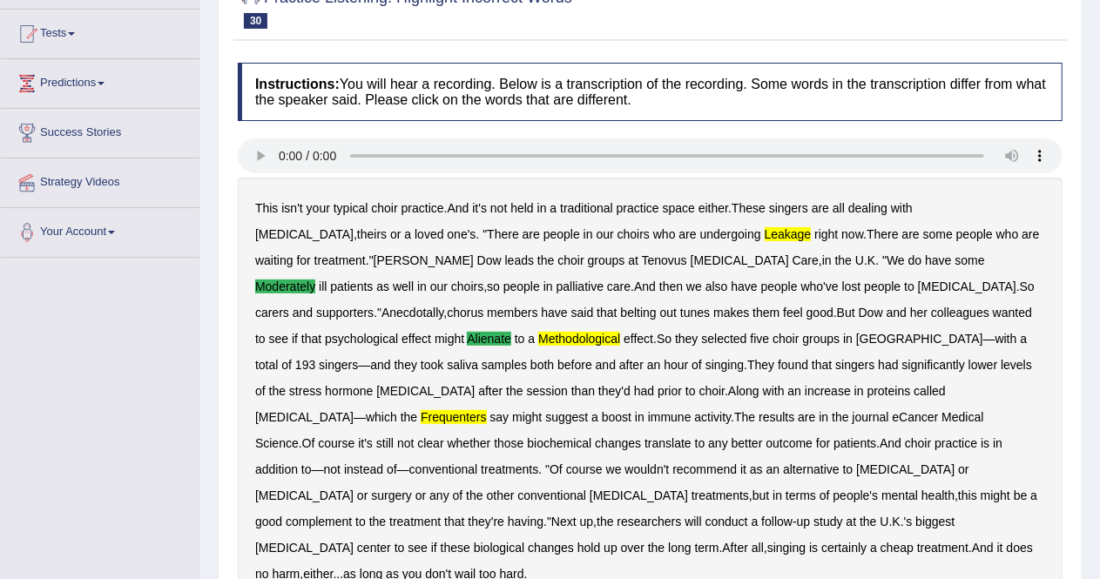
scroll to position [0, 0]
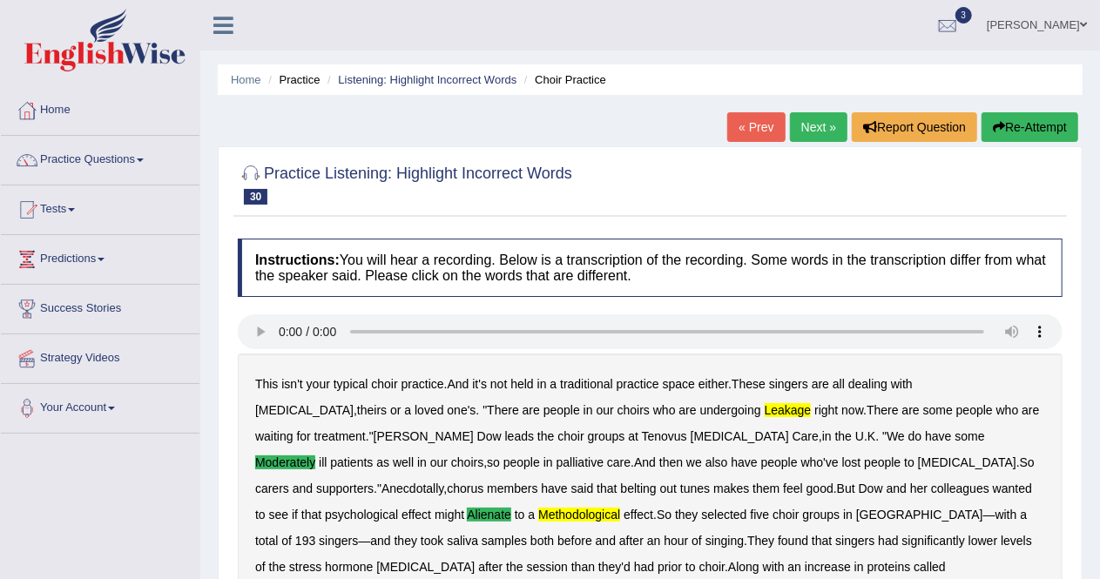
click at [814, 131] on link "Next »" at bounding box center [818, 127] width 57 height 30
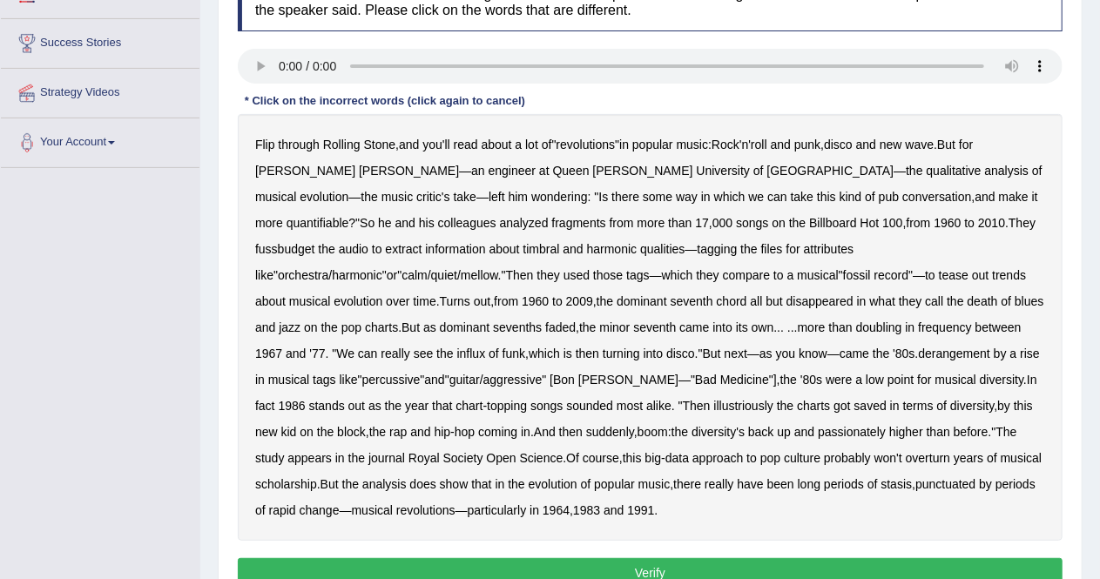
scroll to position [292, 0]
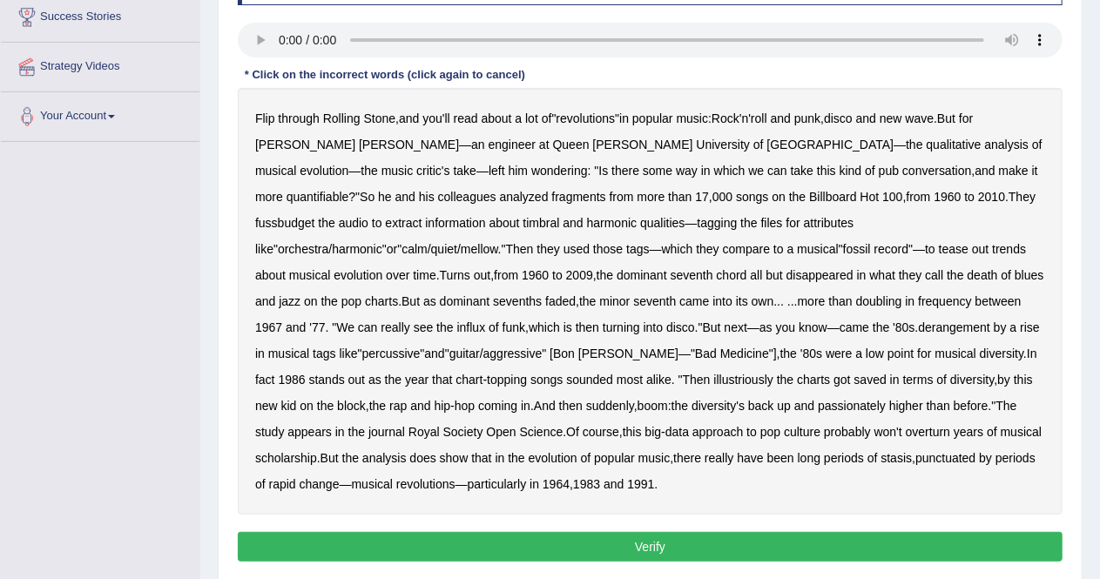
click at [927, 145] on b "qualitative" at bounding box center [954, 145] width 55 height 14
click at [315, 216] on b "fussbudget" at bounding box center [285, 223] width 60 height 14
click at [919, 329] on b "derangement" at bounding box center [955, 327] width 72 height 14
click at [714, 382] on b "illustriously" at bounding box center [743, 380] width 59 height 14
click at [818, 407] on b "passionately" at bounding box center [852, 406] width 68 height 14
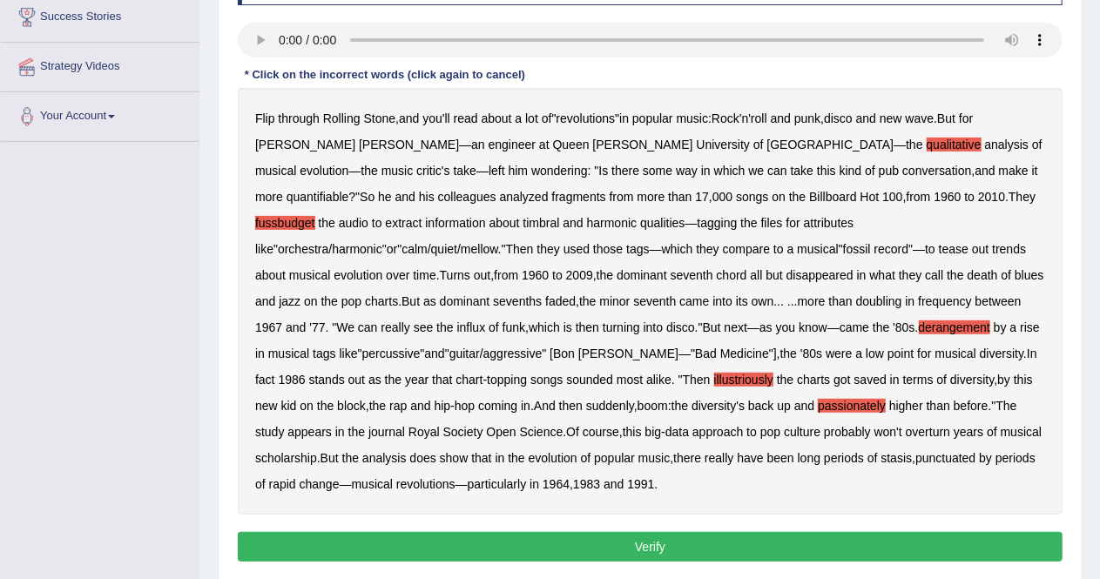
click at [679, 545] on button "Verify" at bounding box center [650, 547] width 825 height 30
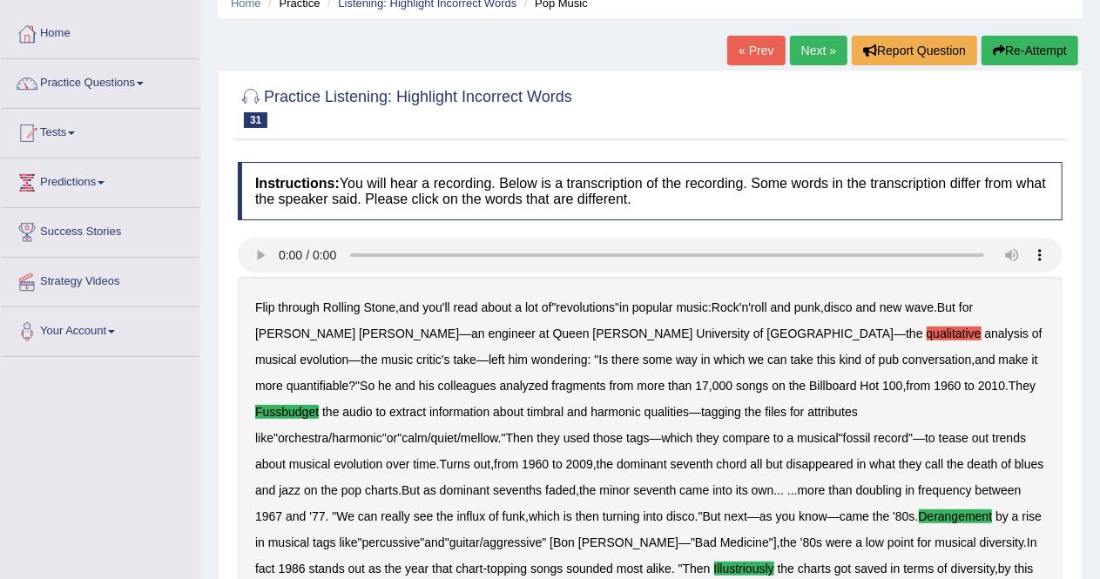
scroll to position [76, 0]
click at [817, 45] on link "Next »" at bounding box center [818, 52] width 57 height 30
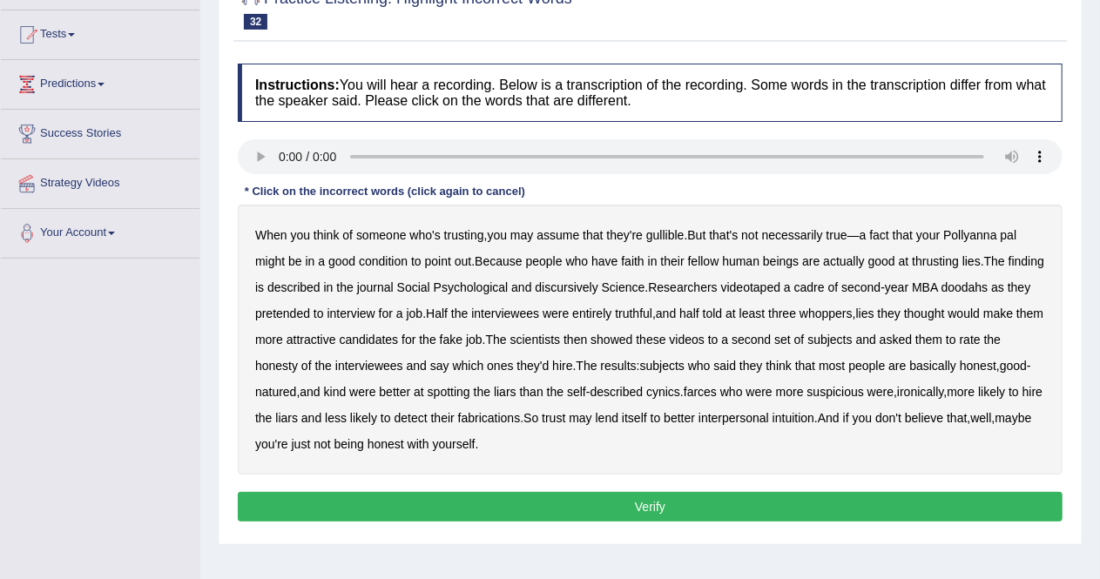
scroll to position [181, 0]
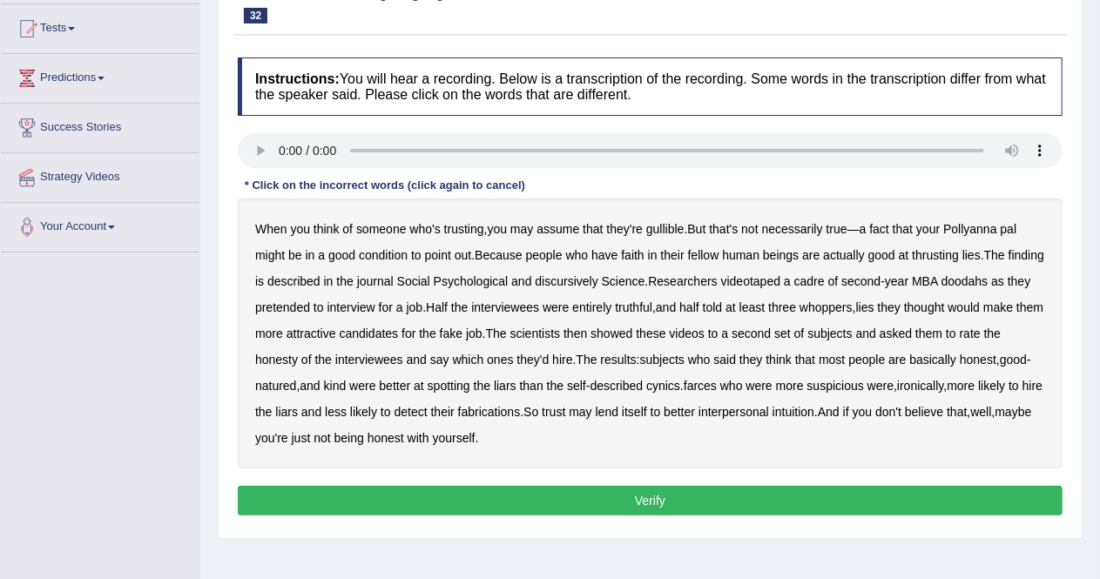
click at [393, 250] on b "condition" at bounding box center [383, 255] width 49 height 14
click at [939, 256] on b "thrusting" at bounding box center [935, 255] width 47 height 14
click at [597, 281] on b "discursively" at bounding box center [566, 281] width 63 height 14
click at [988, 281] on b "doodahs" at bounding box center [964, 281] width 47 height 14
click at [717, 389] on b "farces" at bounding box center [700, 386] width 33 height 14
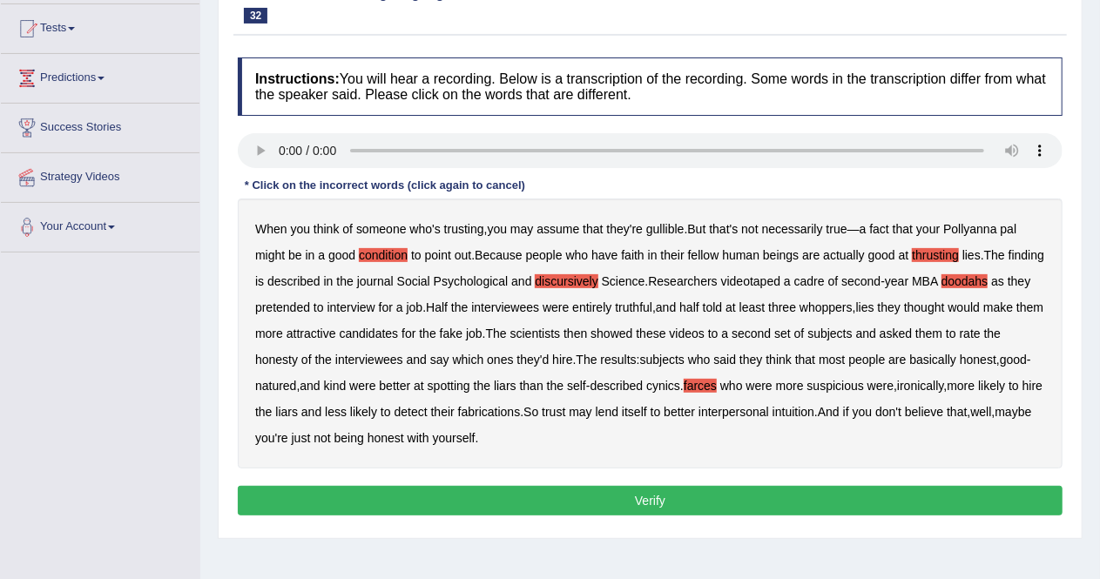
click at [683, 492] on button "Verify" at bounding box center [650, 501] width 825 height 30
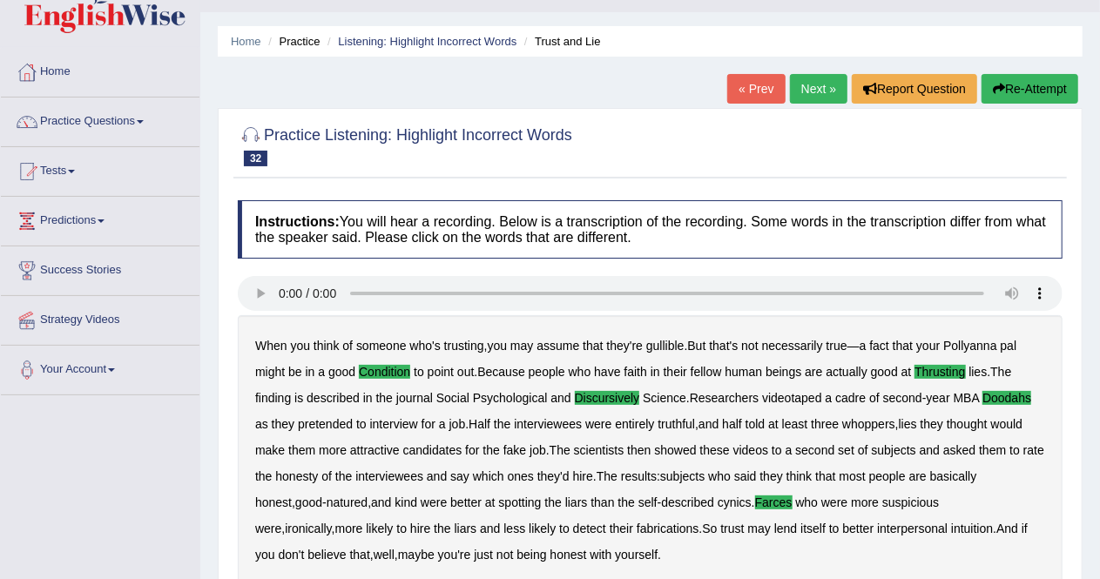
scroll to position [43, 0]
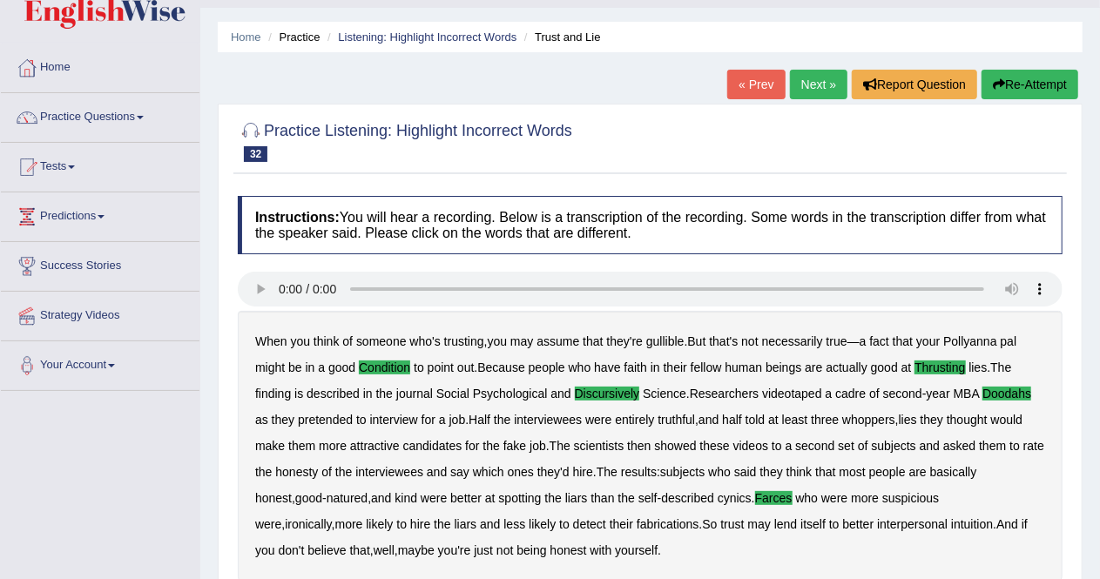
click at [811, 84] on link "Next »" at bounding box center [818, 85] width 57 height 30
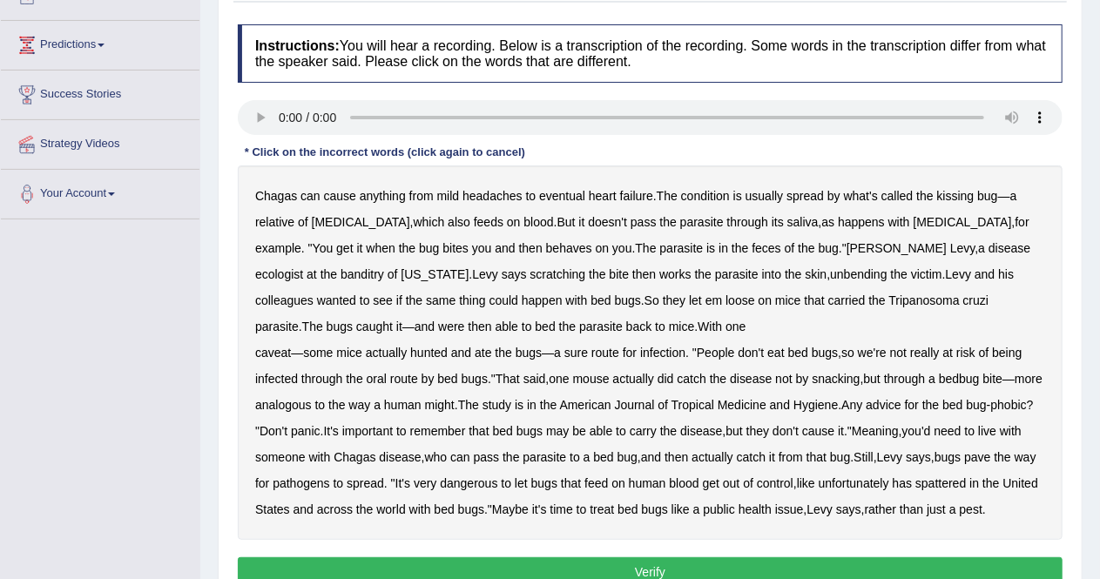
scroll to position [215, 0]
click at [546, 251] on b "behaves" at bounding box center [569, 247] width 46 height 14
click at [830, 271] on b "unbending" at bounding box center [858, 273] width 57 height 14
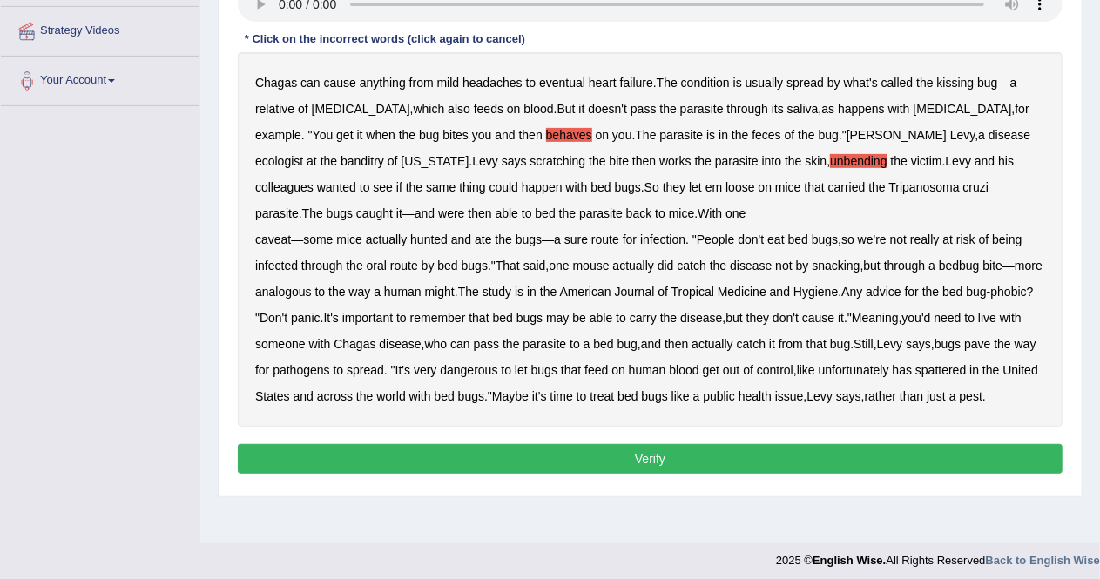
scroll to position [329, 0]
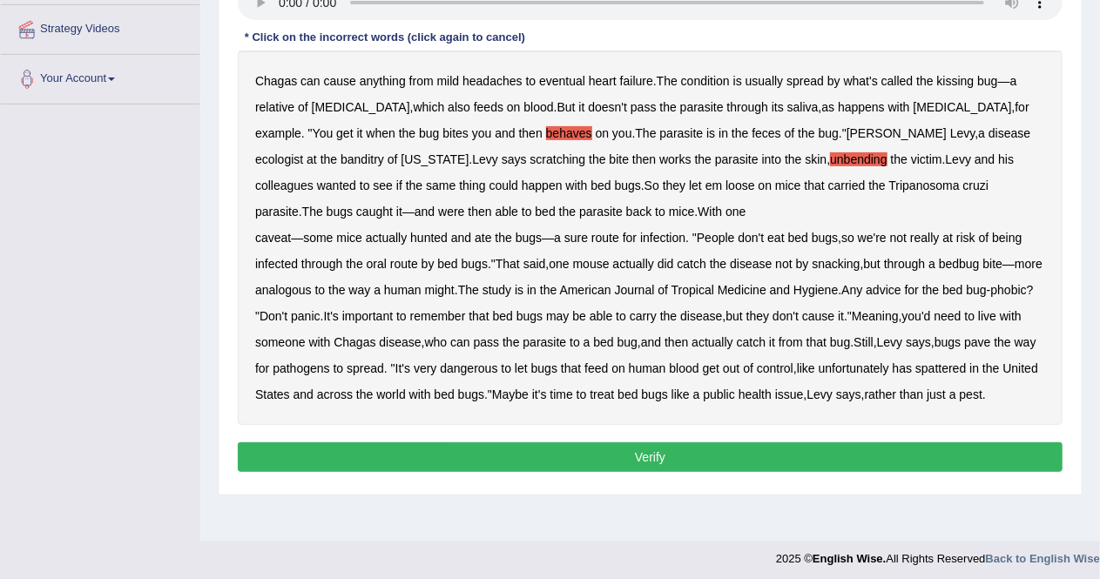
click at [687, 472] on button "Verify" at bounding box center [650, 457] width 825 height 30
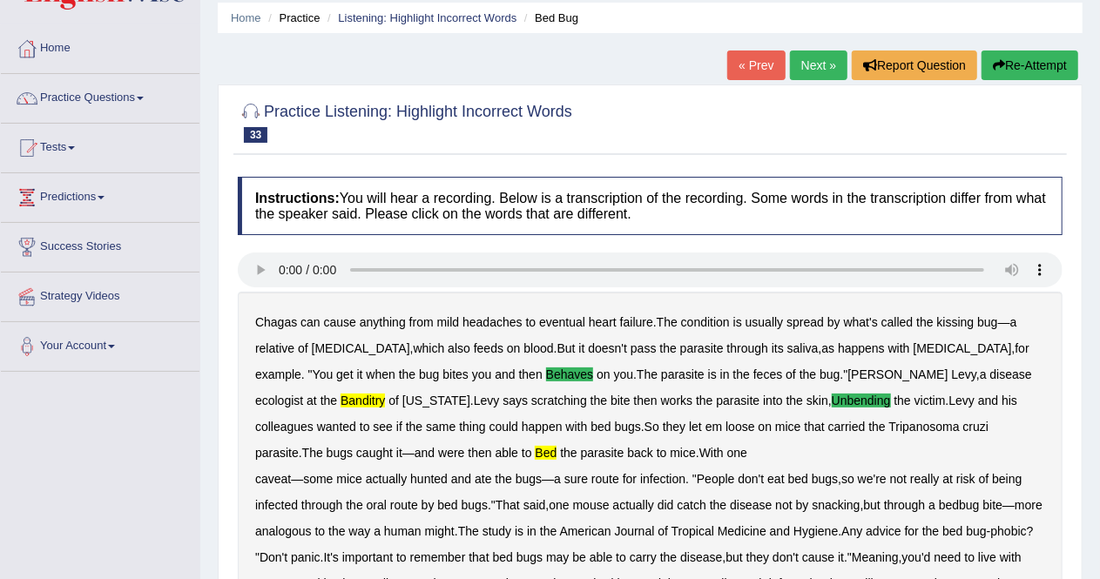
scroll to position [50, 0]
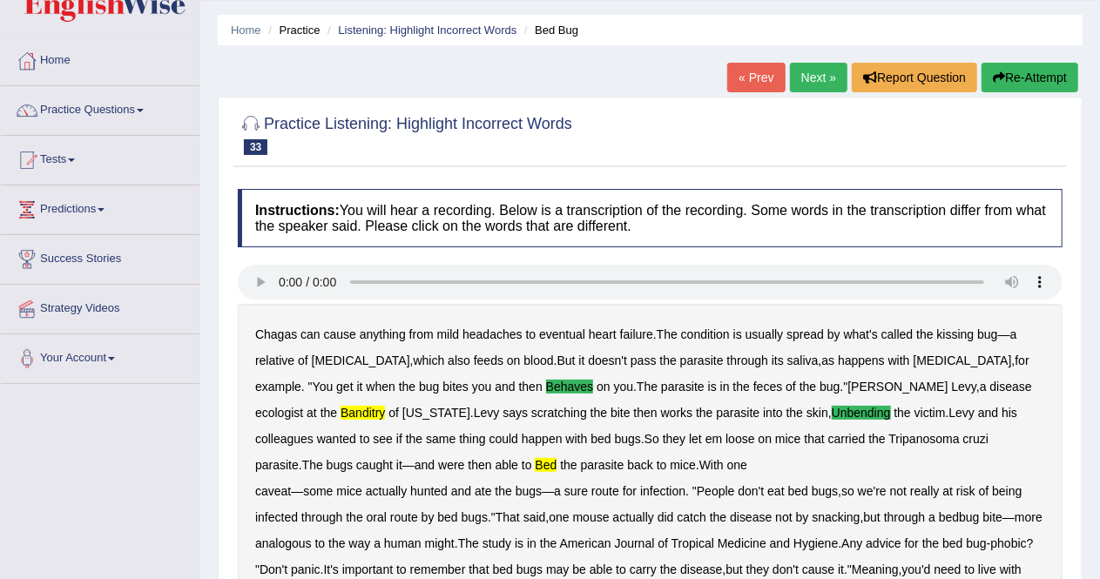
click at [812, 71] on link "Next »" at bounding box center [818, 78] width 57 height 30
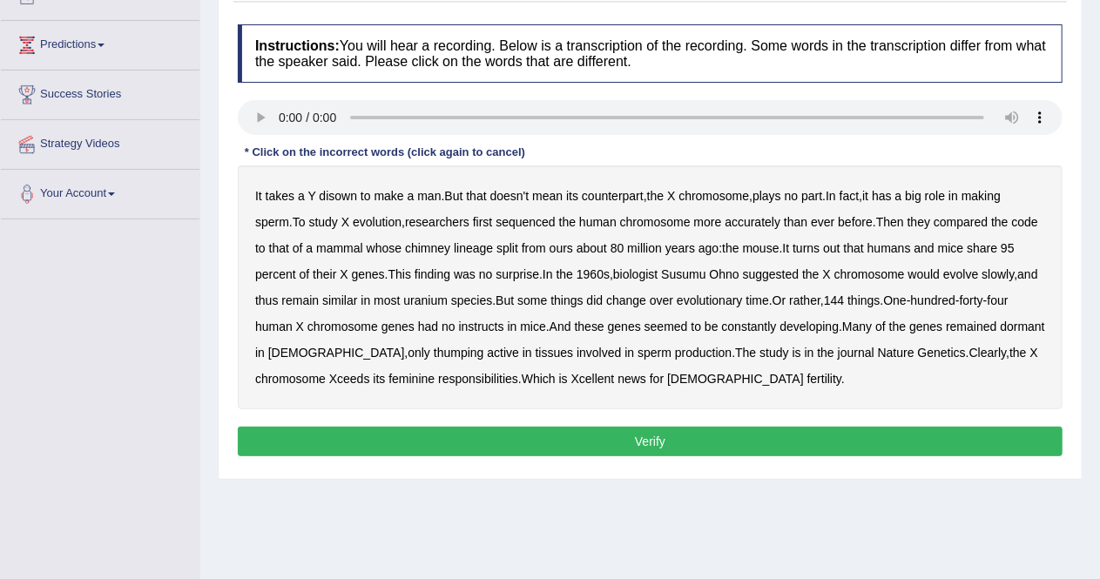
scroll to position [240, 0]
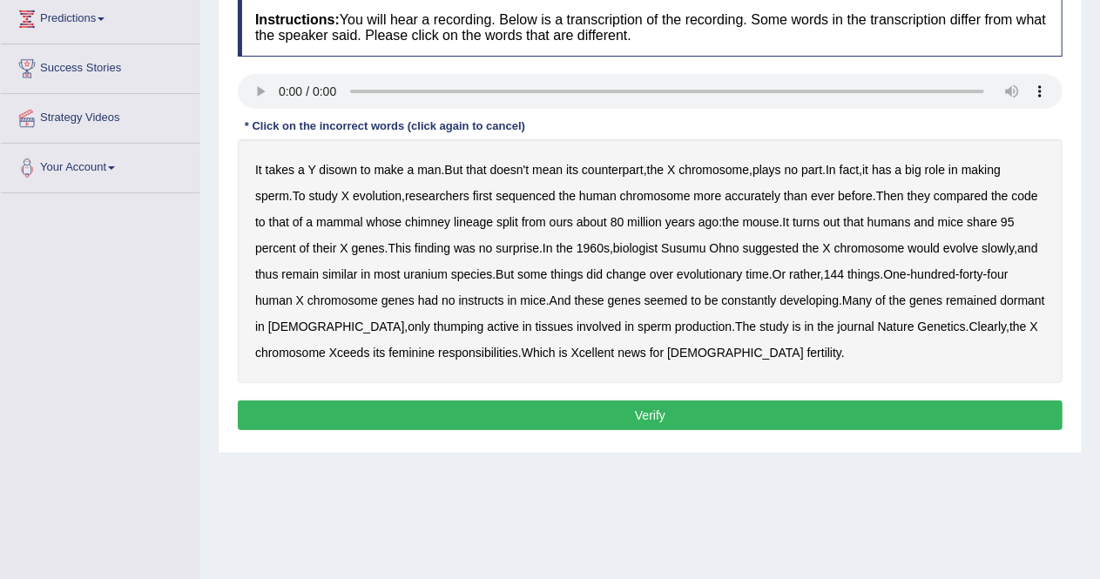
click at [343, 173] on b "disown" at bounding box center [338, 170] width 38 height 14
click at [450, 220] on b "chimney" at bounding box center [427, 222] width 45 height 14
click at [448, 274] on b "uranium" at bounding box center [425, 274] width 44 height 14
click at [485, 302] on b "instructs" at bounding box center [481, 300] width 45 height 14
click at [434, 329] on b "thumping" at bounding box center [459, 327] width 51 height 14
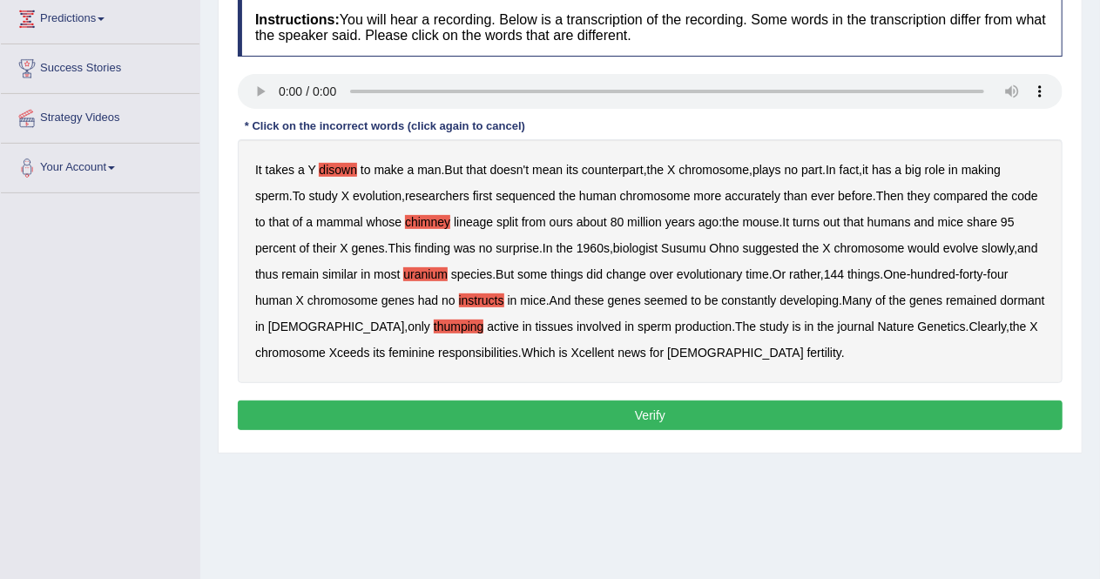
click at [683, 408] on button "Verify" at bounding box center [650, 416] width 825 height 30
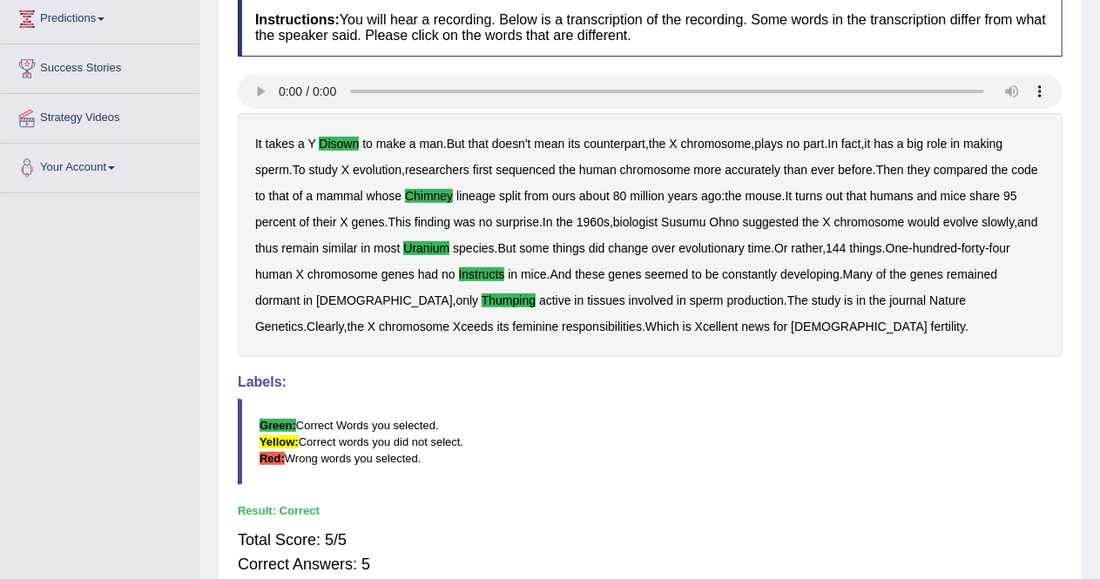
scroll to position [0, 0]
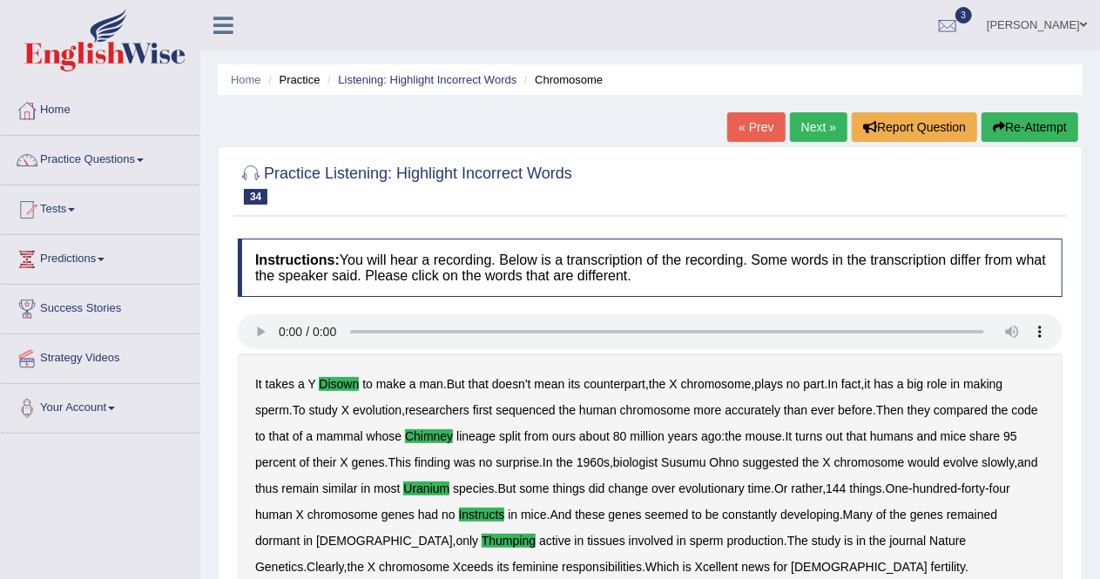
click at [796, 123] on link "Next »" at bounding box center [818, 127] width 57 height 30
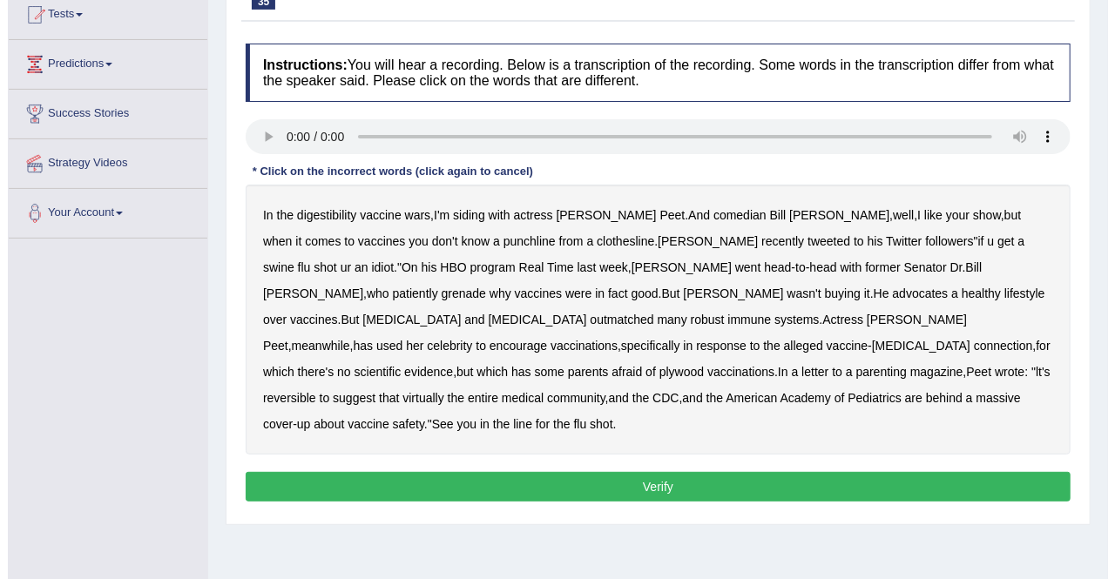
scroll to position [197, 0]
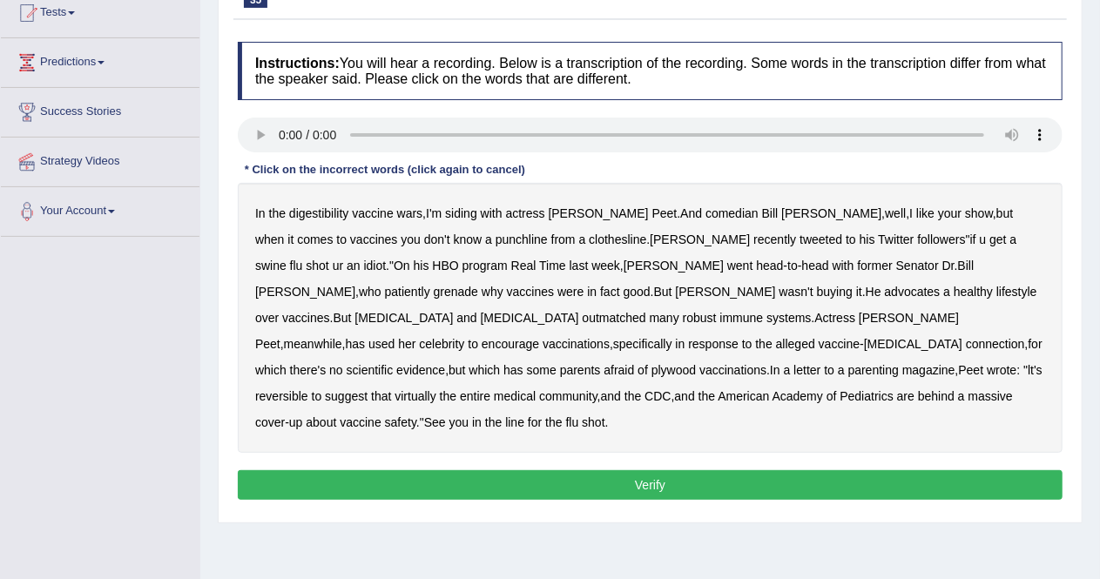
click at [324, 207] on b "digestibility" at bounding box center [318, 213] width 59 height 14
click at [478, 285] on b "grenade" at bounding box center [456, 292] width 44 height 14
click at [696, 363] on b "plywood" at bounding box center [673, 370] width 44 height 14
click at [719, 470] on button "Verify" at bounding box center [650, 485] width 825 height 30
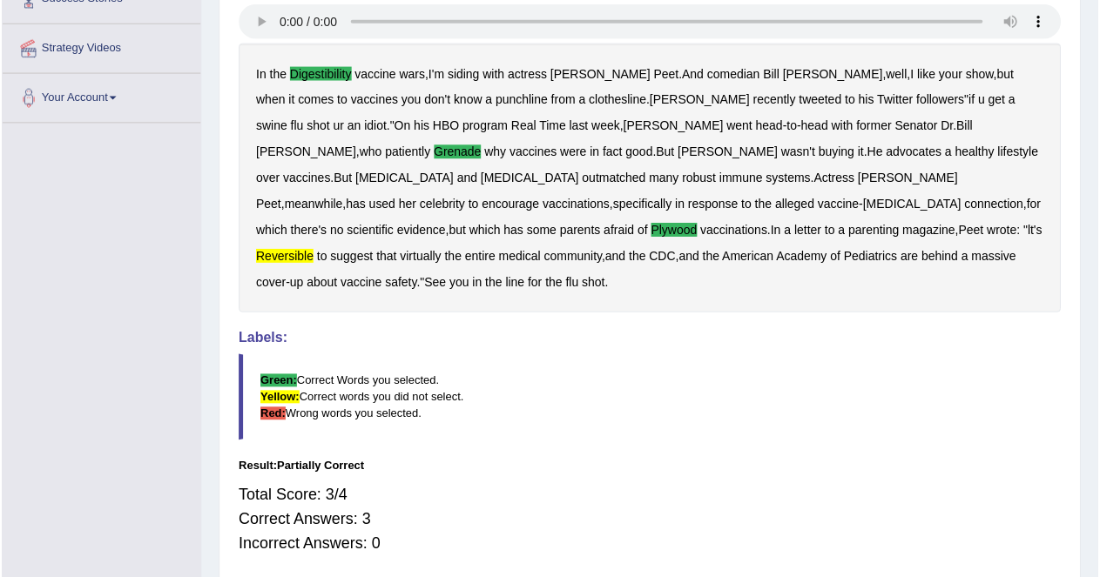
scroll to position [348, 0]
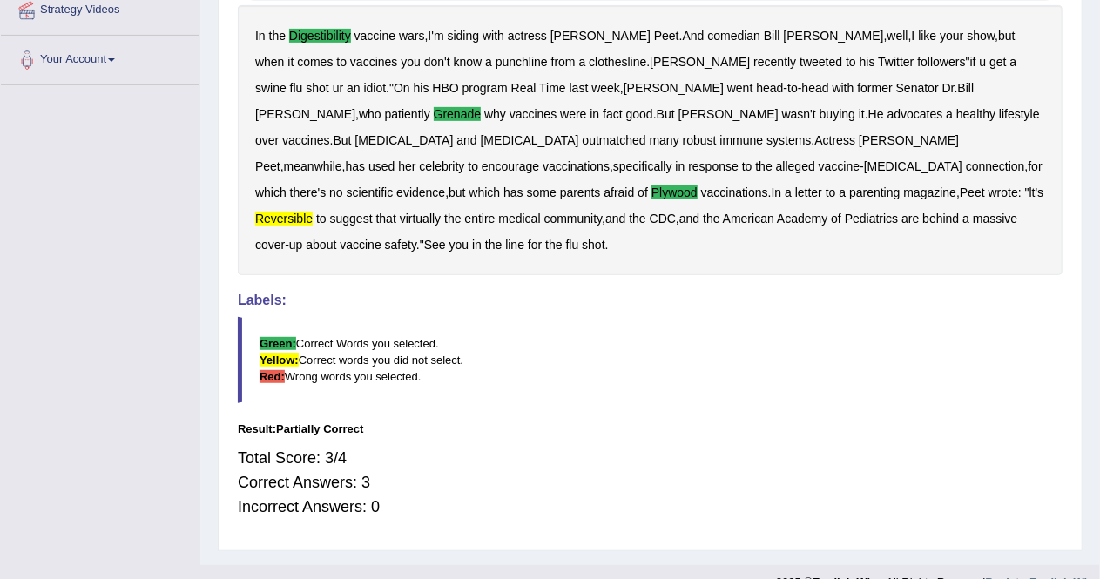
click at [7, 77] on link "Your Account" at bounding box center [100, 58] width 199 height 44
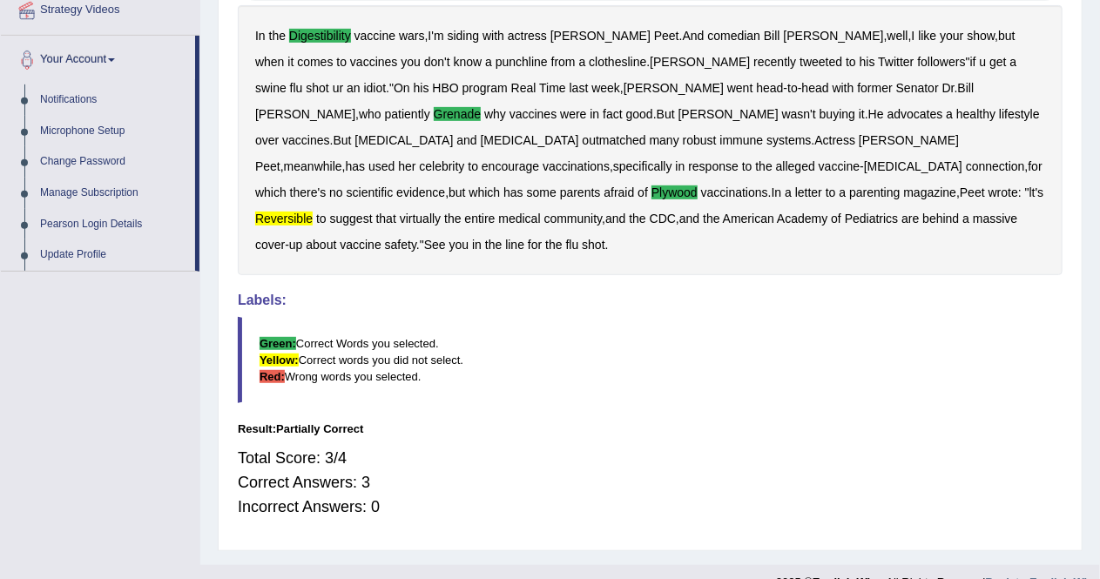
click at [634, 366] on blockquote "Green: Correct Words you selected. Yellow: Correct words you did not select. Re…" at bounding box center [650, 360] width 825 height 86
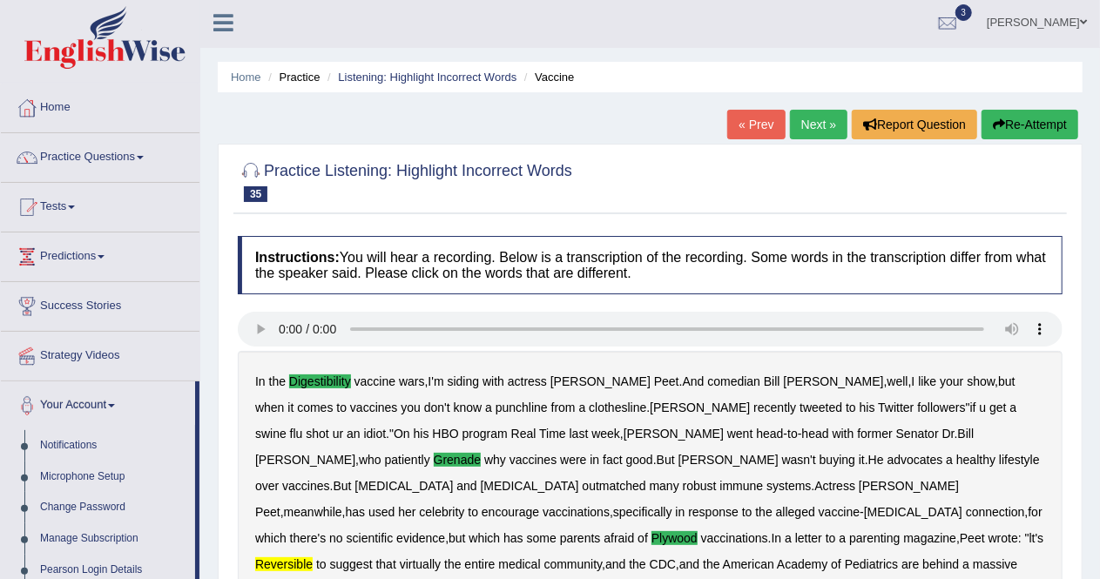
scroll to position [0, 0]
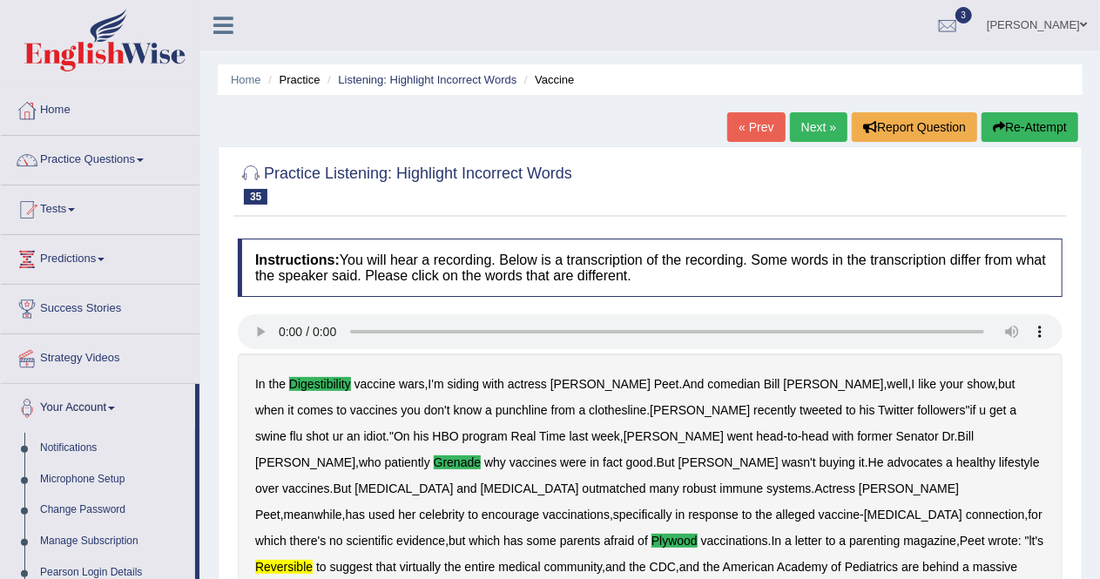
click at [818, 124] on link "Next »" at bounding box center [818, 127] width 57 height 30
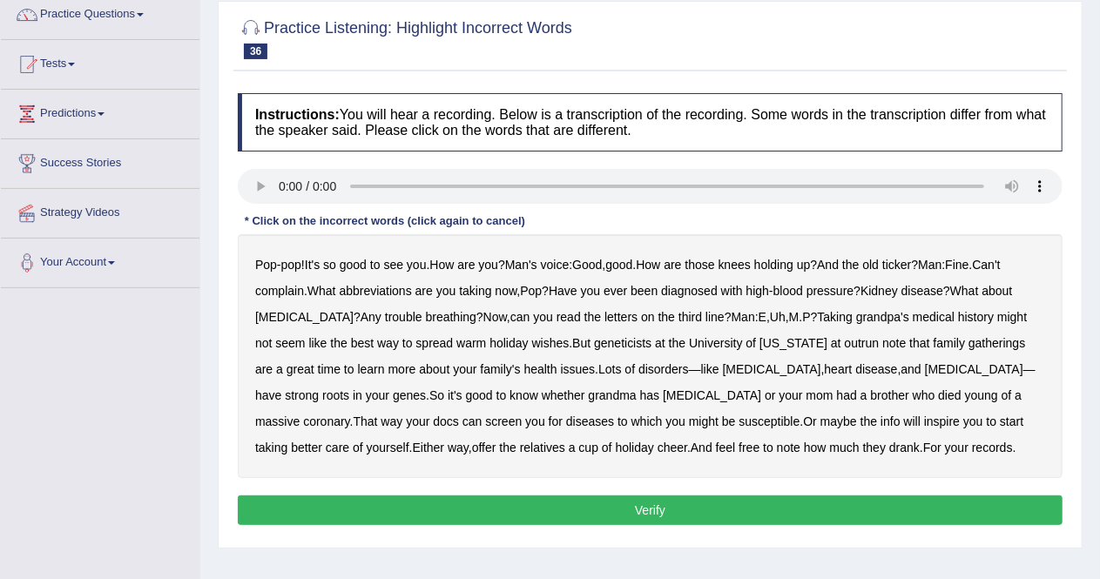
scroll to position [150, 0]
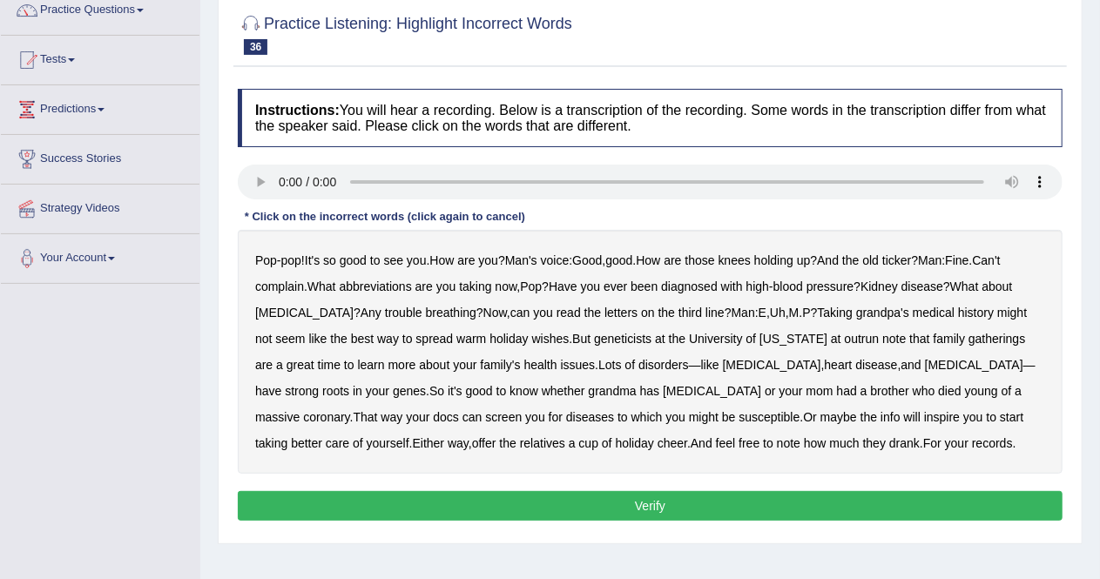
click at [384, 287] on b "abbreviations" at bounding box center [376, 287] width 72 height 14
click at [738, 415] on b "susceptible" at bounding box center [768, 417] width 61 height 14
click at [730, 504] on button "Verify" at bounding box center [650, 506] width 825 height 30
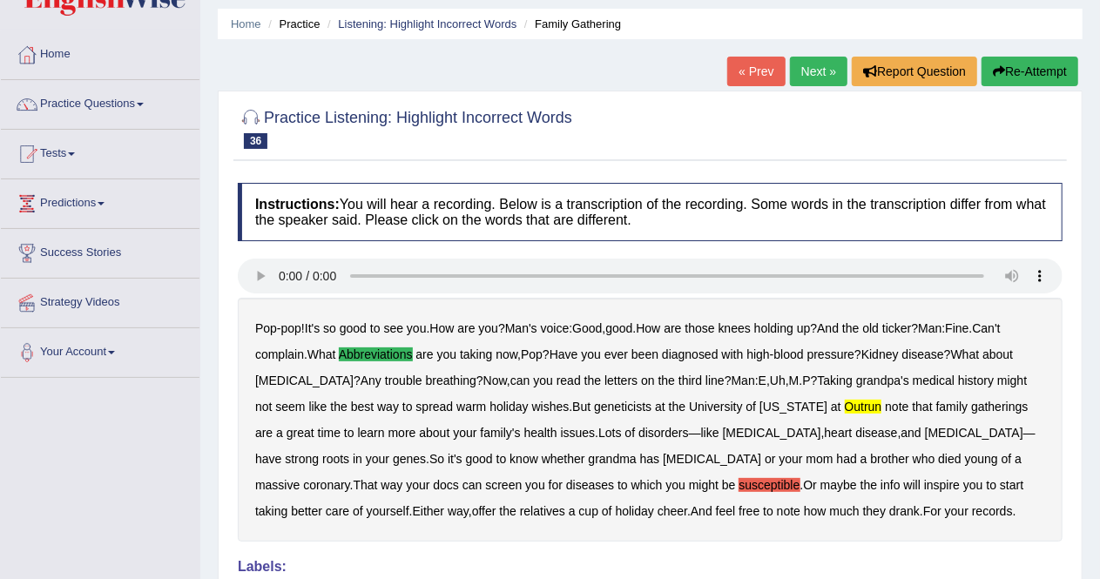
scroll to position [0, 0]
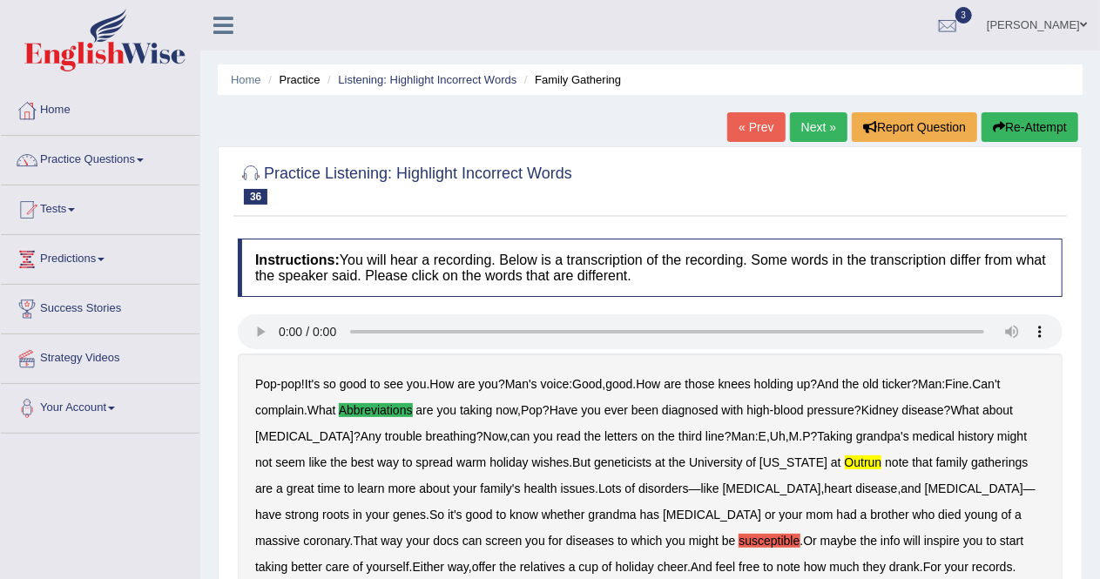
click at [814, 119] on link "Next »" at bounding box center [818, 127] width 57 height 30
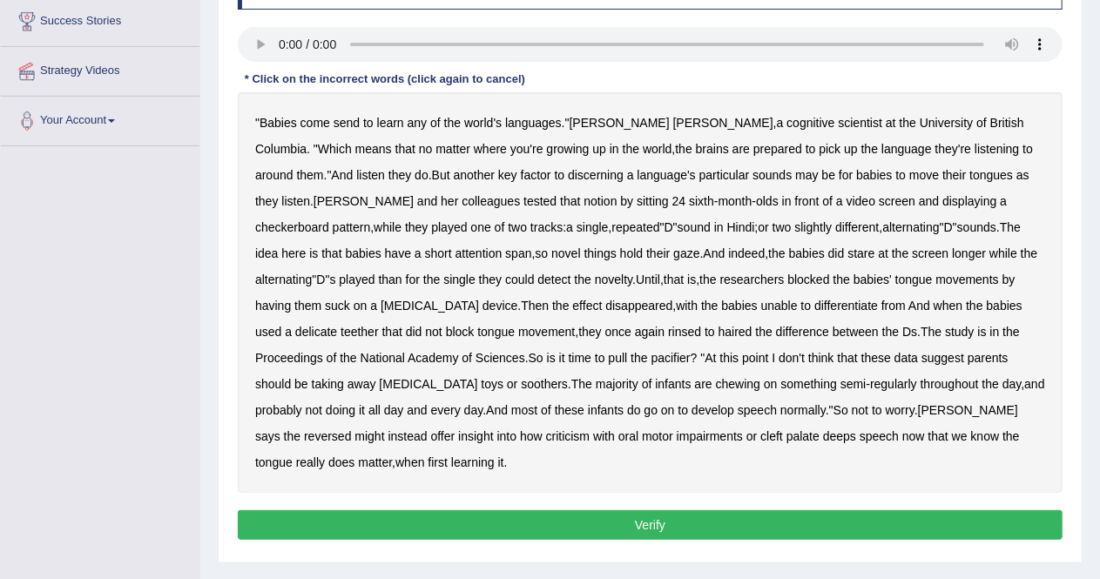
scroll to position [293, 0]
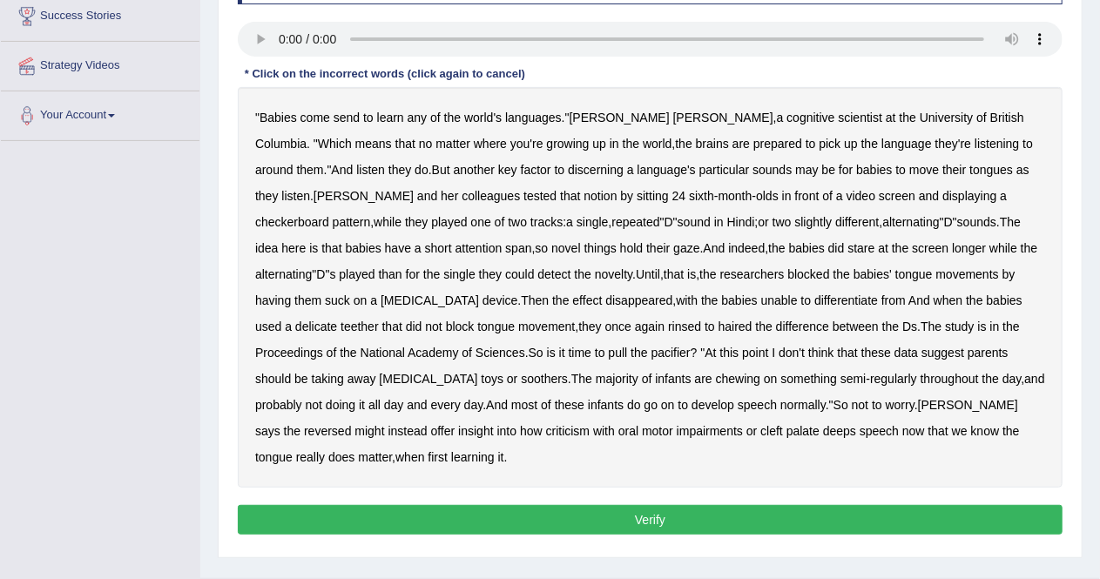
click at [347, 118] on b "send" at bounding box center [347, 118] width 26 height 14
click at [479, 273] on b "they" at bounding box center [490, 274] width 23 height 14
click at [337, 320] on b "delicate" at bounding box center [316, 327] width 42 height 14
click at [668, 328] on b "rinsed" at bounding box center [684, 327] width 33 height 14
click at [351, 424] on b "reversed" at bounding box center [327, 431] width 47 height 14
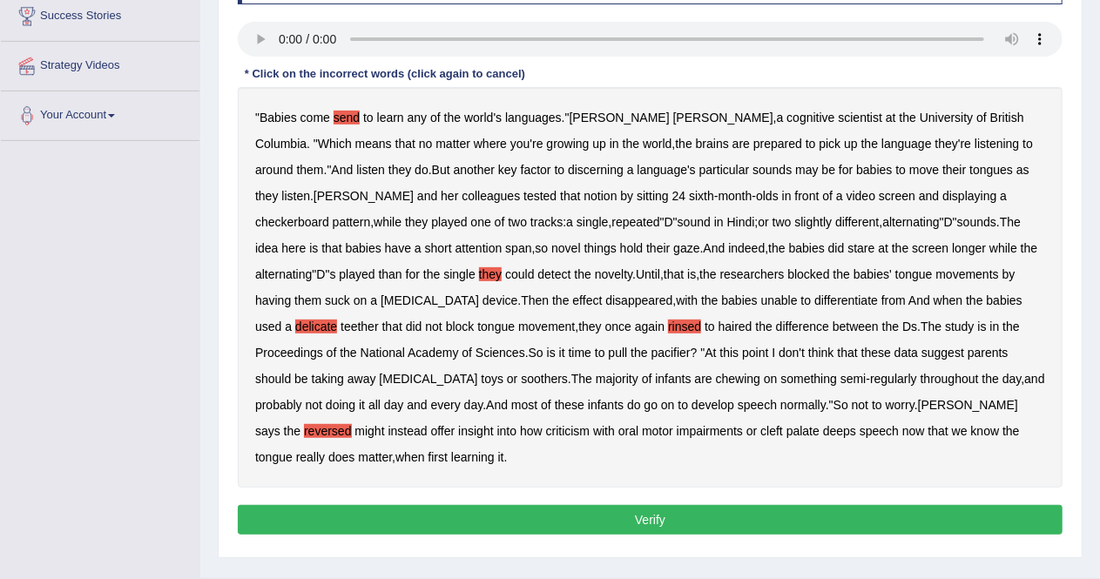
click at [546, 435] on b "criticism" at bounding box center [568, 431] width 44 height 14
click at [920, 505] on button "Verify" at bounding box center [650, 520] width 825 height 30
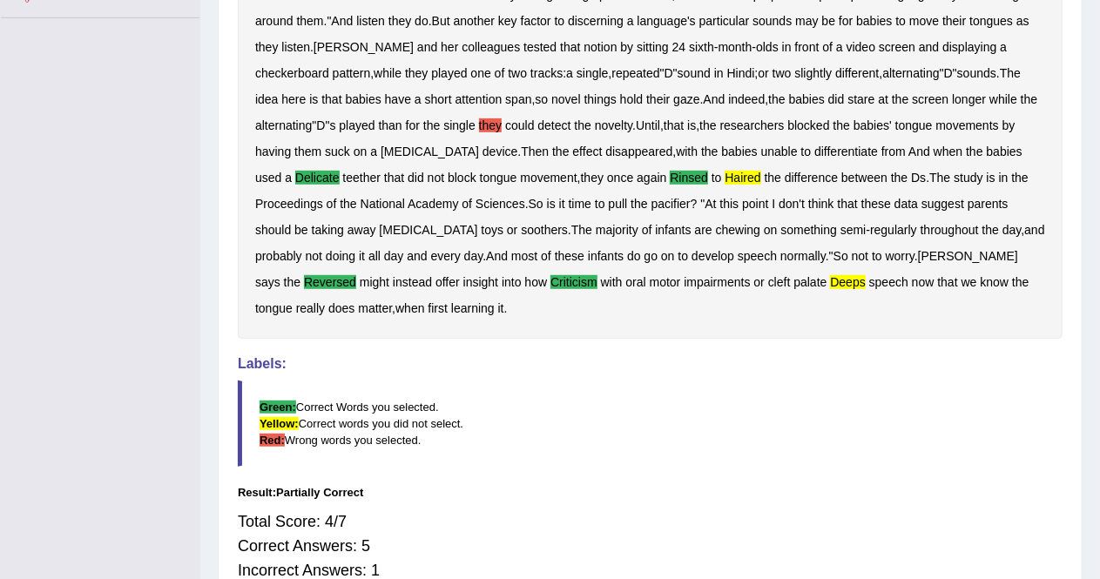
scroll to position [417, 0]
